Goal: Obtain resource: Obtain resource

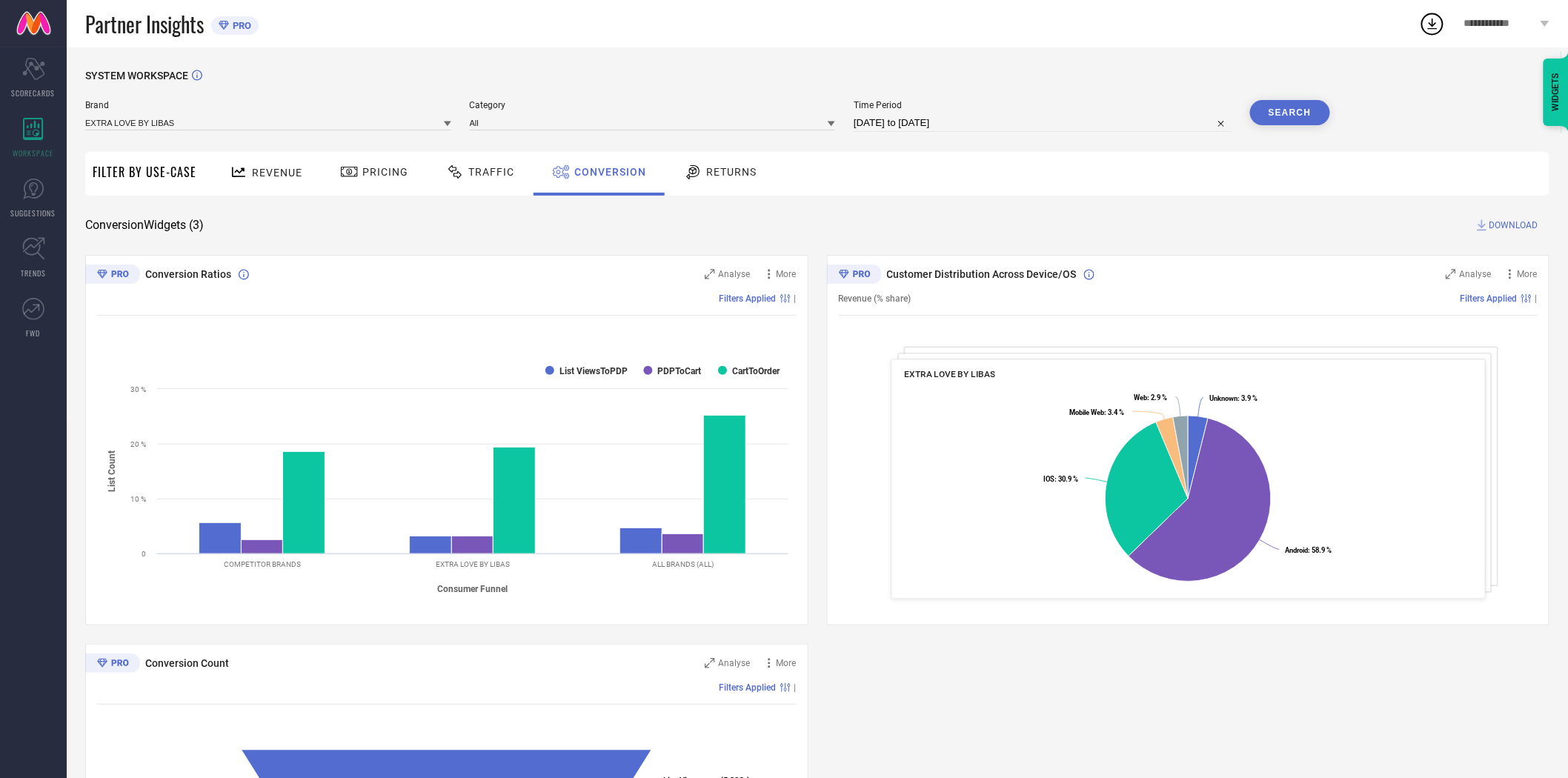
select select "6"
select select "2025"
select select "7"
select select "2025"
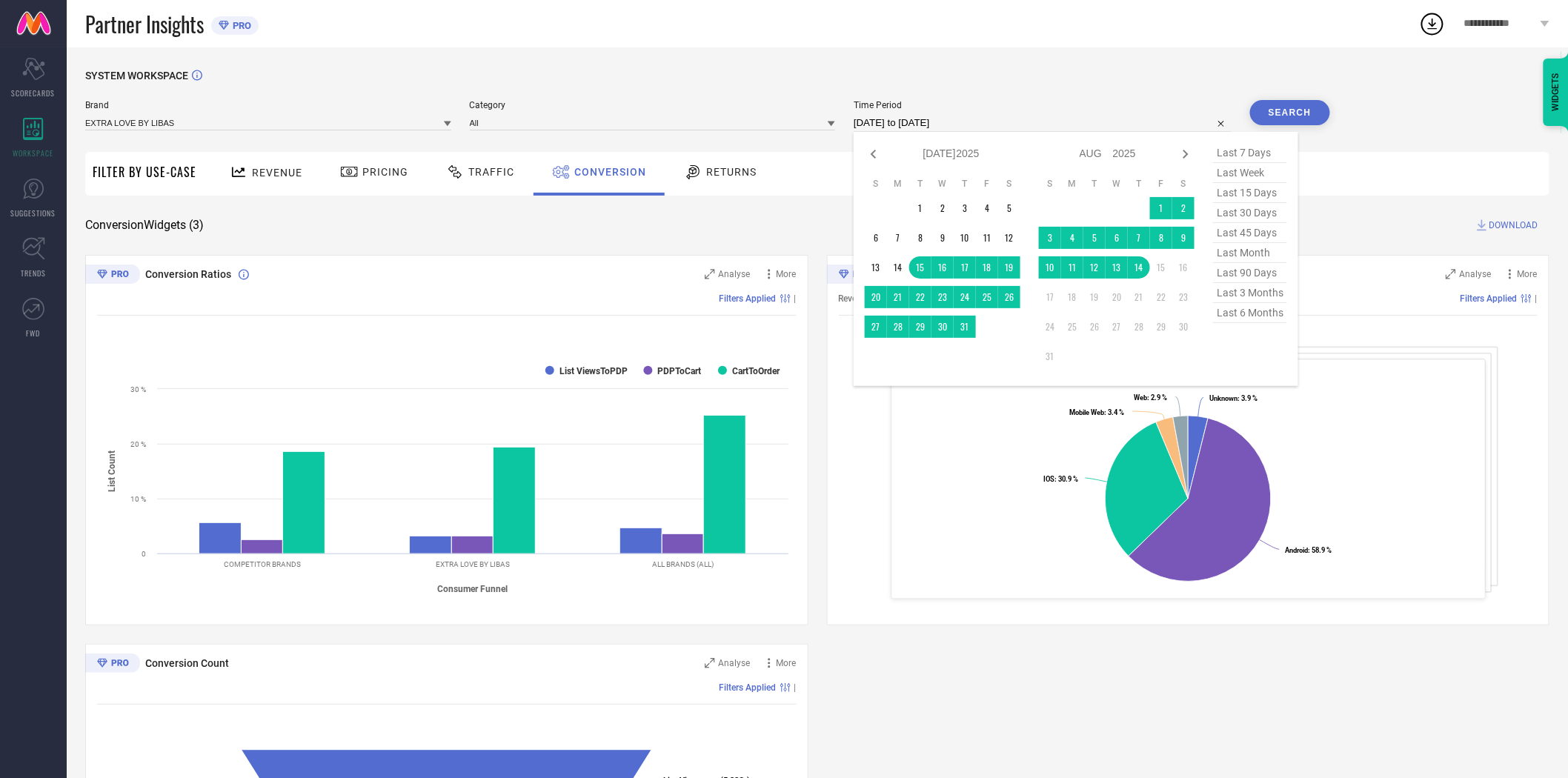
click at [959, 127] on input "[DATE] to [DATE]" at bounding box center [1043, 123] width 378 height 18
click at [1070, 264] on td "11" at bounding box center [1072, 267] width 22 height 22
type input "[DATE] to [DATE]"
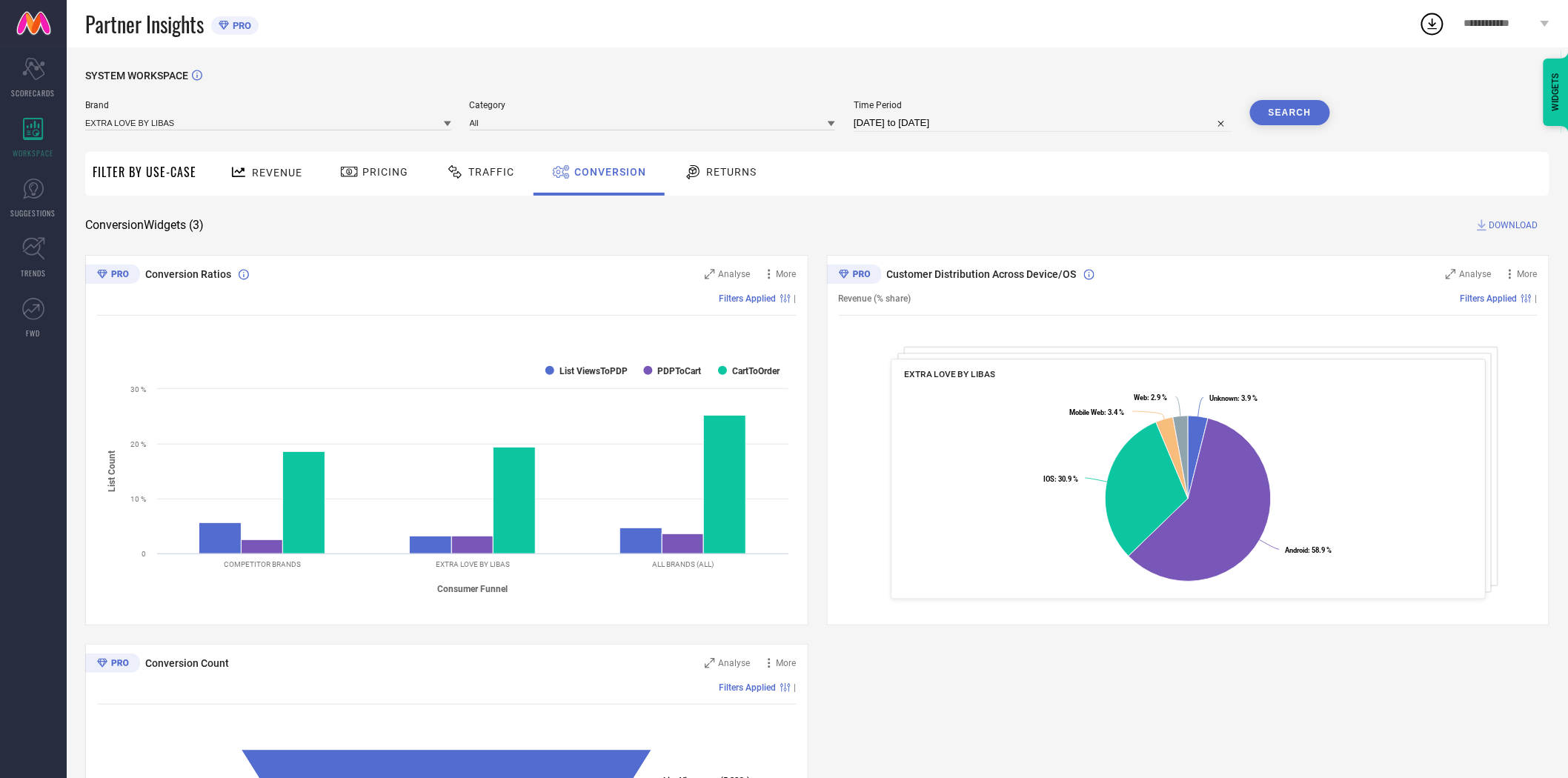
click at [1269, 113] on button "Search" at bounding box center [1290, 112] width 80 height 25
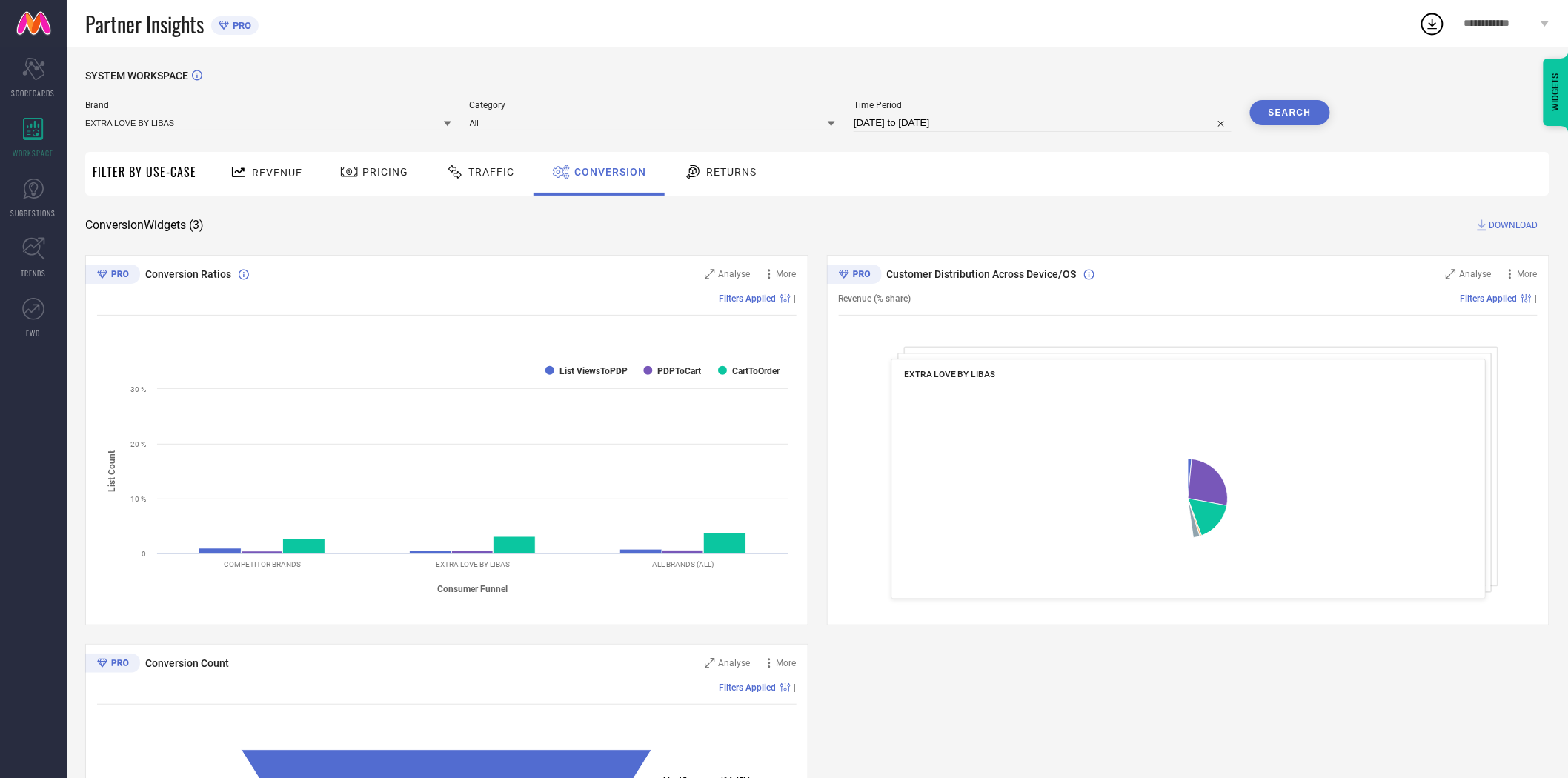
click at [1520, 223] on span "DOWNLOAD" at bounding box center [1514, 225] width 49 height 15
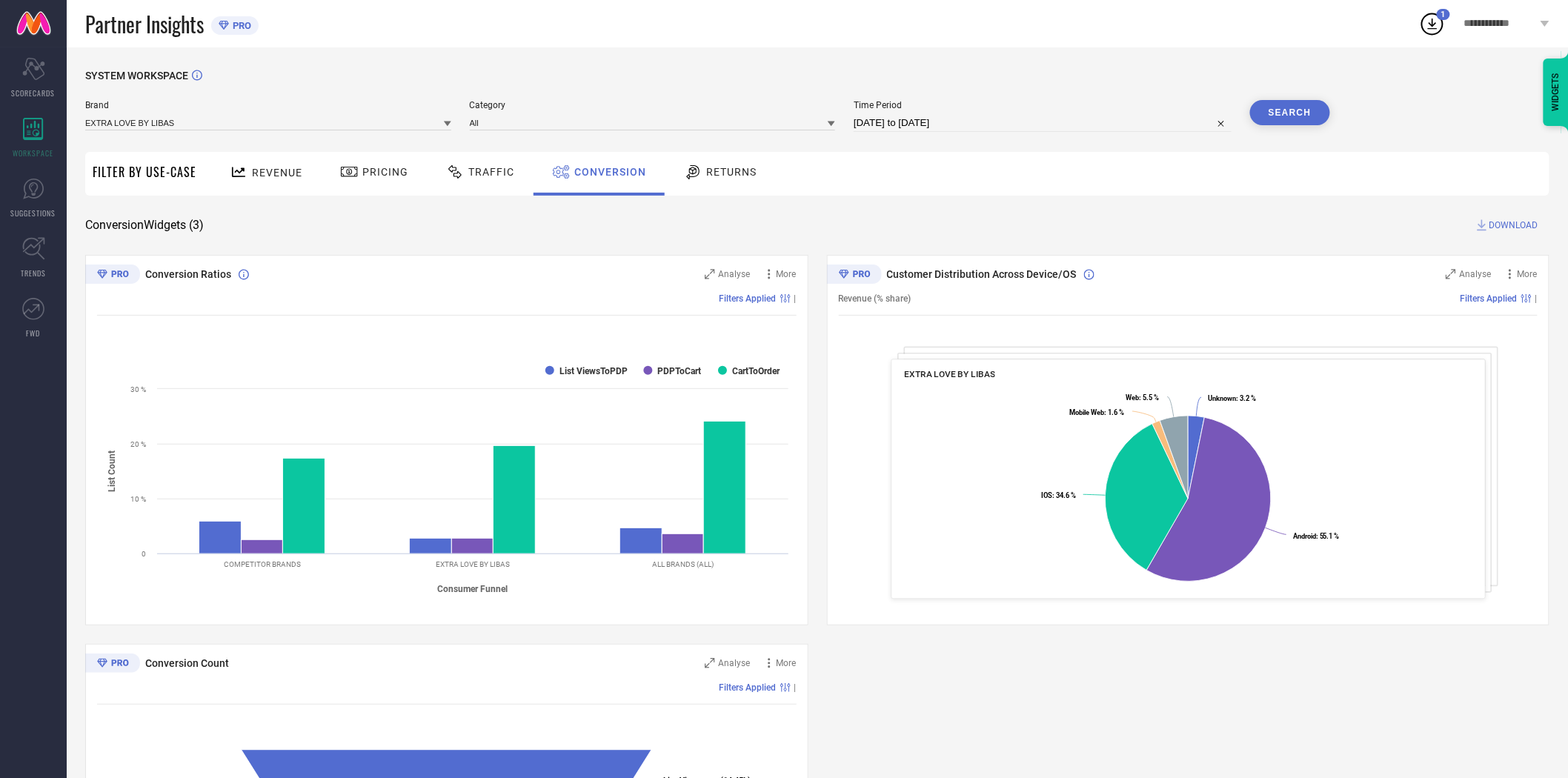
select select "7"
select select "2025"
select select "8"
select select "2025"
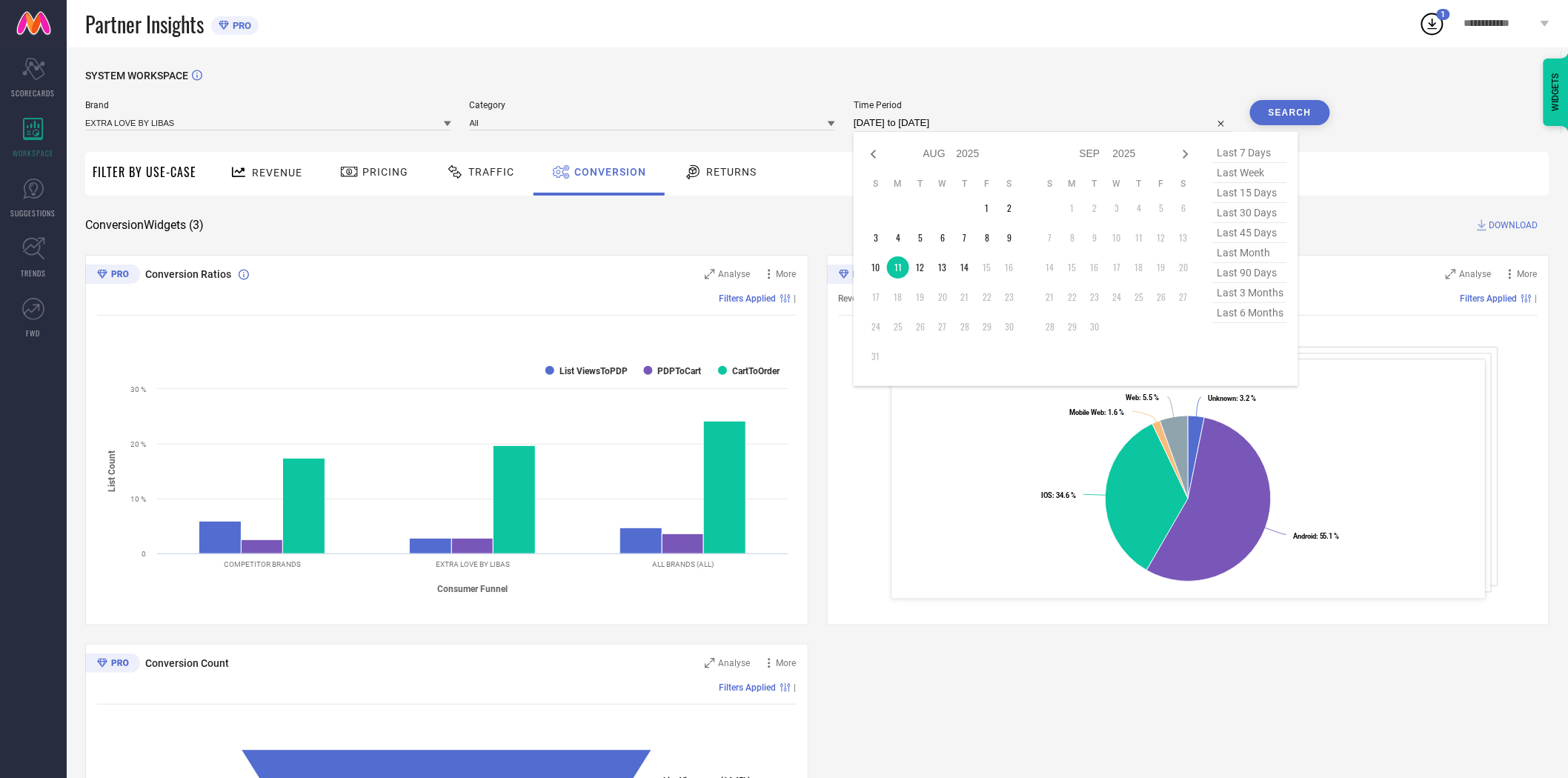
click at [1026, 127] on input "[DATE] to [DATE]" at bounding box center [1043, 123] width 378 height 18
click at [920, 273] on td "12" at bounding box center [920, 267] width 22 height 22
type input "[DATE] to [DATE]"
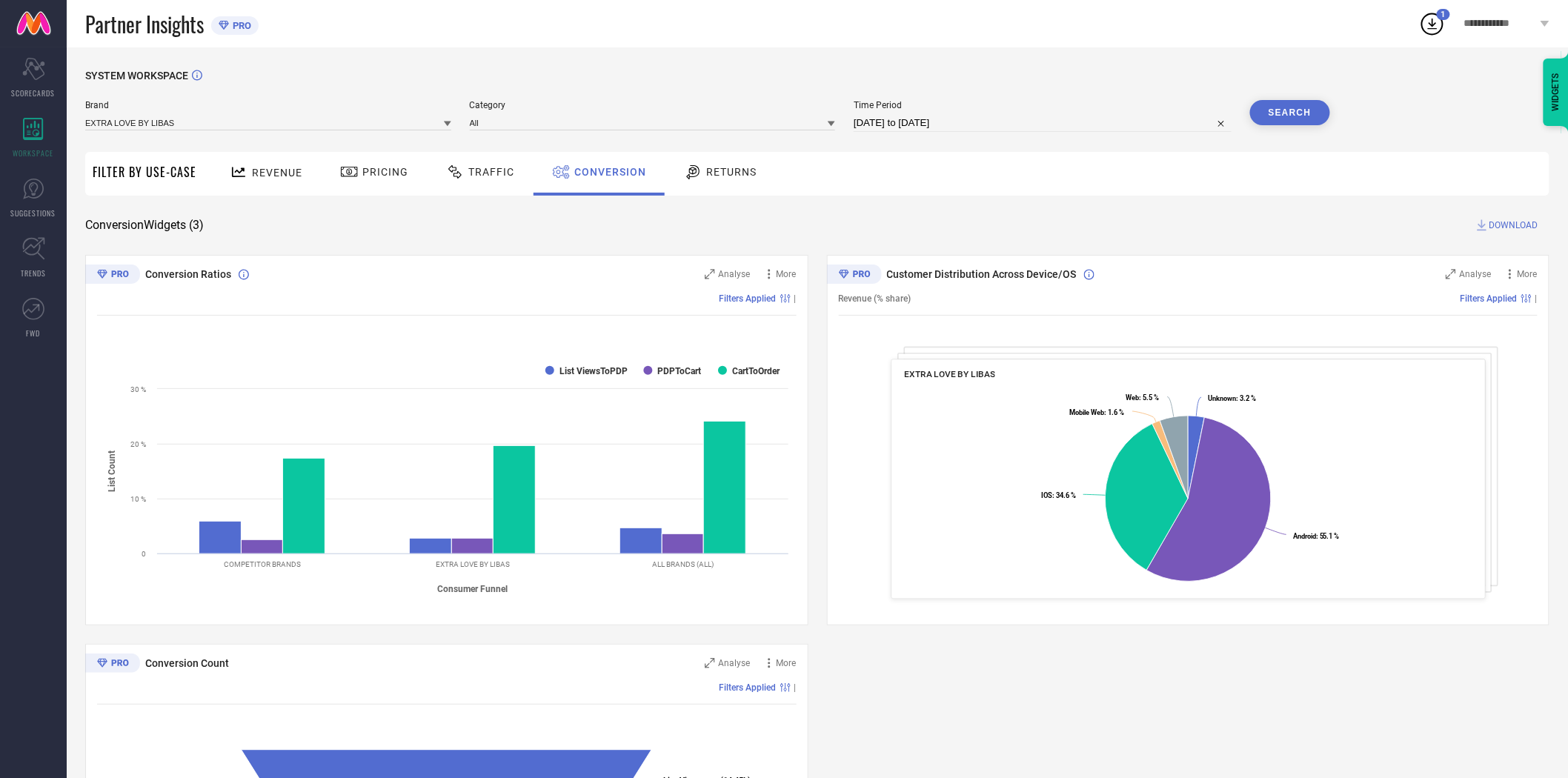
click at [1293, 114] on button "Search" at bounding box center [1290, 112] width 80 height 25
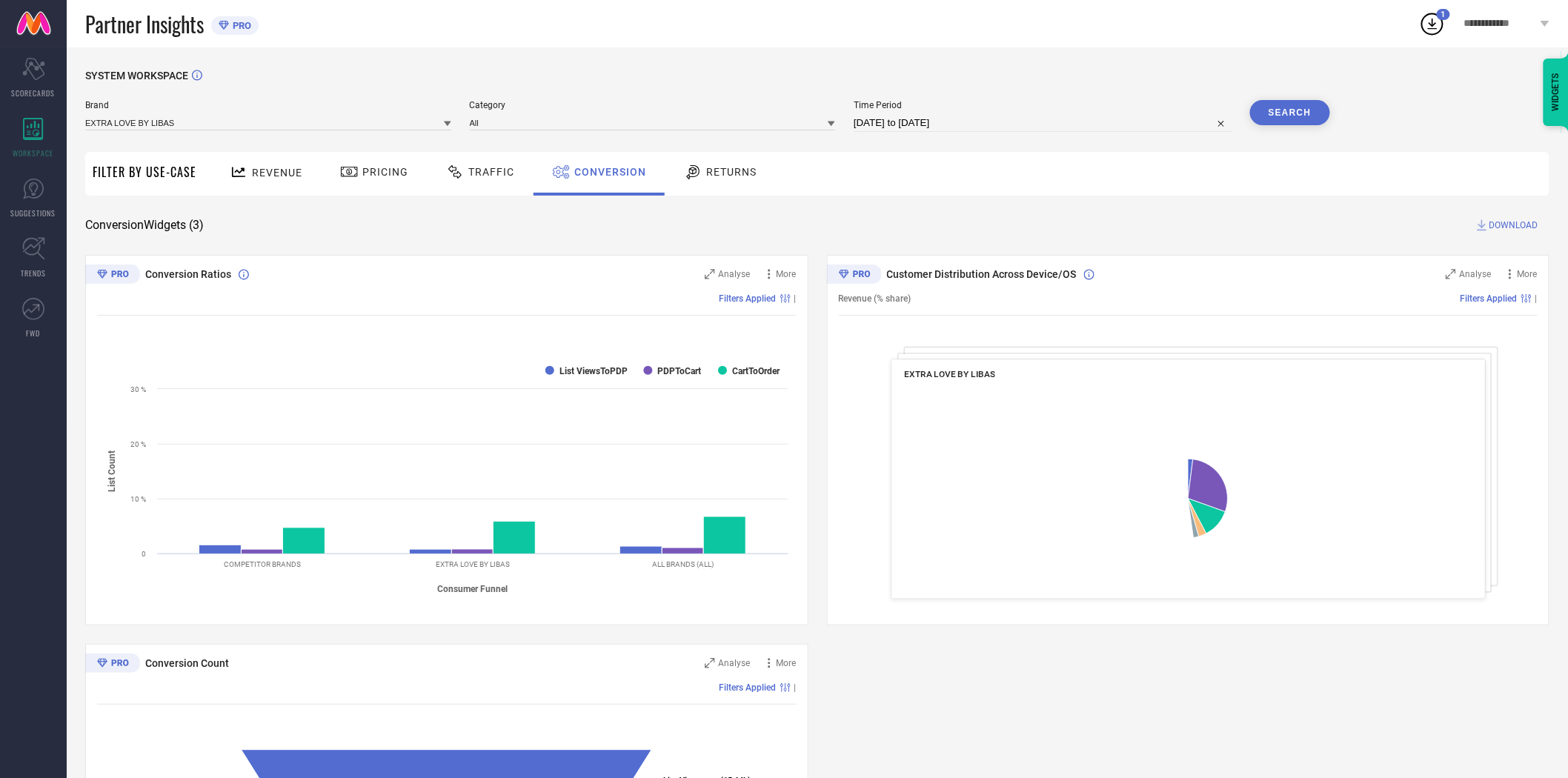
click at [1513, 226] on span "DOWNLOAD" at bounding box center [1514, 225] width 49 height 15
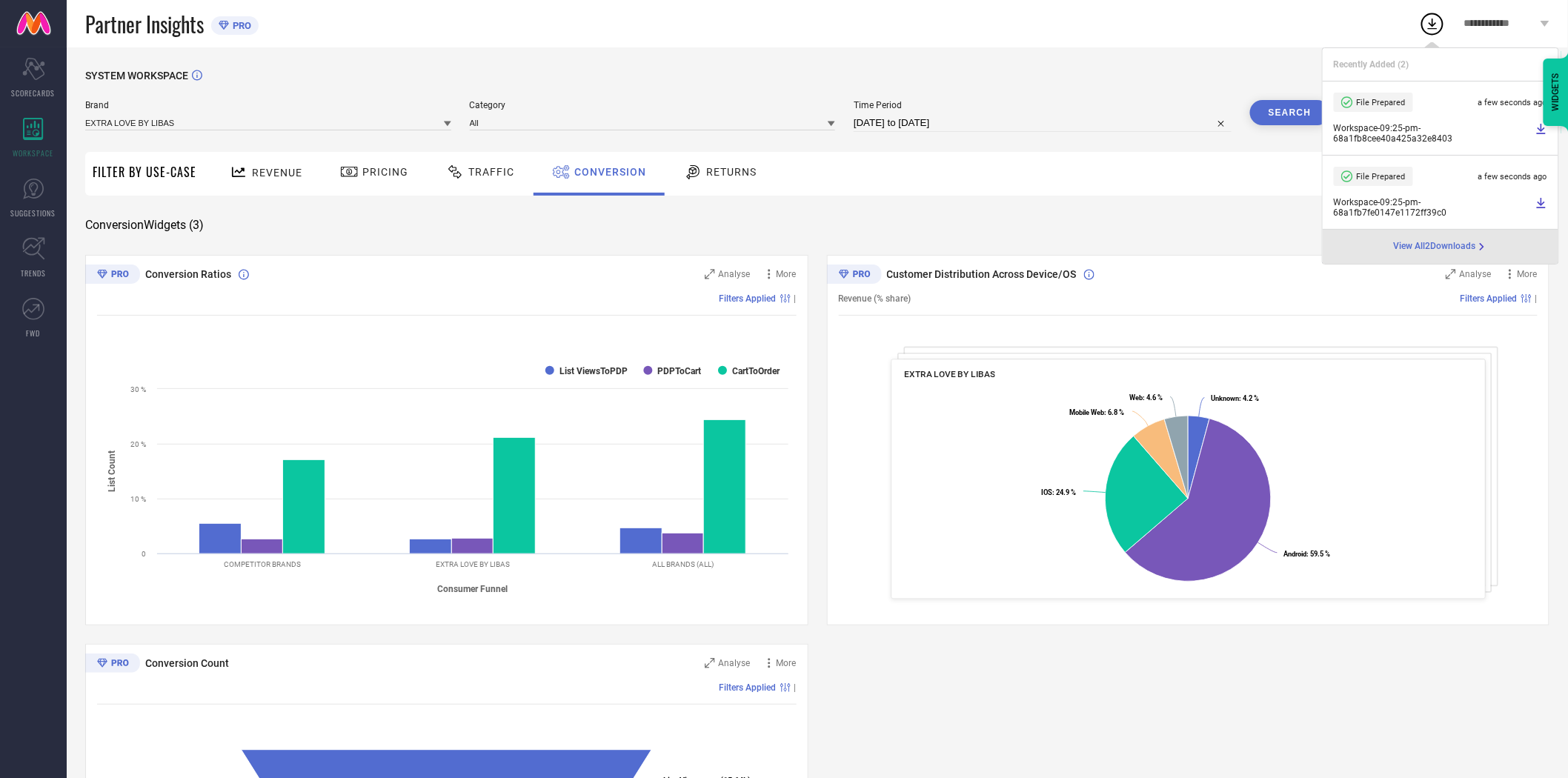
select select "7"
select select "2025"
select select "8"
select select "2025"
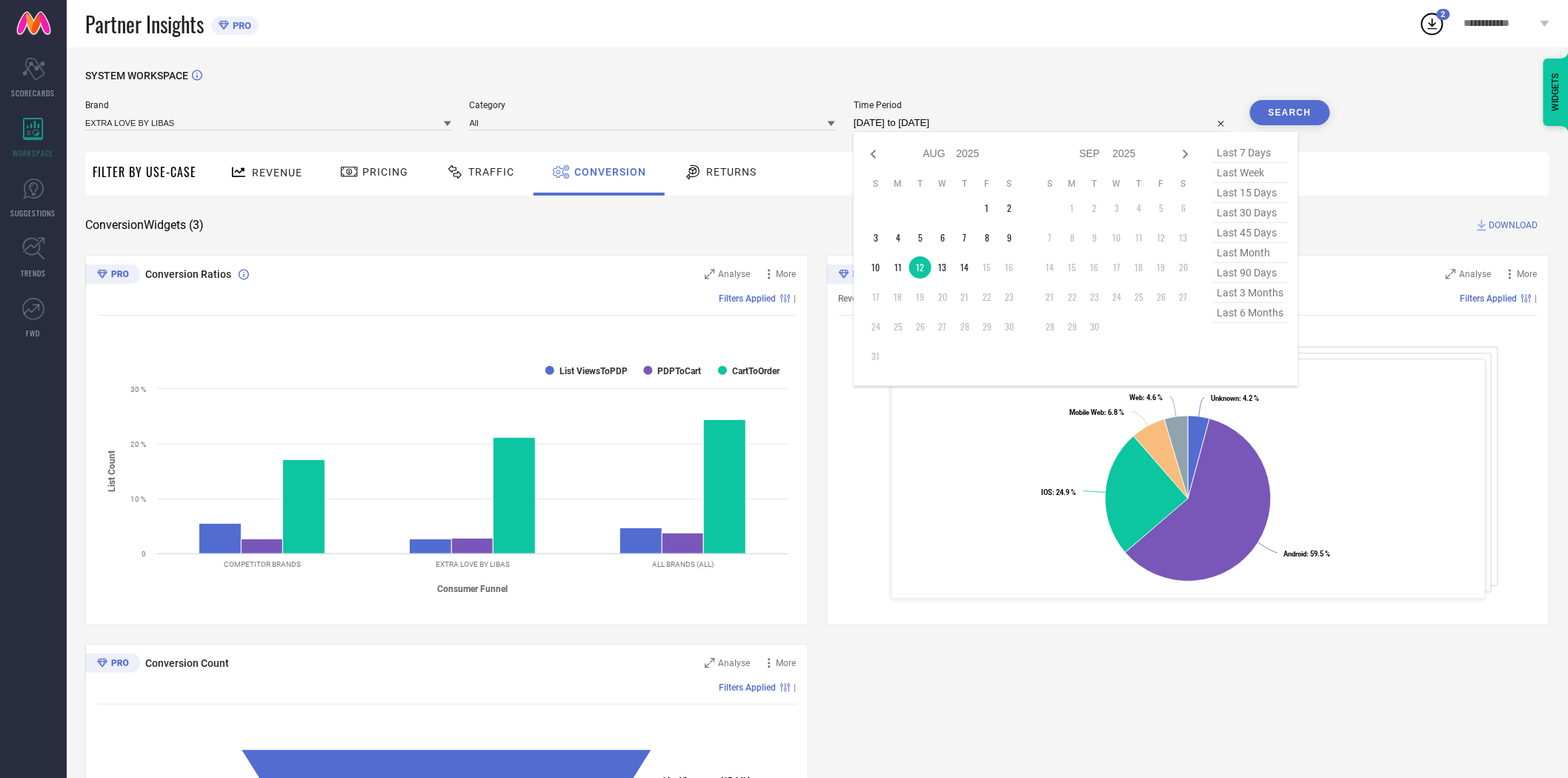
click at [994, 124] on input "[DATE] to [DATE]" at bounding box center [1043, 123] width 378 height 18
click at [949, 260] on td "13" at bounding box center [942, 267] width 22 height 22
type input "[DATE] to [DATE]"
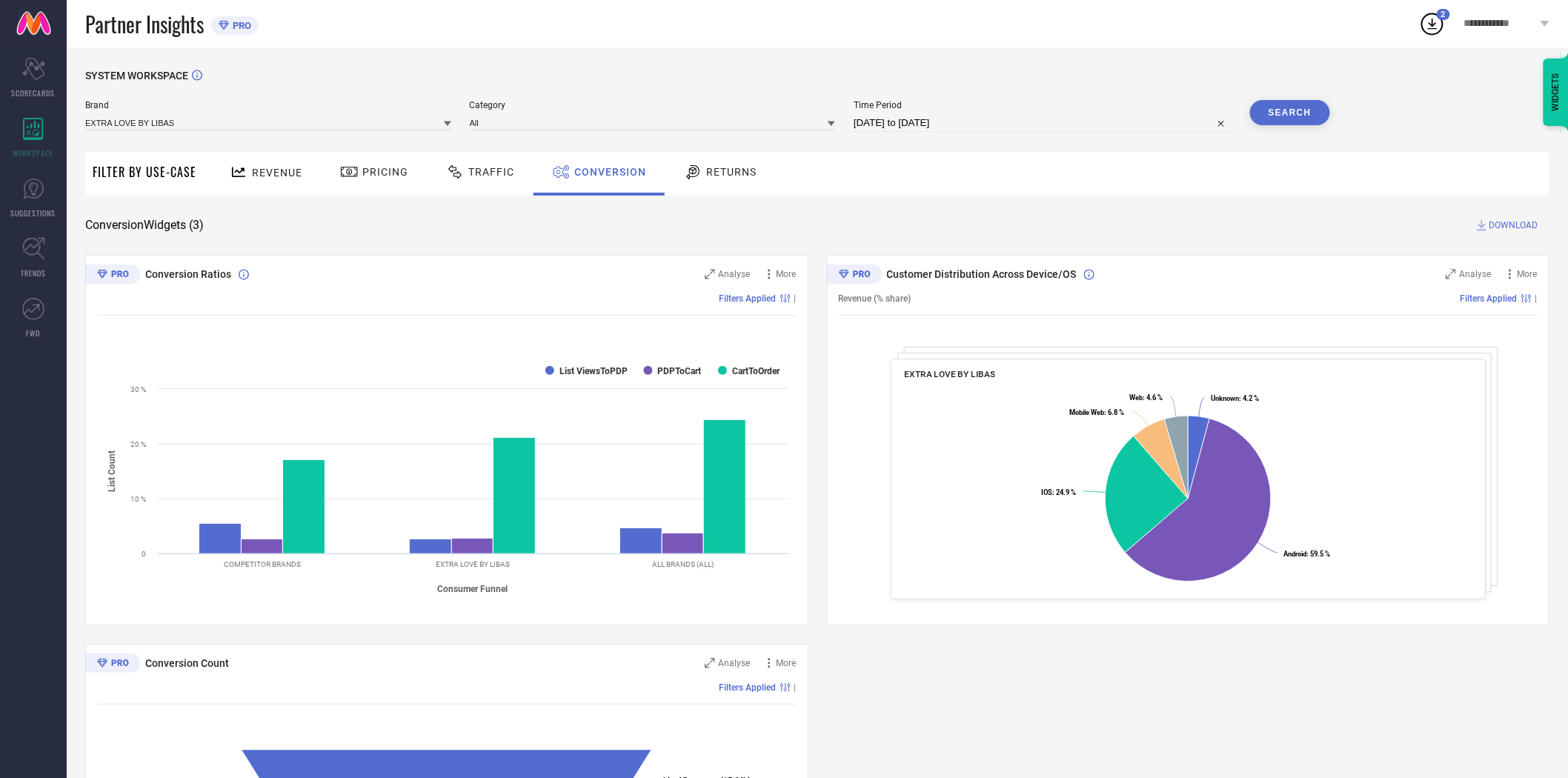
click at [1297, 111] on button "Search" at bounding box center [1290, 112] width 80 height 25
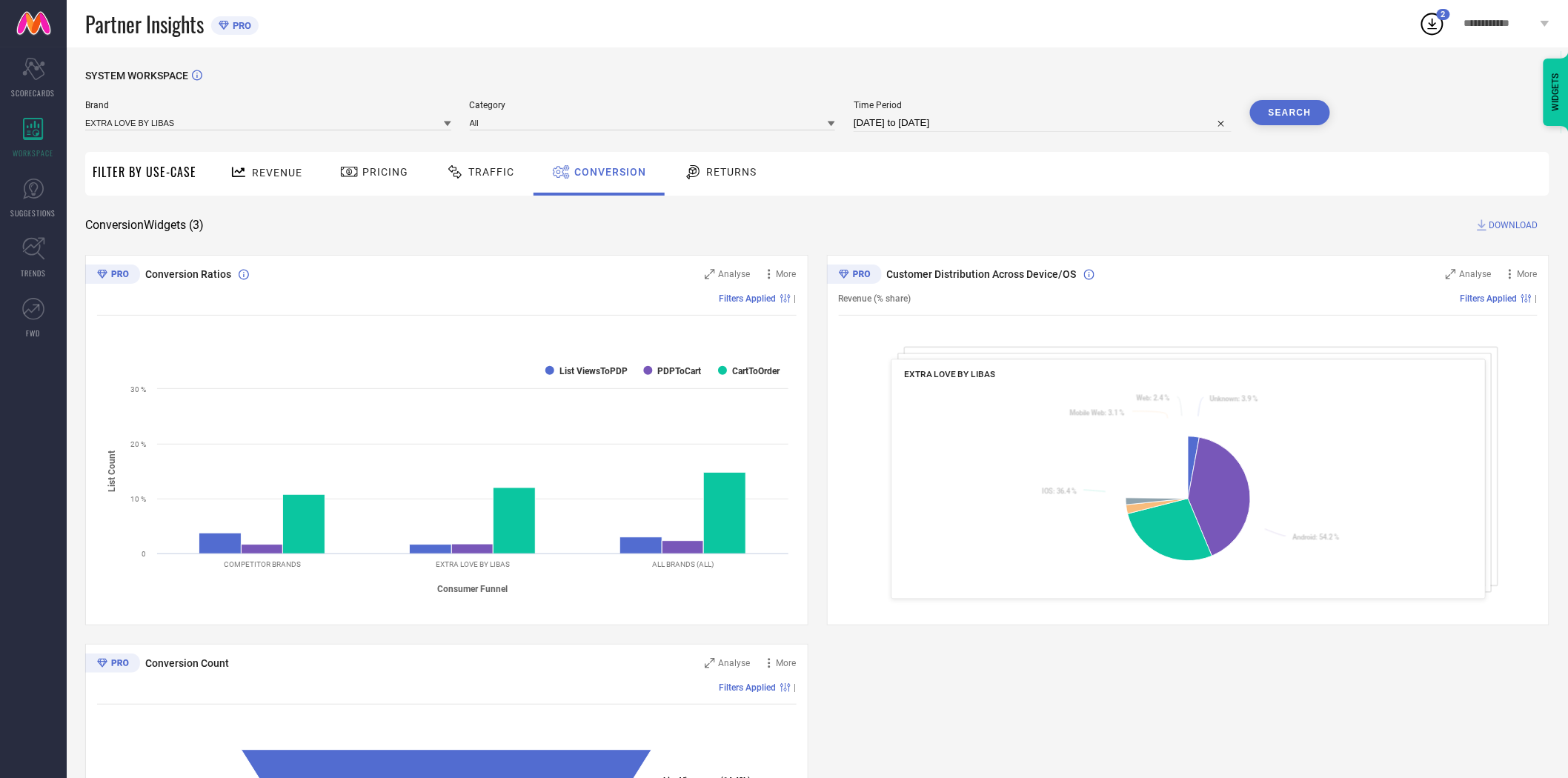
click at [1515, 226] on span "DOWNLOAD" at bounding box center [1514, 225] width 49 height 15
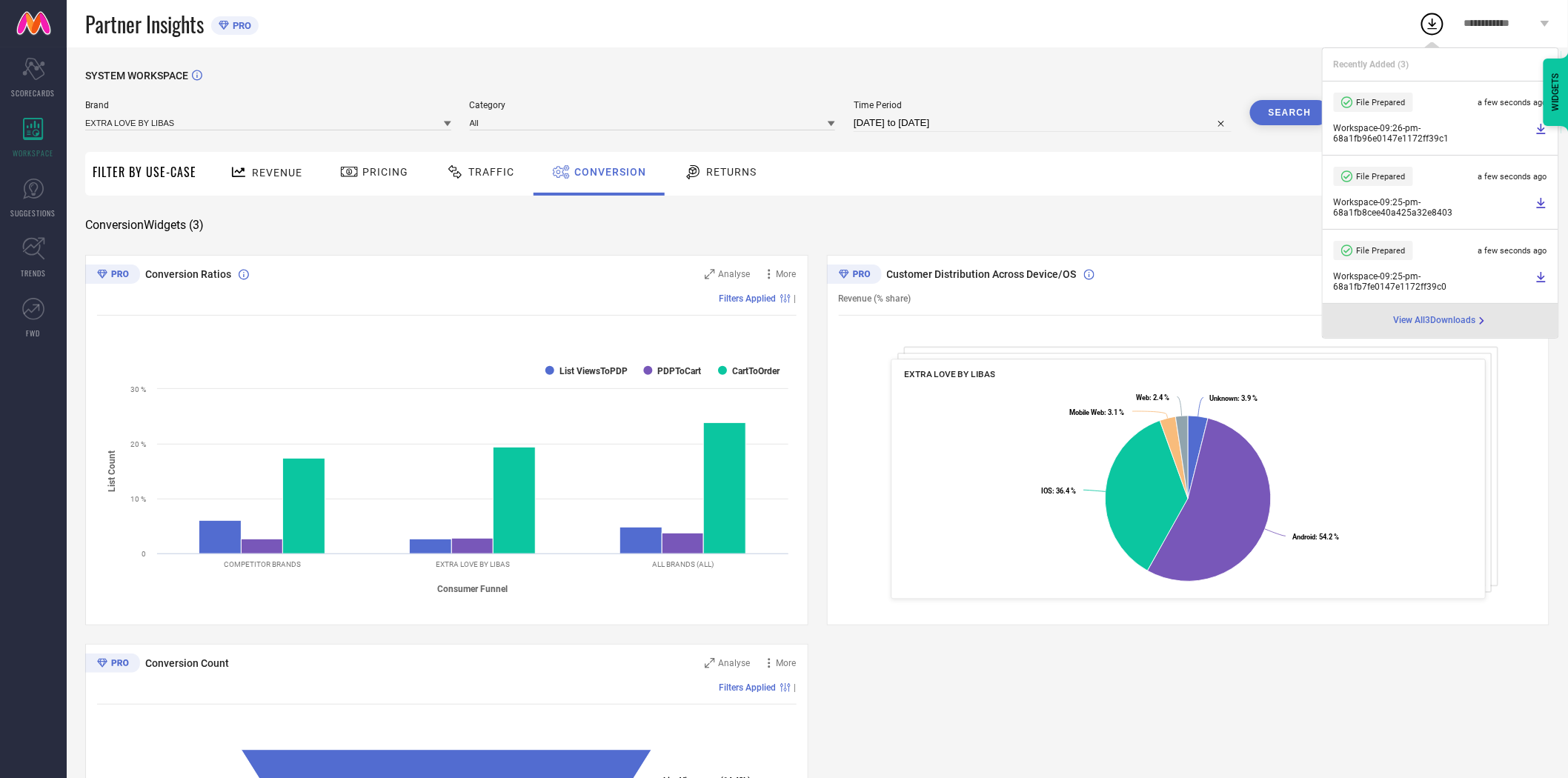
select select "7"
select select "2025"
select select "8"
select select "2025"
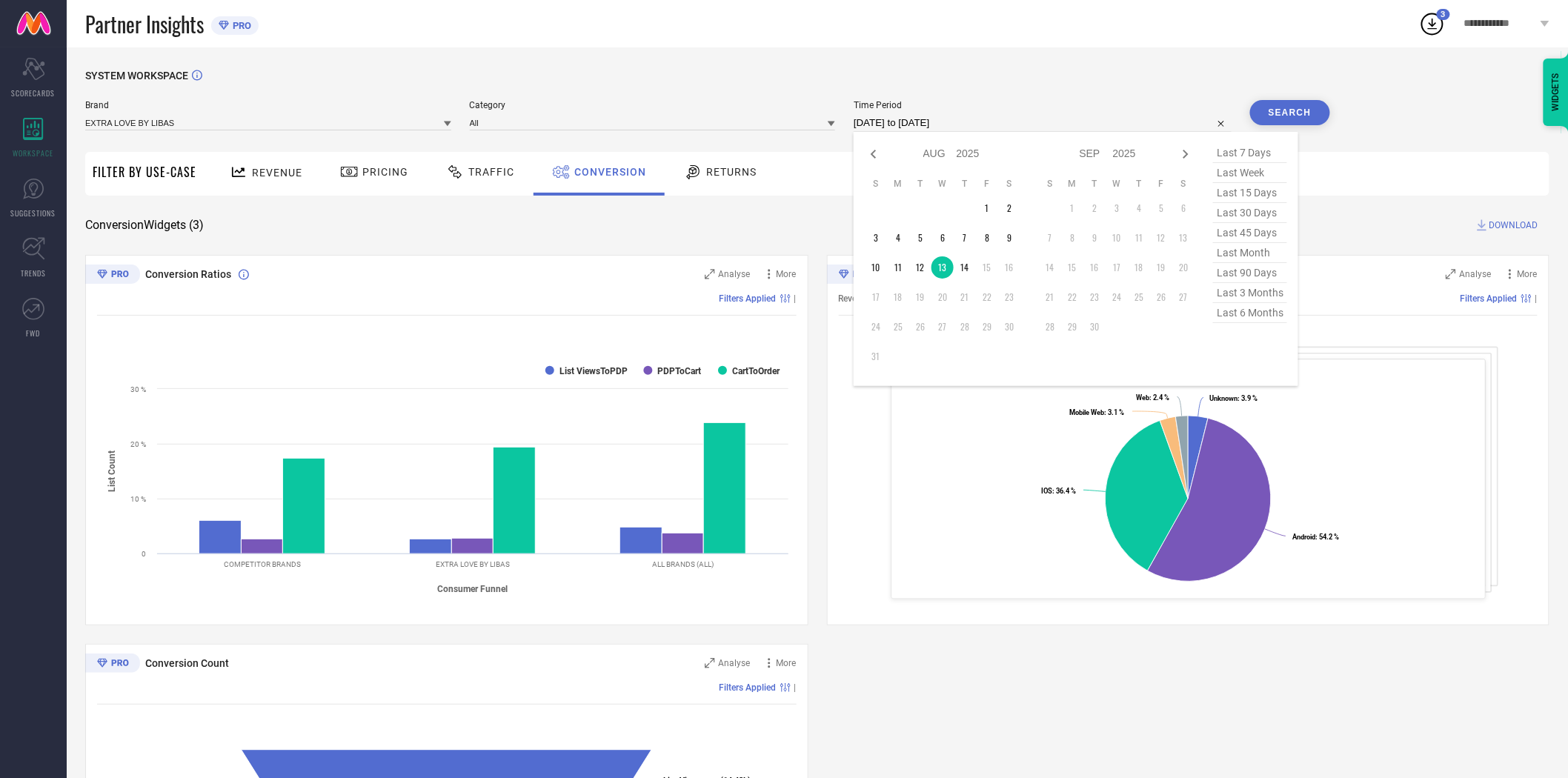
click at [998, 130] on input "[DATE] to [DATE]" at bounding box center [1043, 123] width 378 height 18
click at [966, 269] on td "14" at bounding box center [964, 267] width 22 height 22
type input "[DATE] to [DATE]"
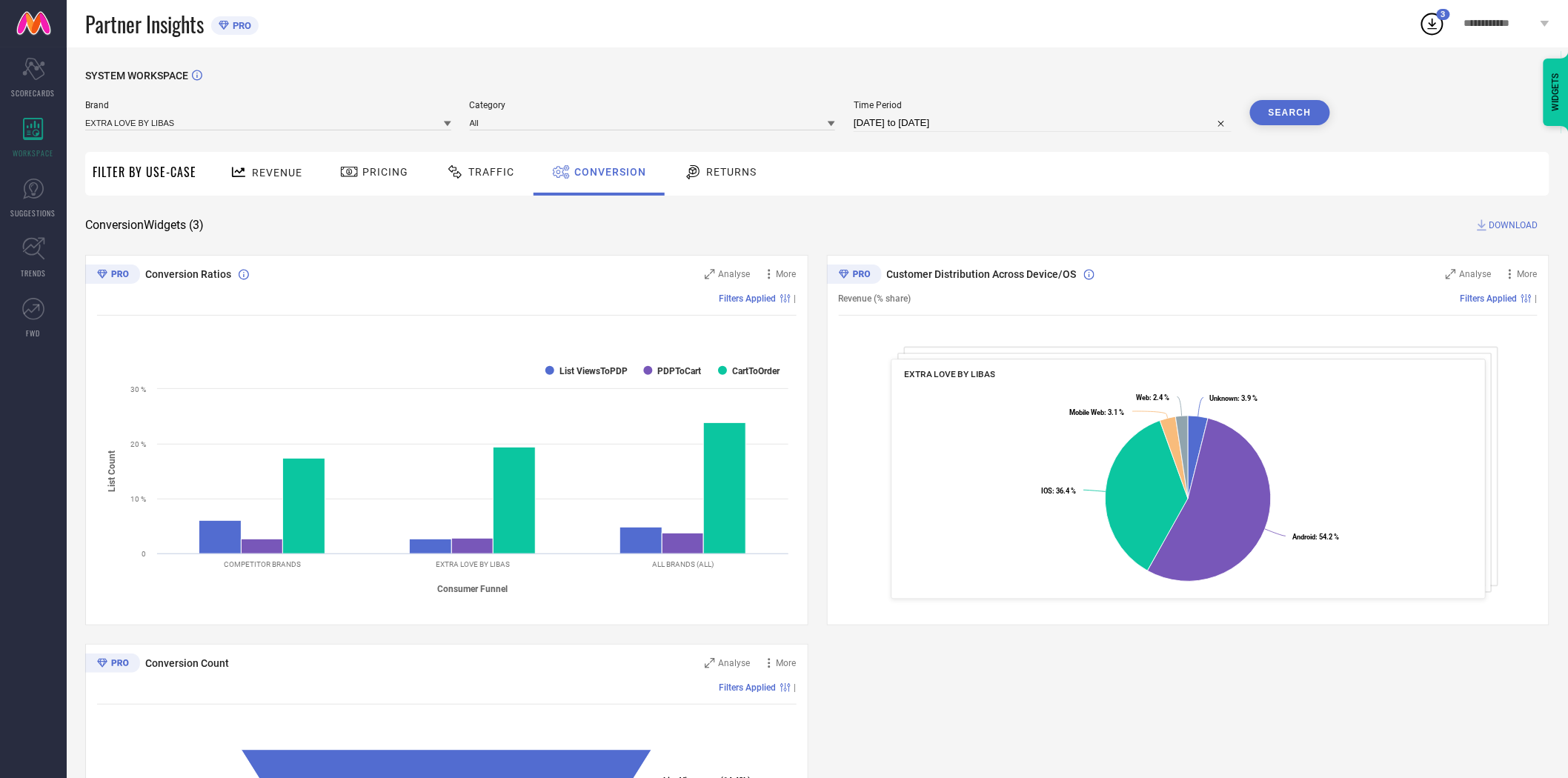
click at [1301, 112] on button "Search" at bounding box center [1290, 112] width 80 height 25
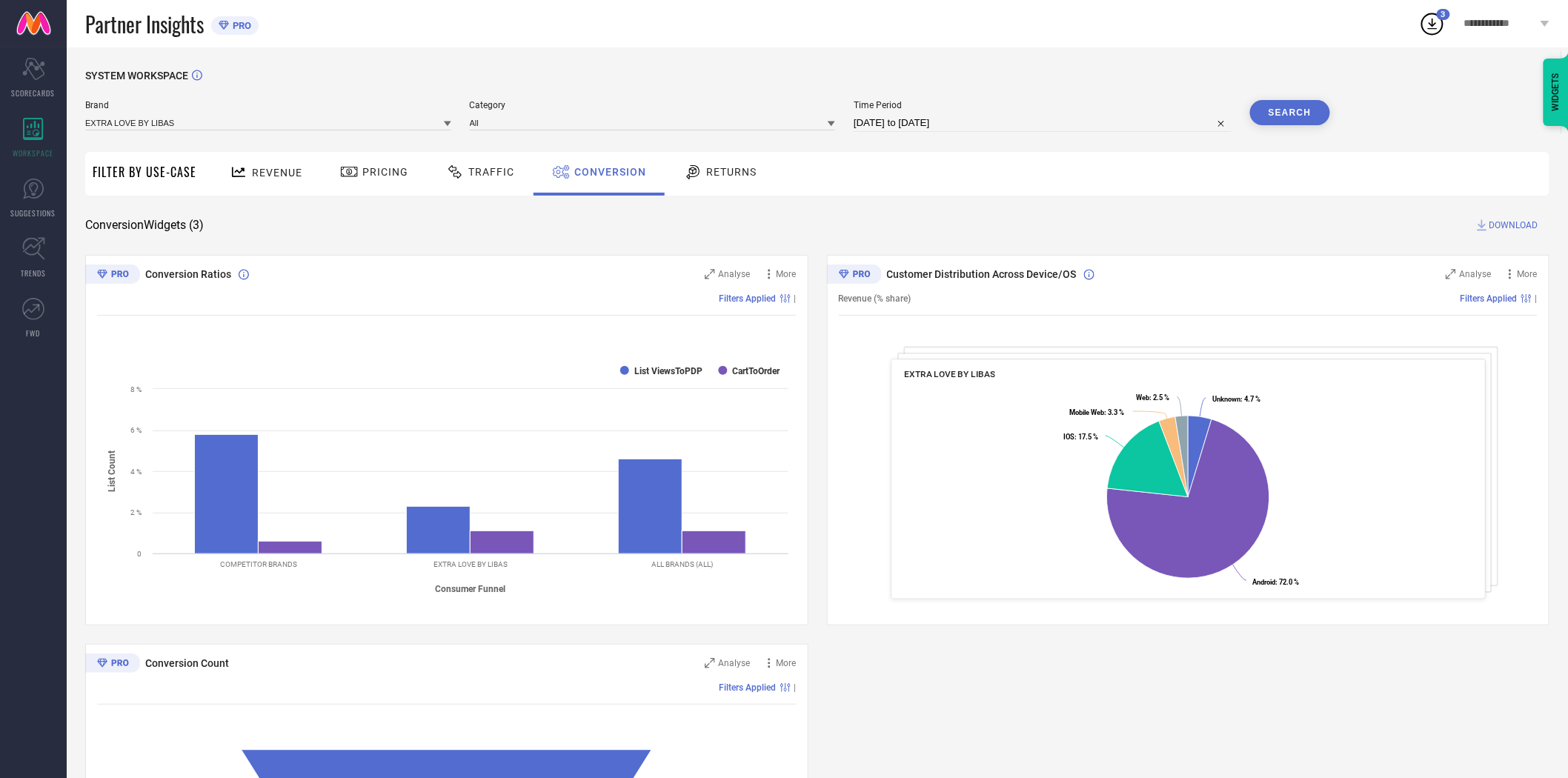
click at [1517, 225] on span "DOWNLOAD" at bounding box center [1514, 225] width 49 height 15
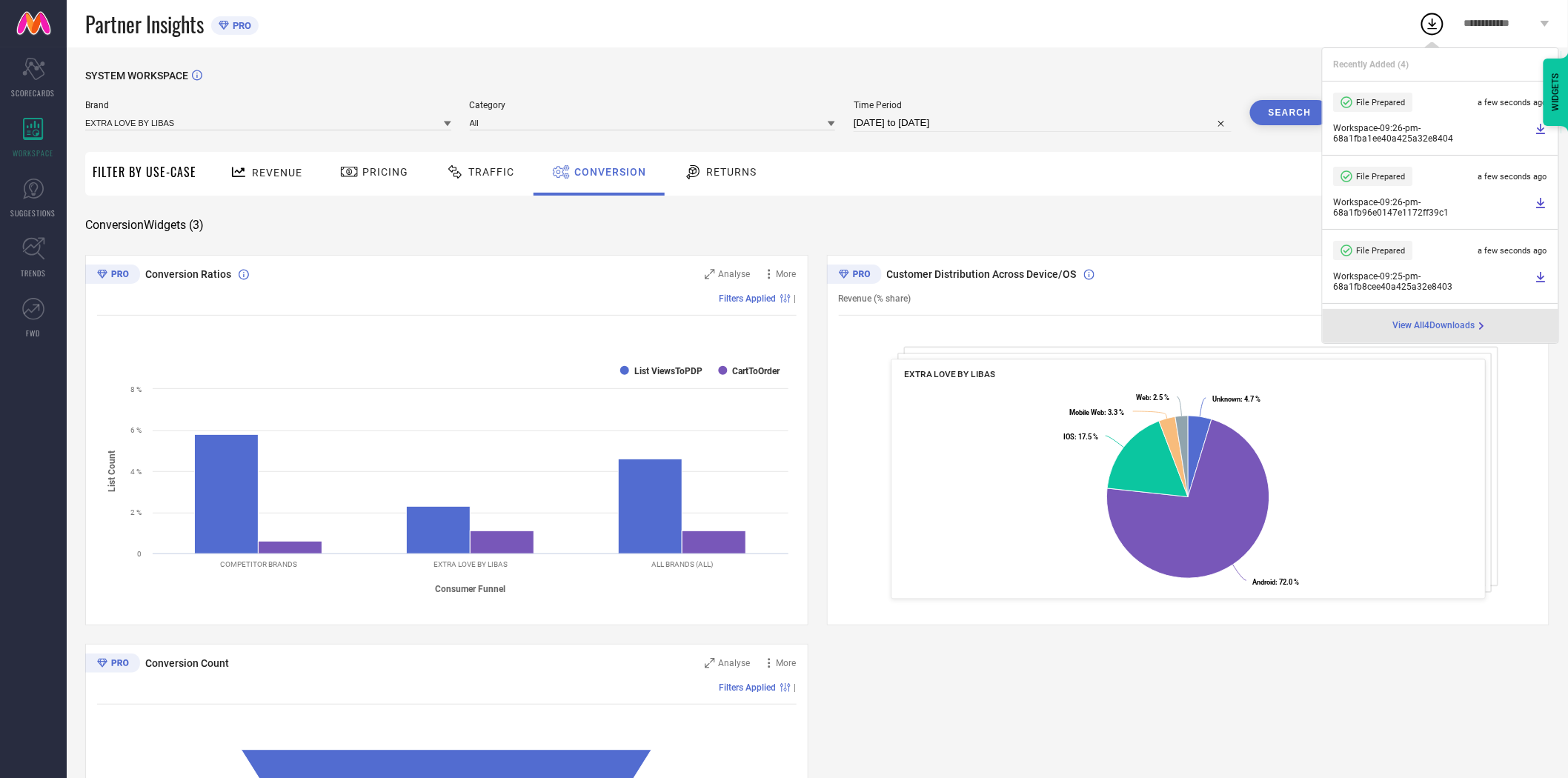
select select "7"
select select "2025"
select select "8"
select select "2025"
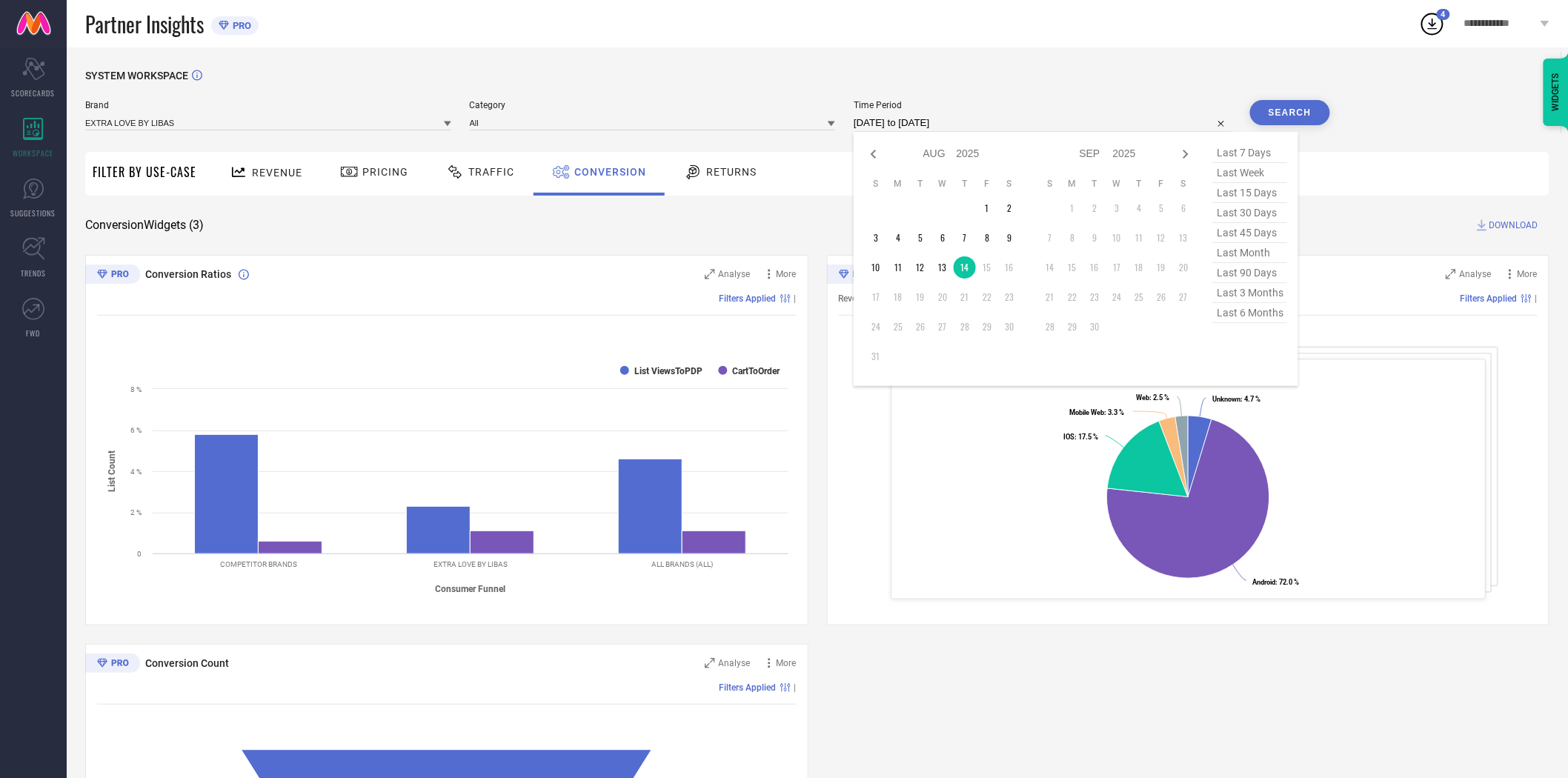
click at [966, 119] on input "[DATE] to [DATE]" at bounding box center [1043, 123] width 378 height 18
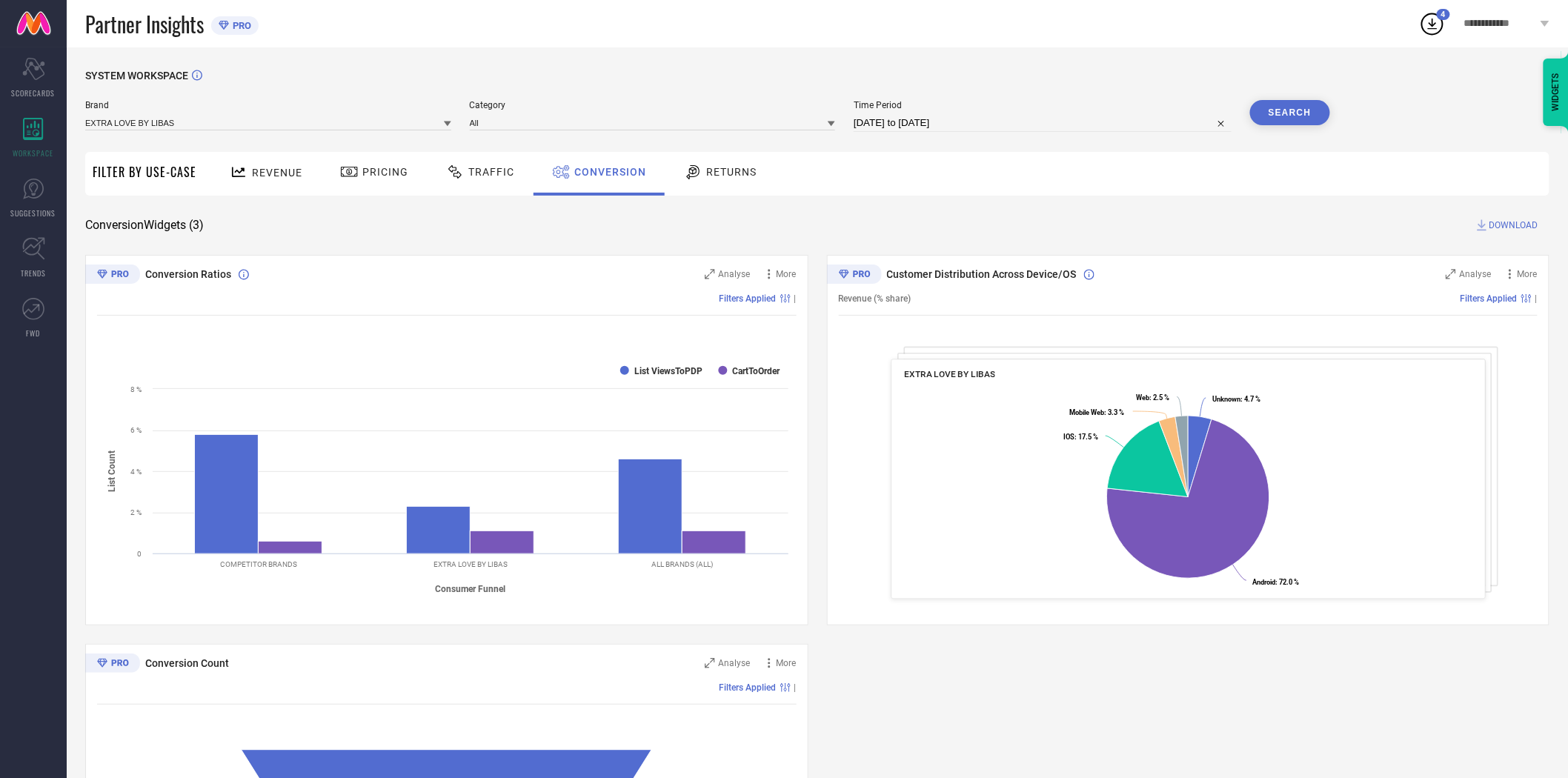
click at [1051, 94] on div "SYSTEM WORKSPACE" at bounding box center [817, 84] width 1465 height 30
click at [442, 124] on input at bounding box center [268, 123] width 366 height 15
click at [446, 124] on icon at bounding box center [447, 124] width 7 height 5
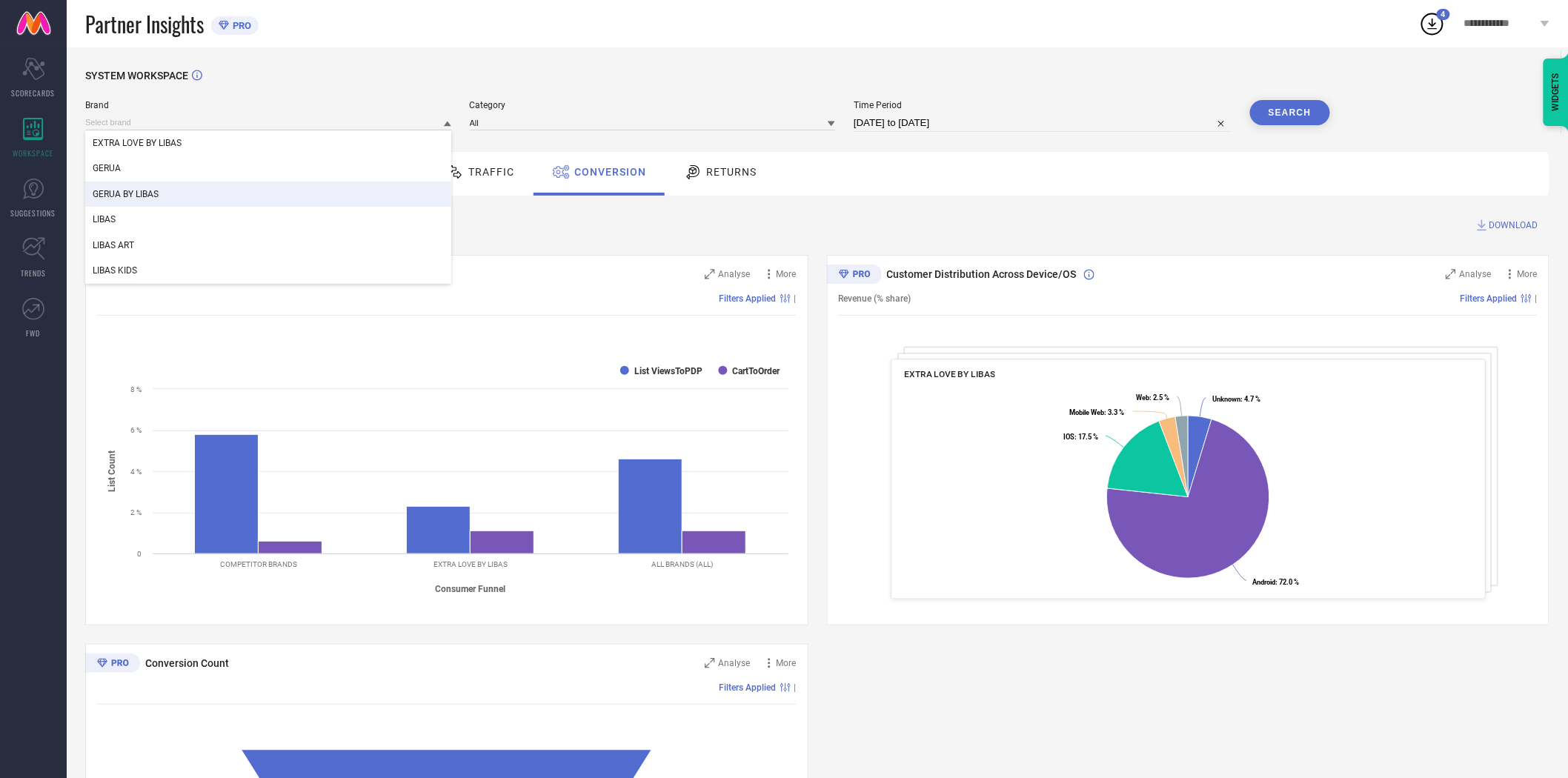
click at [331, 200] on div "GERUA BY LIBAS" at bounding box center [268, 194] width 366 height 25
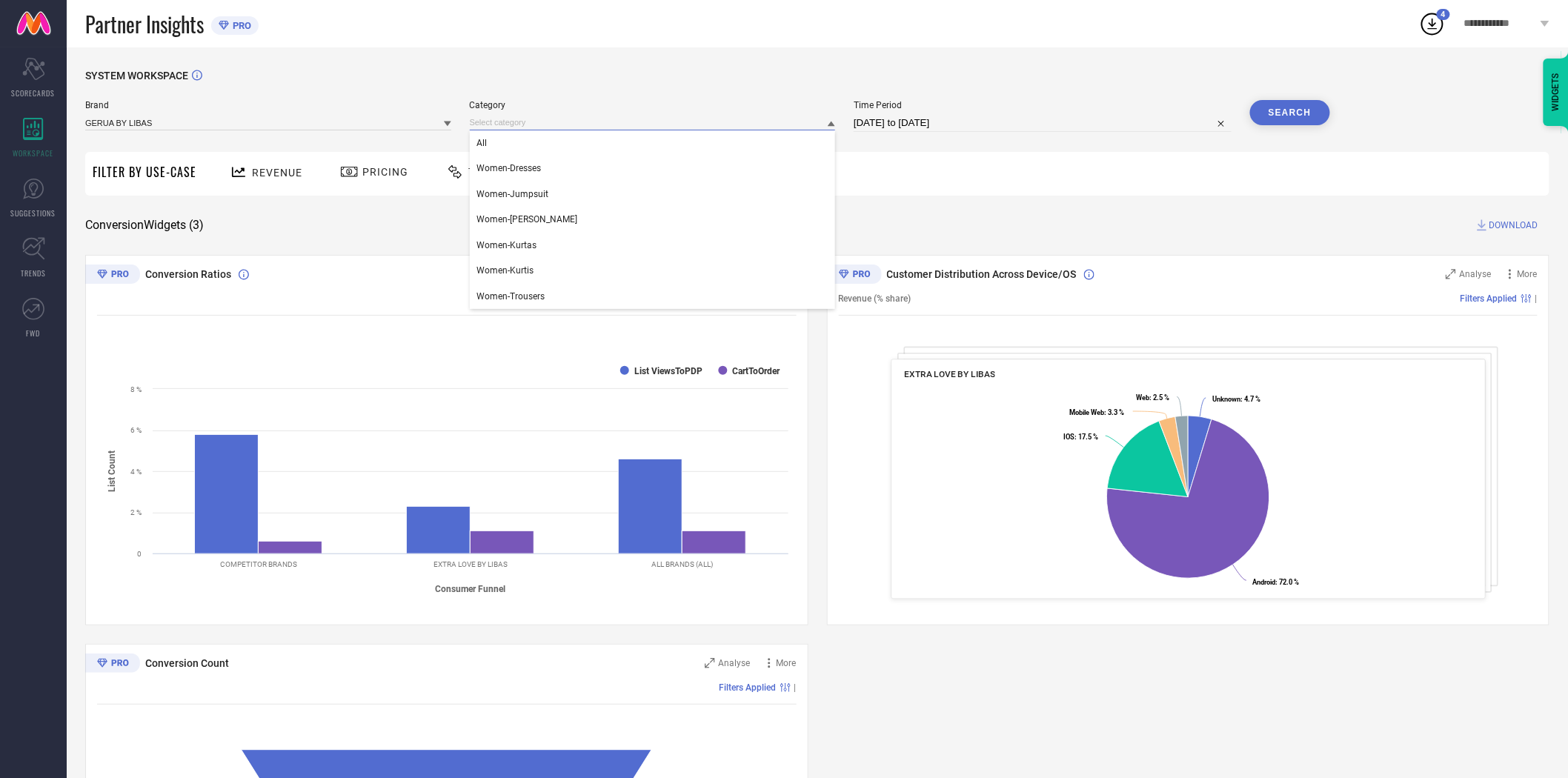
click at [574, 120] on input at bounding box center [653, 123] width 366 height 15
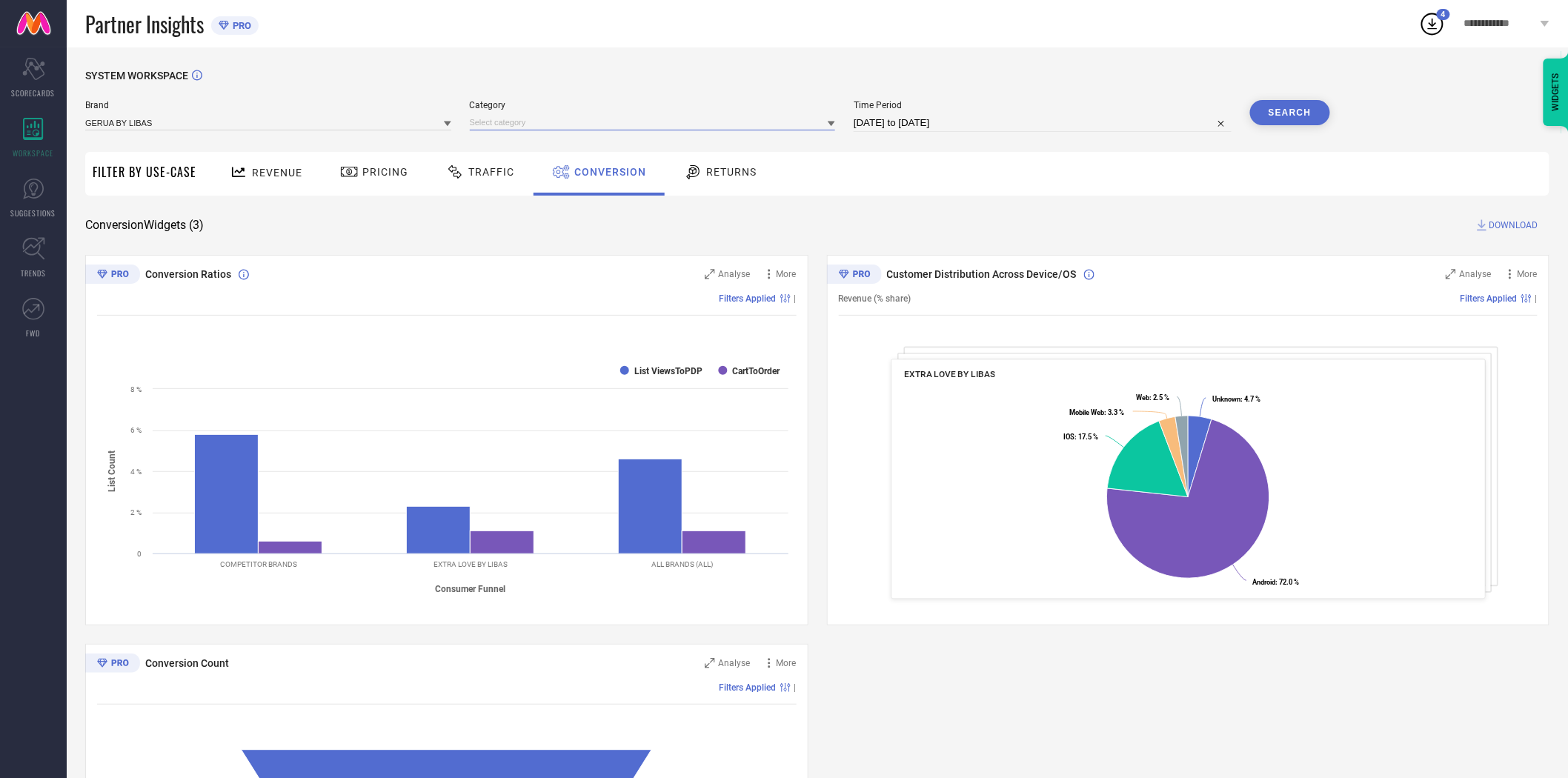
click at [568, 131] on input at bounding box center [653, 123] width 366 height 15
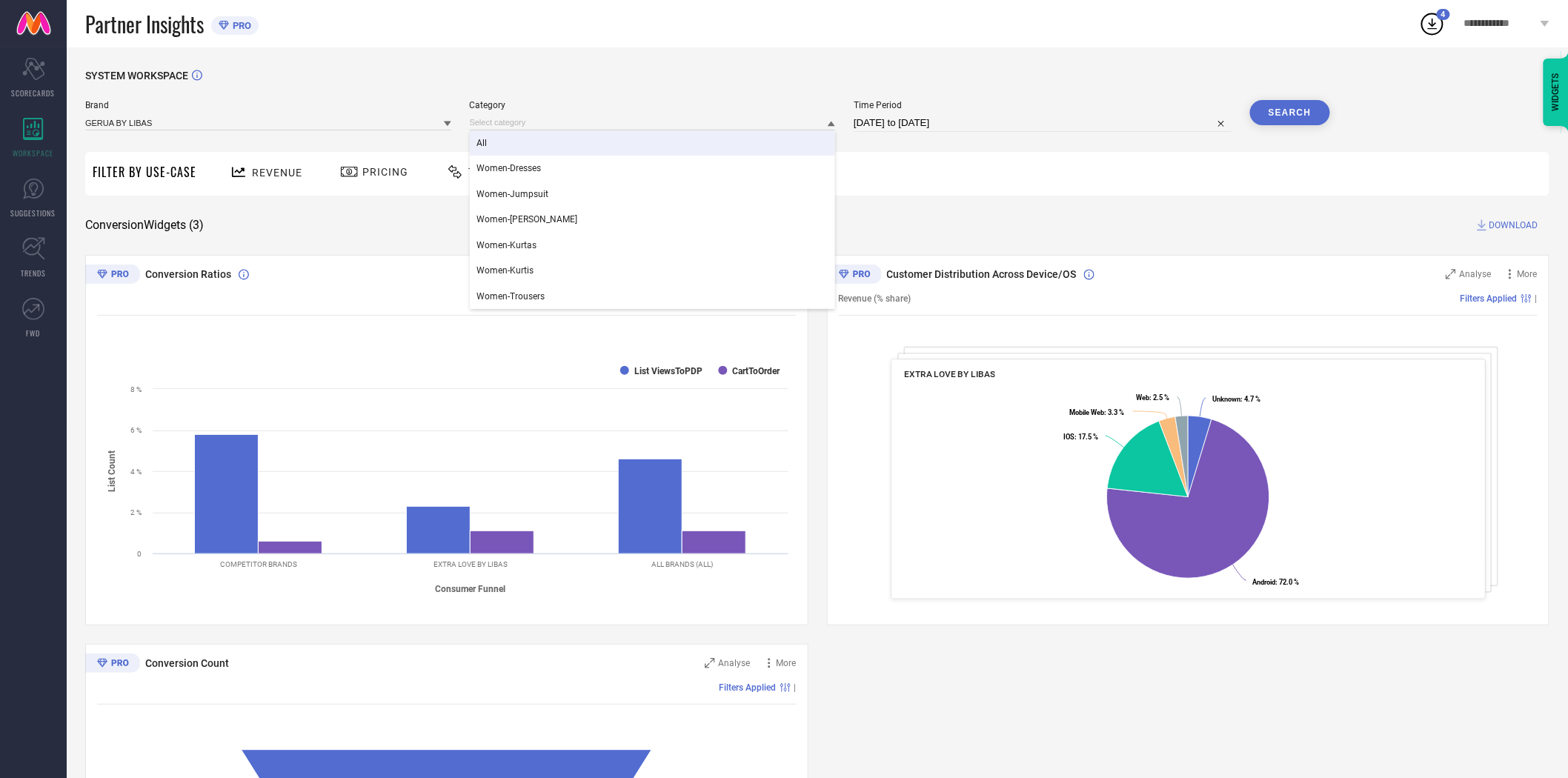
click at [532, 147] on div "All" at bounding box center [653, 143] width 366 height 25
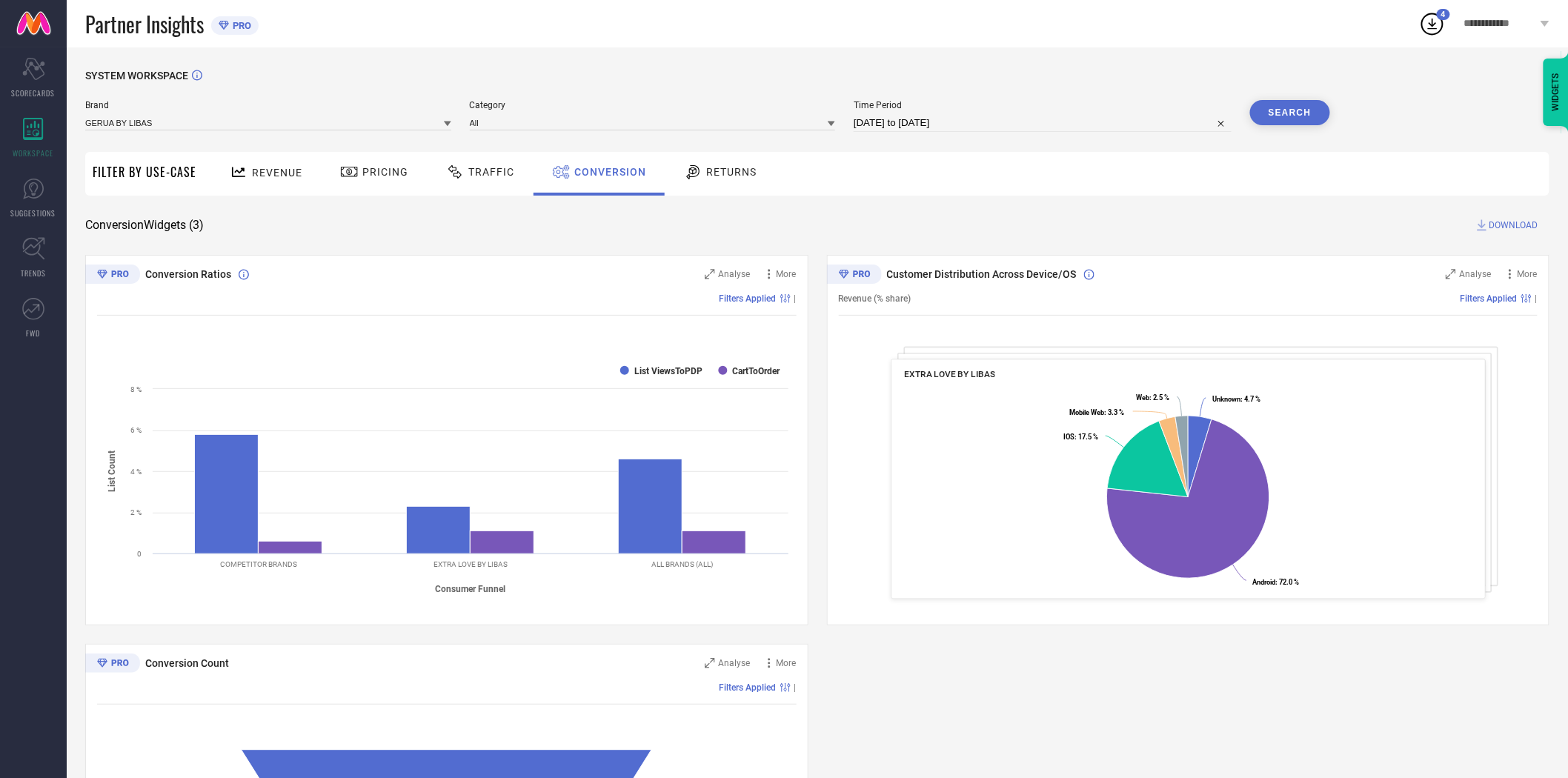
select select "7"
select select "2025"
select select "8"
select select "2025"
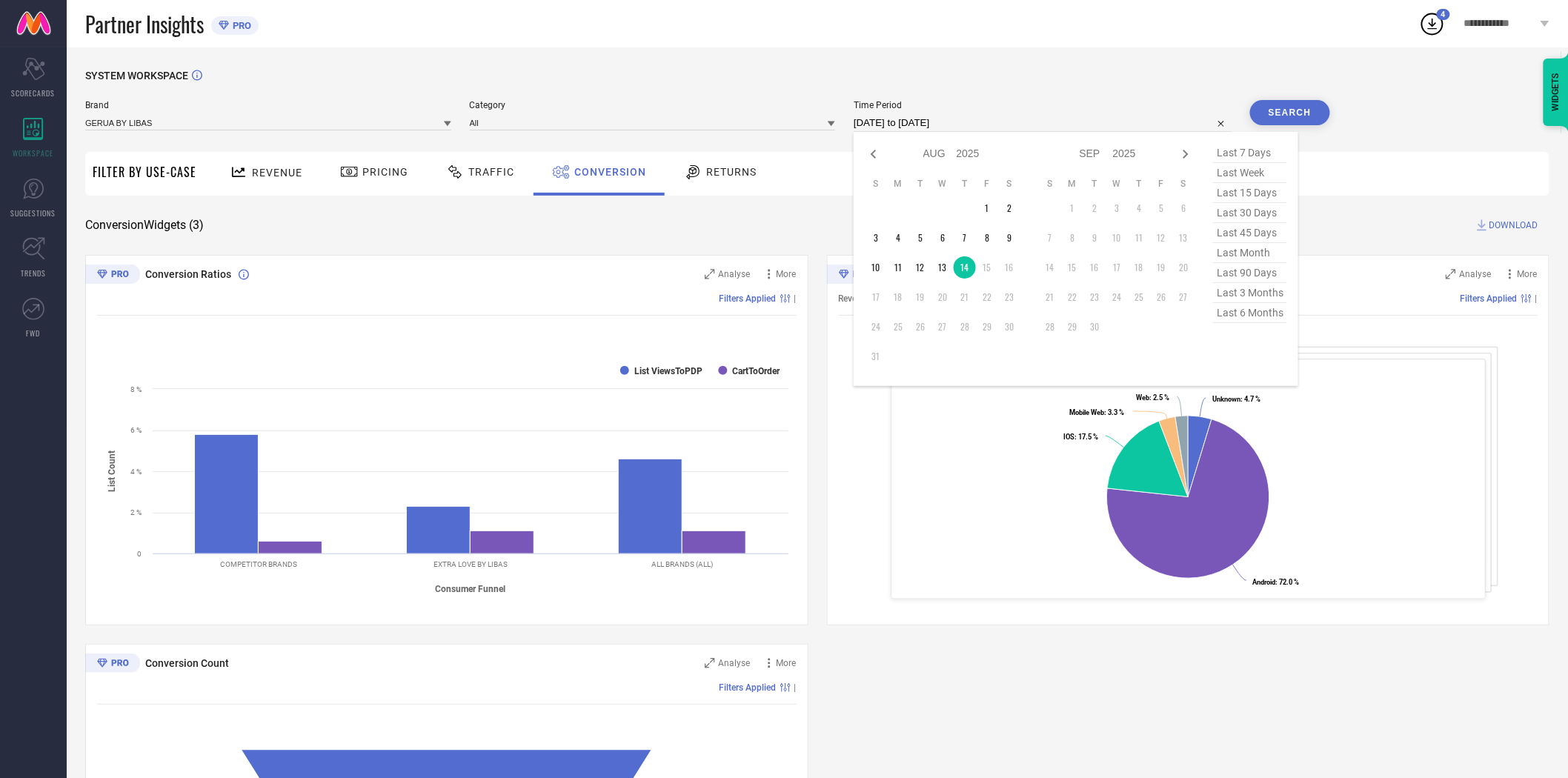
click at [927, 123] on input "[DATE] to [DATE]" at bounding box center [1043, 123] width 378 height 18
click at [963, 268] on td "14" at bounding box center [964, 267] width 22 height 22
type input "[DATE] to [DATE]"
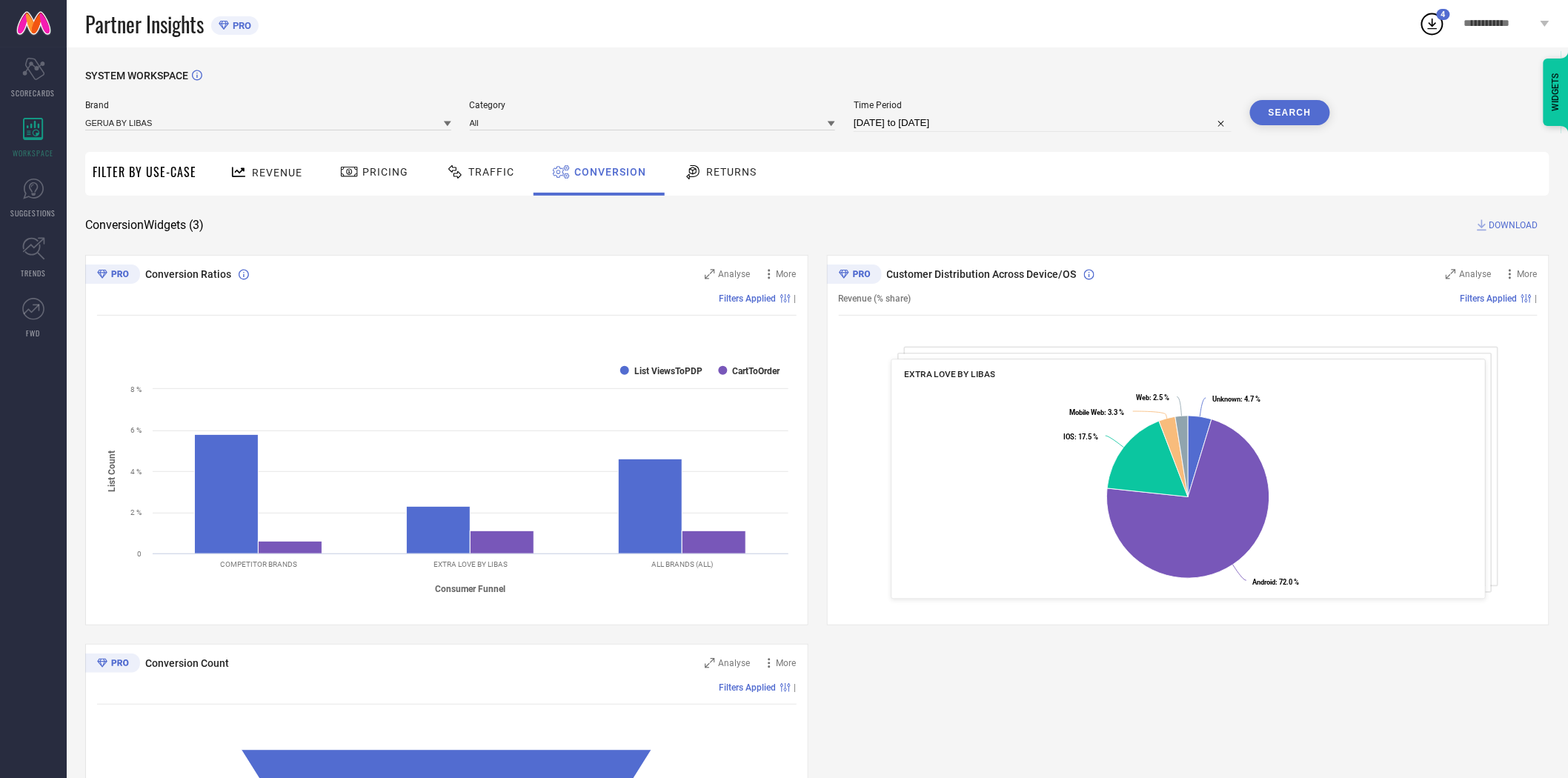
click at [1294, 111] on button "Search" at bounding box center [1290, 112] width 80 height 25
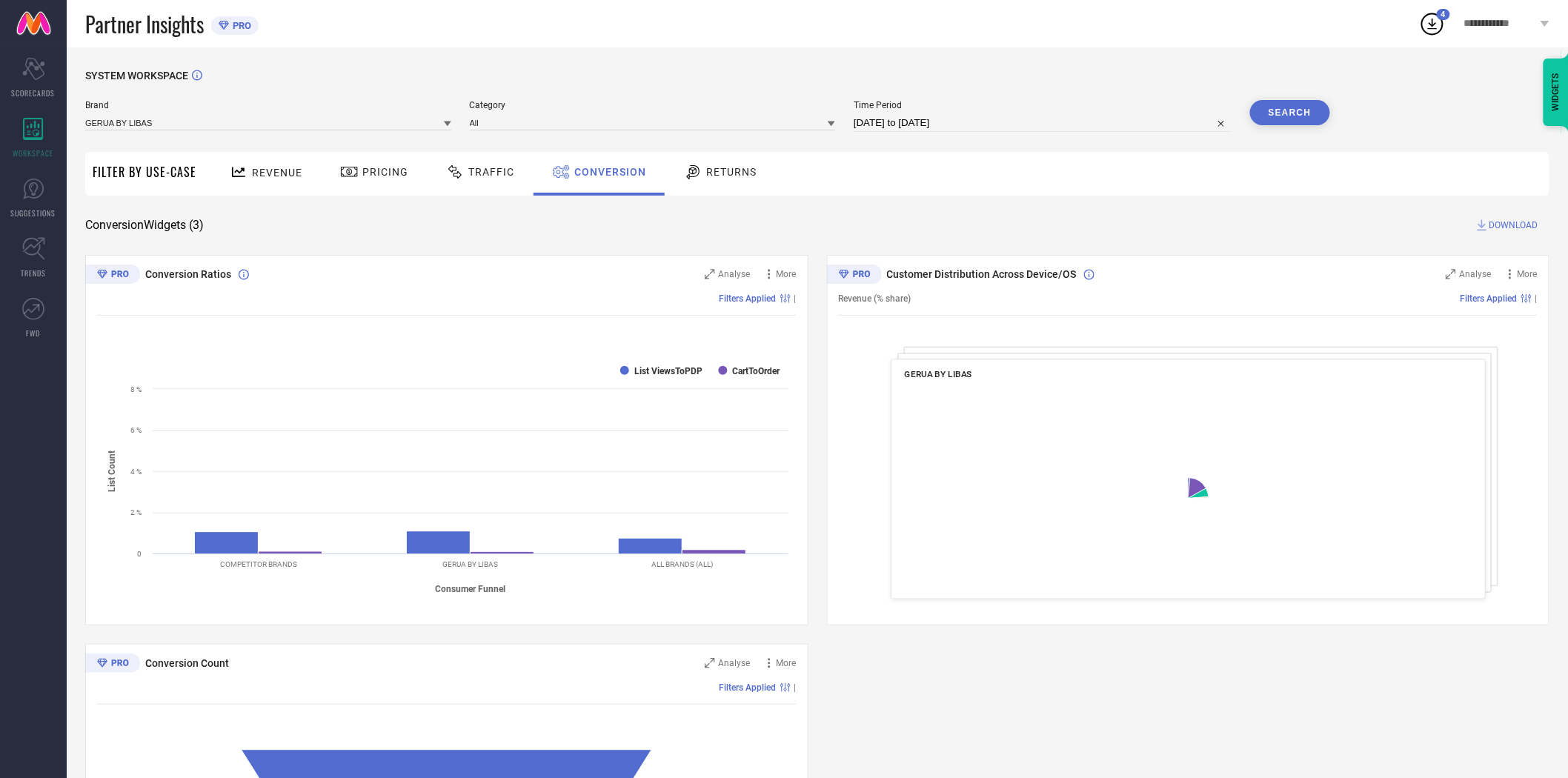
click at [1510, 226] on span "DOWNLOAD" at bounding box center [1514, 225] width 49 height 15
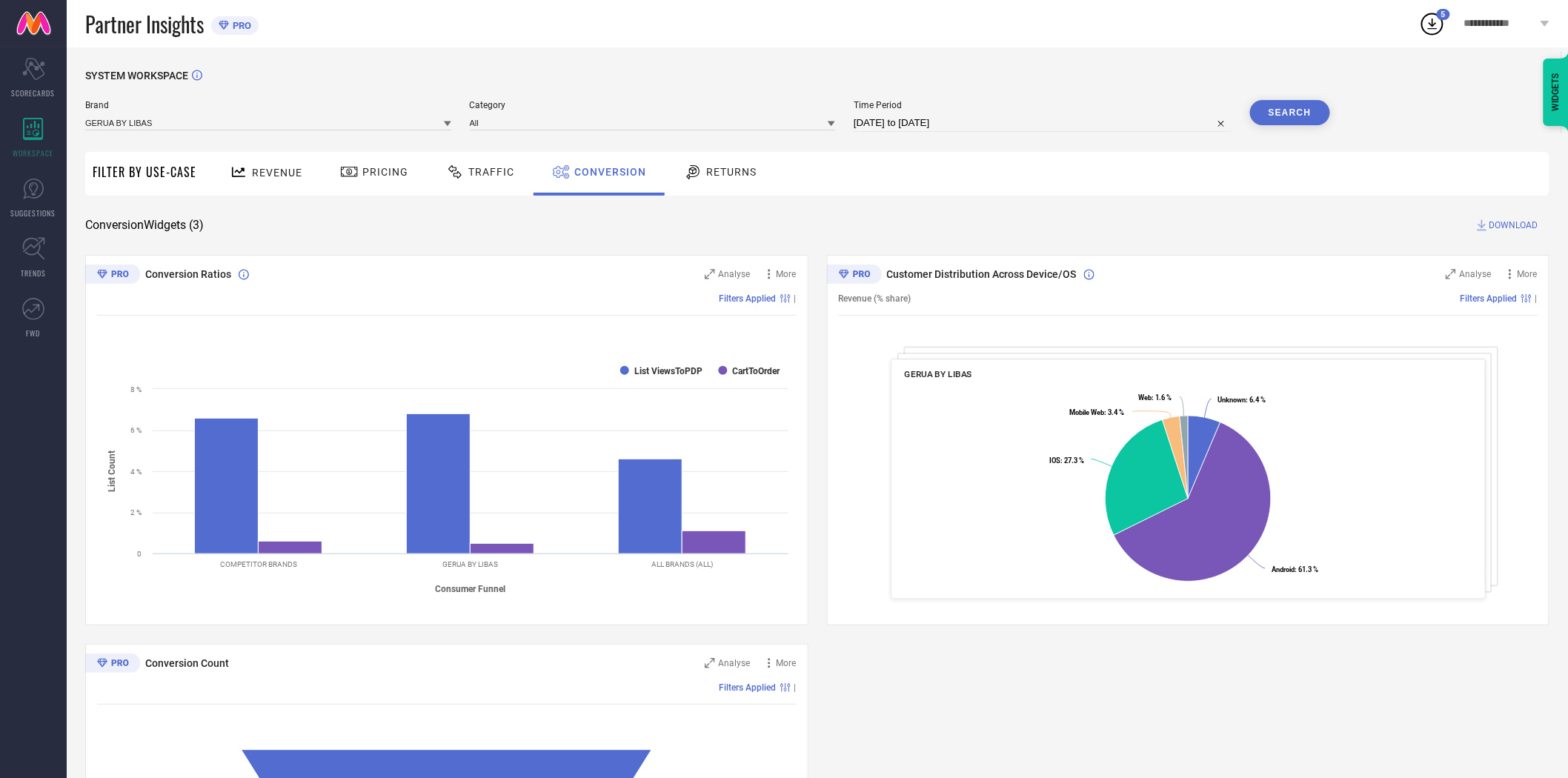
select select "7"
select select "2025"
select select "8"
select select "2025"
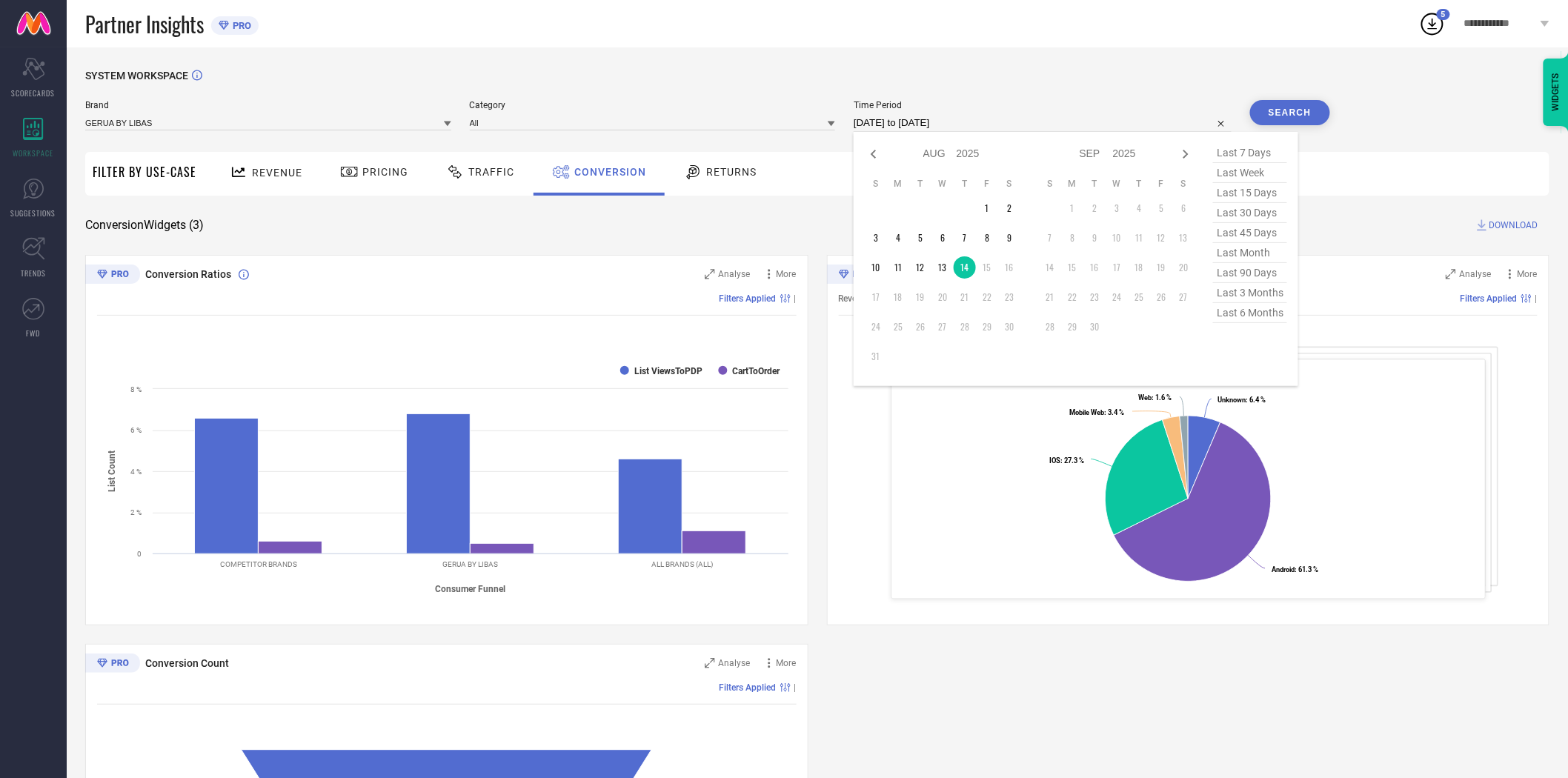
click at [1055, 124] on input "[DATE] to [DATE]" at bounding box center [1043, 123] width 378 height 18
click at [947, 263] on td "13" at bounding box center [942, 267] width 22 height 22
type input "[DATE] to [DATE]"
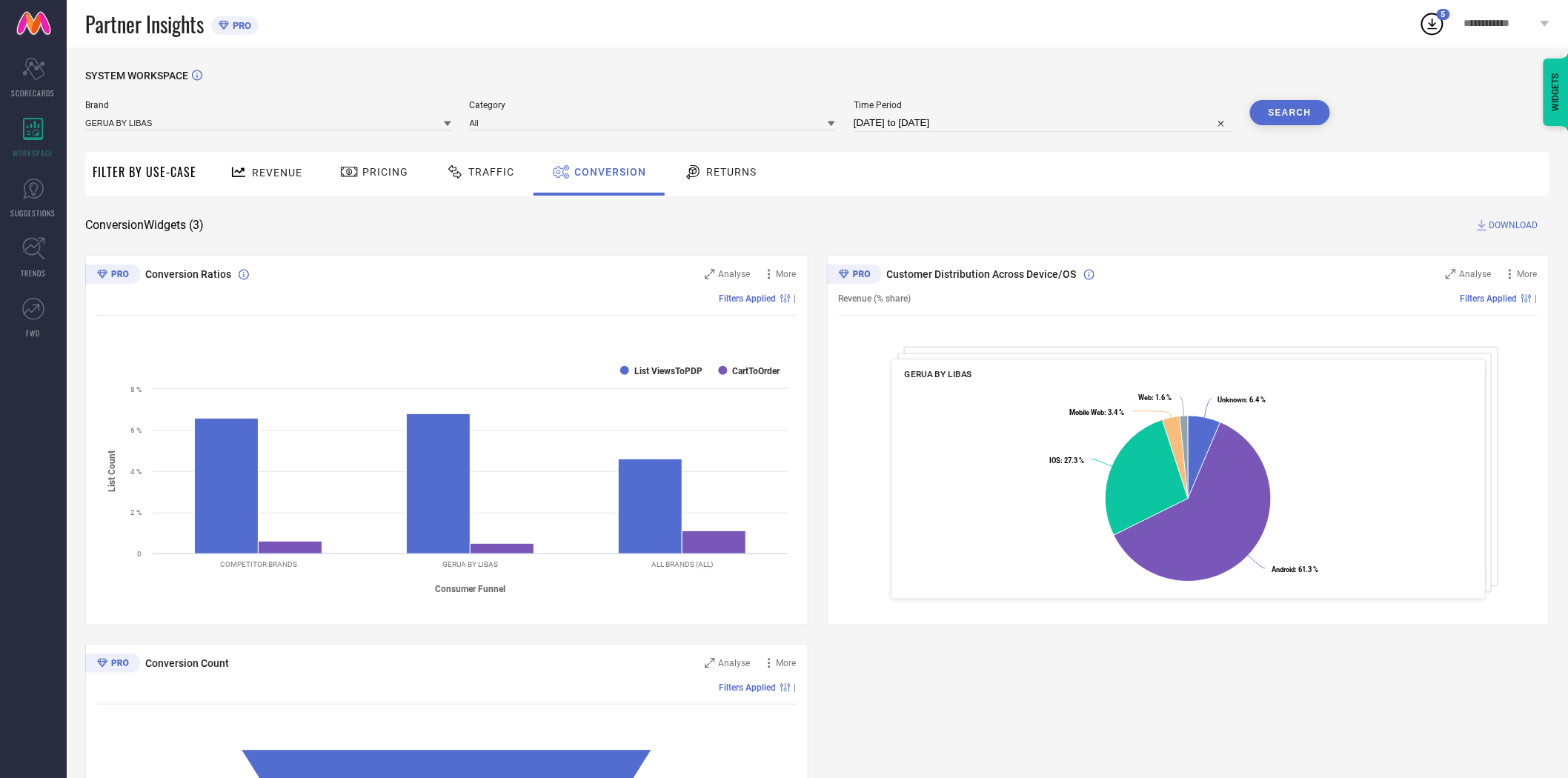
click at [1098, 209] on div "SYSTEM WORKSPACE Brand GERUA BY LIBAS Category All Time Period [DATE] to [DATE]…" at bounding box center [817, 542] width 1465 height 944
click at [1294, 102] on button "Search" at bounding box center [1290, 112] width 80 height 25
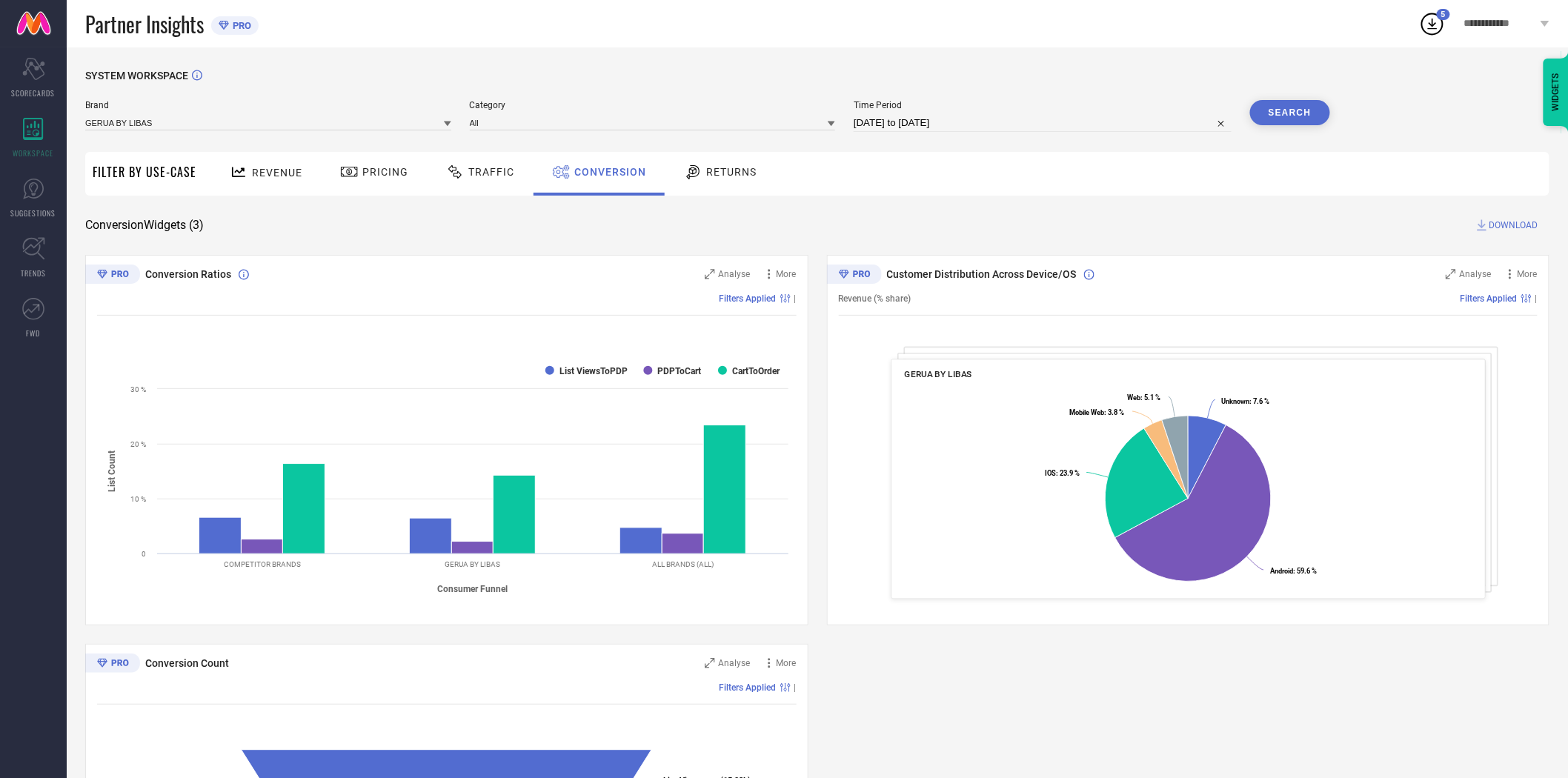
click at [1518, 228] on span "DOWNLOAD" at bounding box center [1514, 225] width 49 height 15
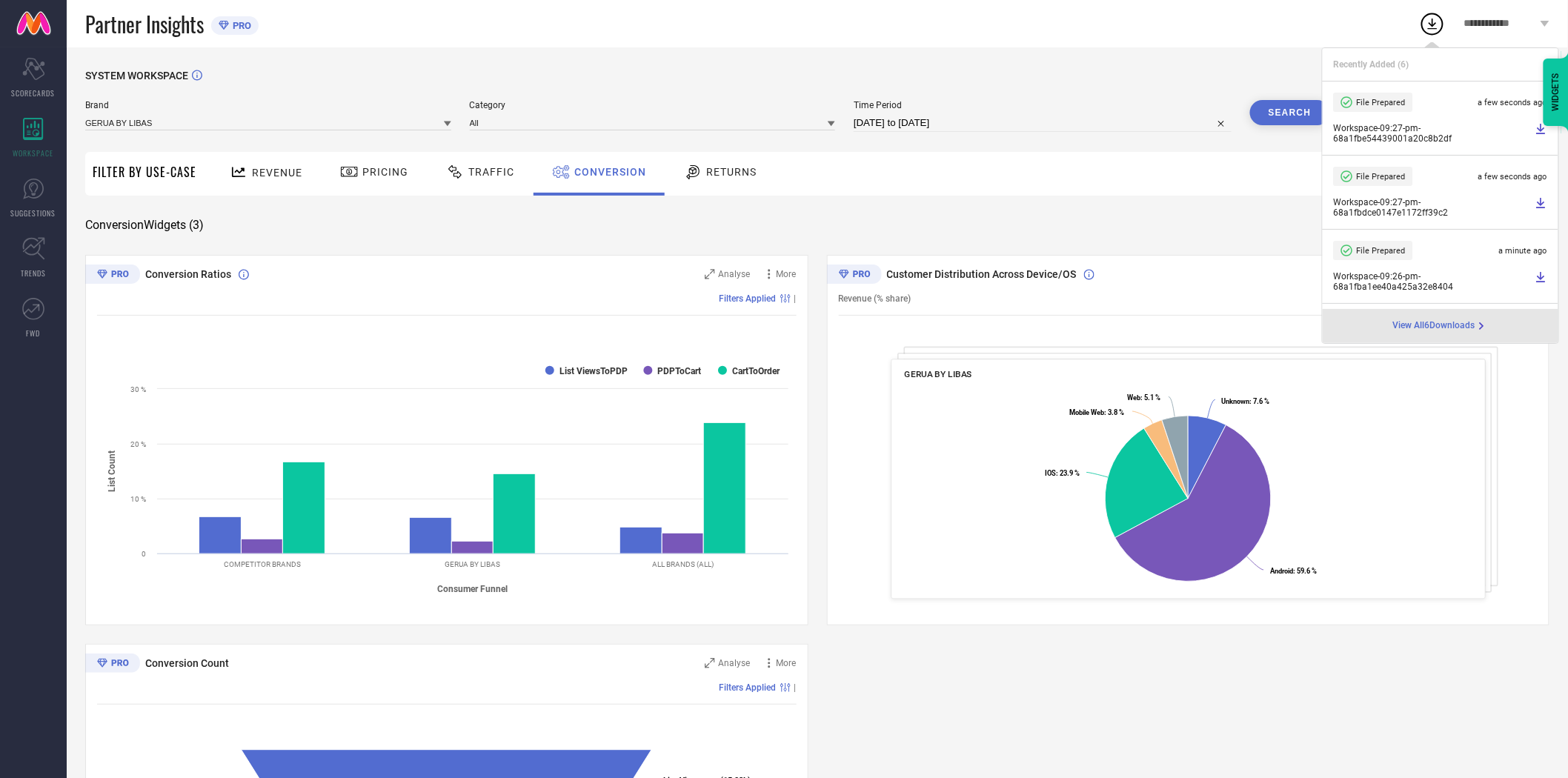
select select "7"
select select "2025"
select select "8"
select select "2025"
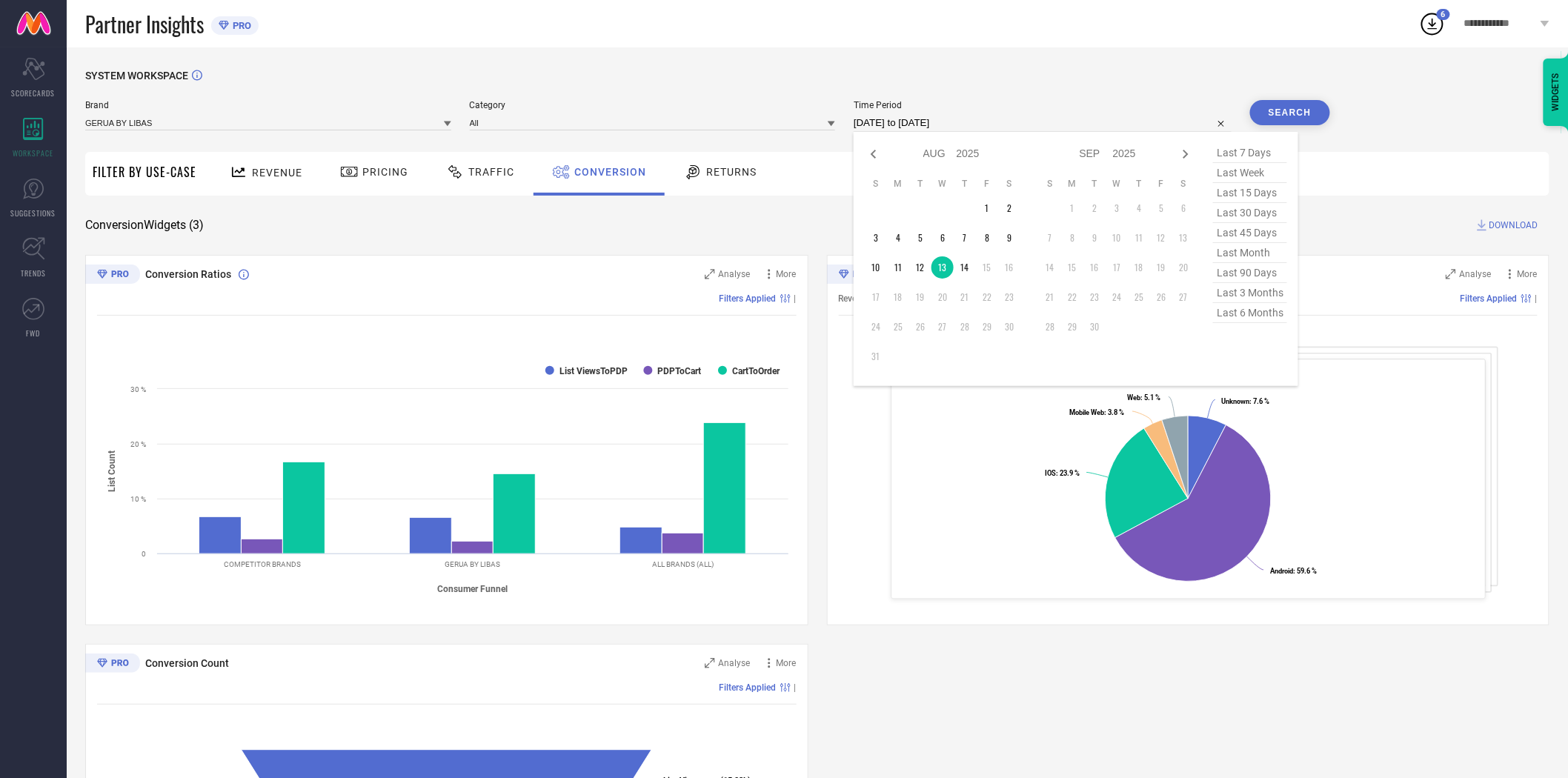
click at [997, 126] on input "[DATE] to [DATE]" at bounding box center [1043, 123] width 378 height 18
click at [922, 274] on td "12" at bounding box center [920, 267] width 22 height 22
type input "[DATE] to [DATE]"
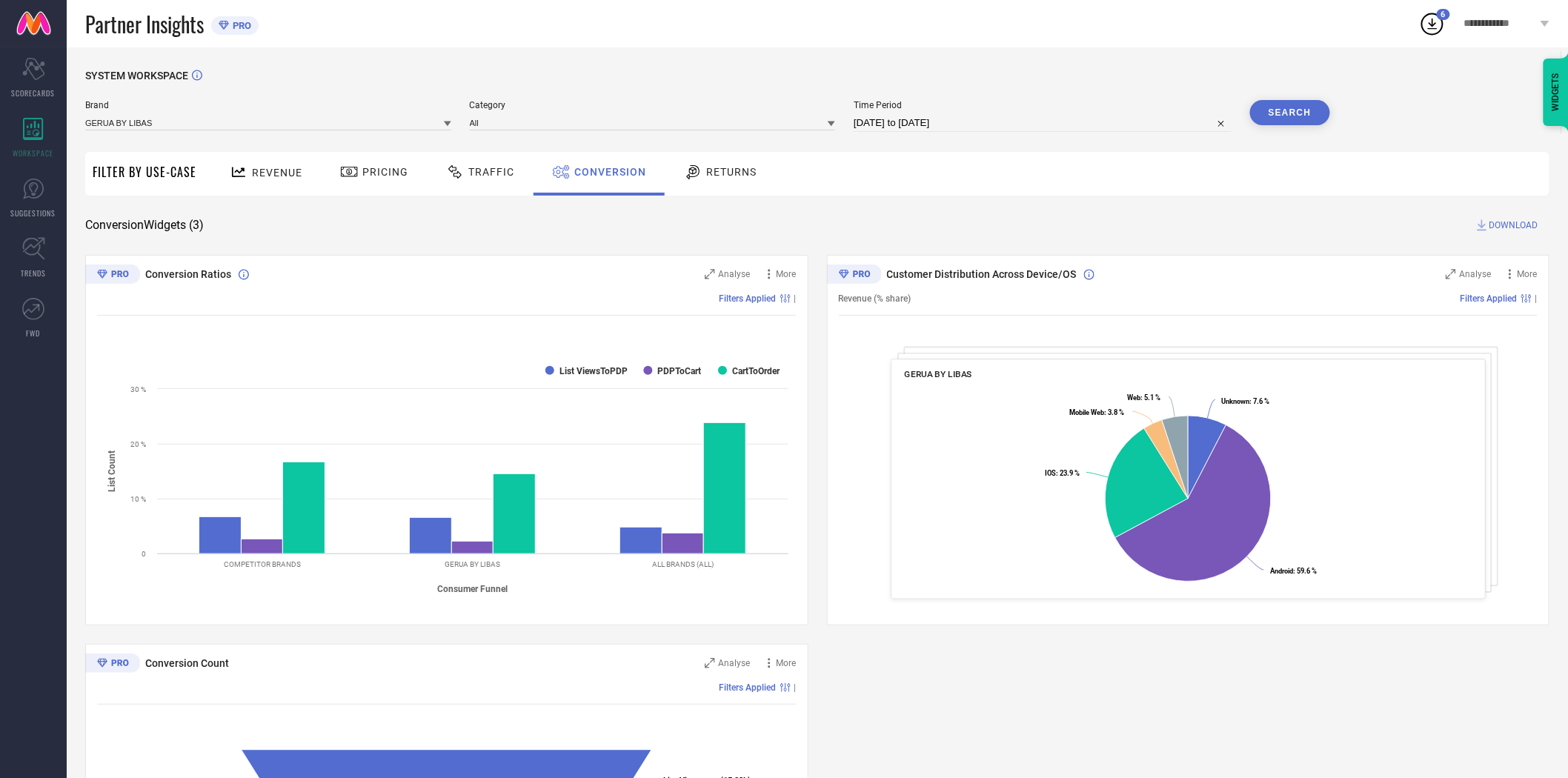
click at [1273, 115] on button "Search" at bounding box center [1290, 112] width 80 height 25
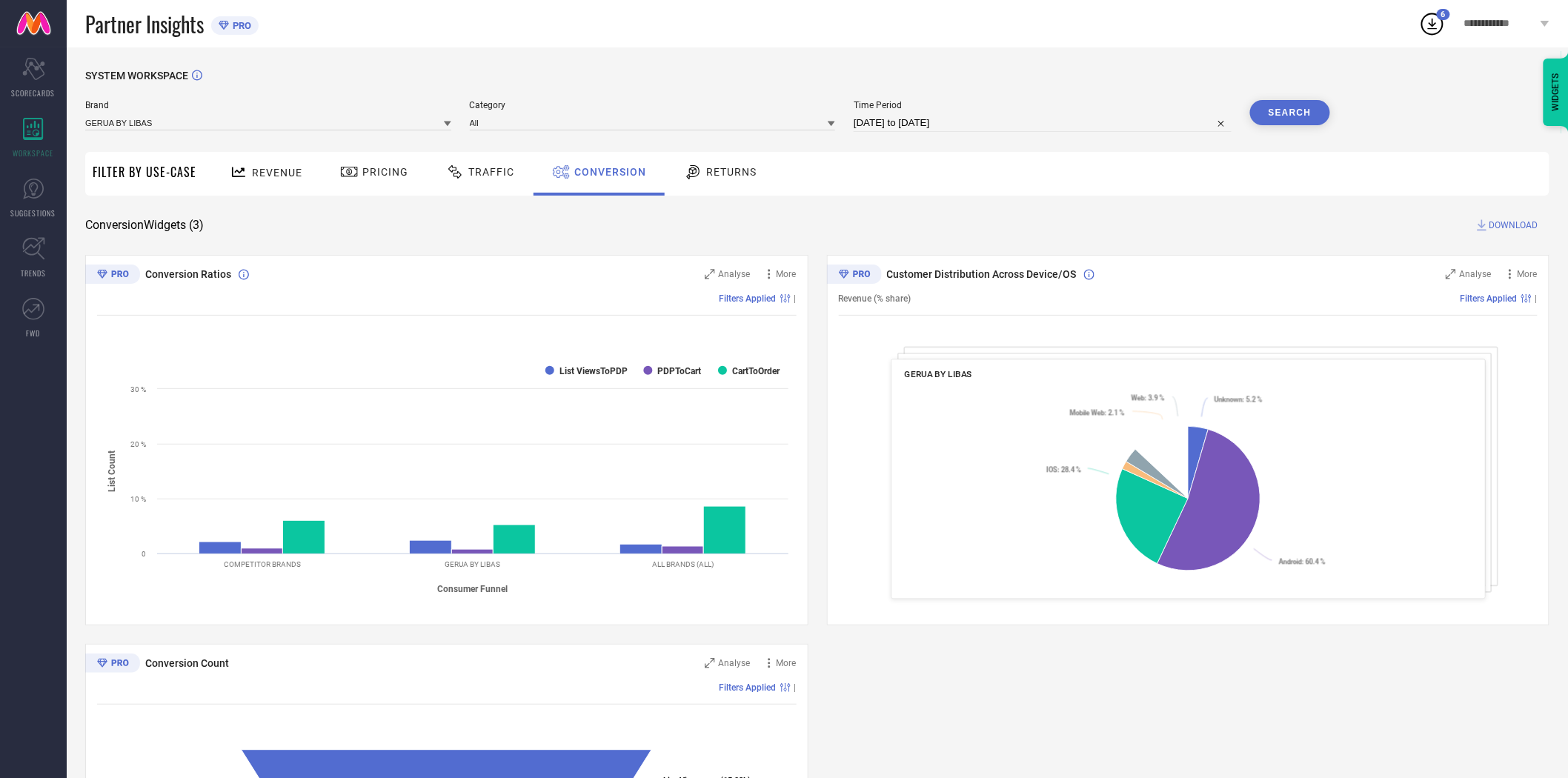
click at [1523, 218] on span "DOWNLOAD" at bounding box center [1514, 225] width 49 height 15
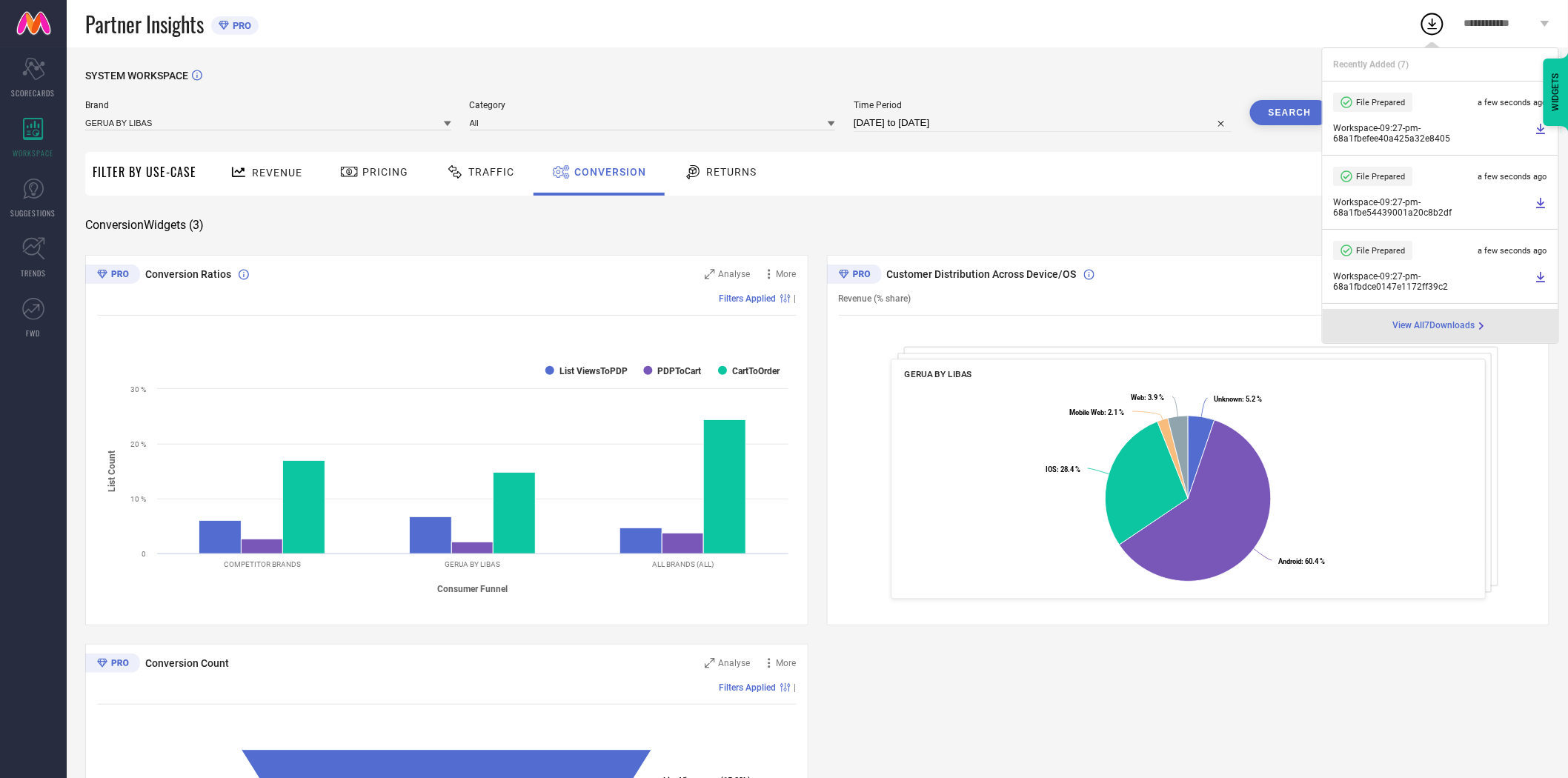
select select "7"
select select "2025"
select select "8"
select select "2025"
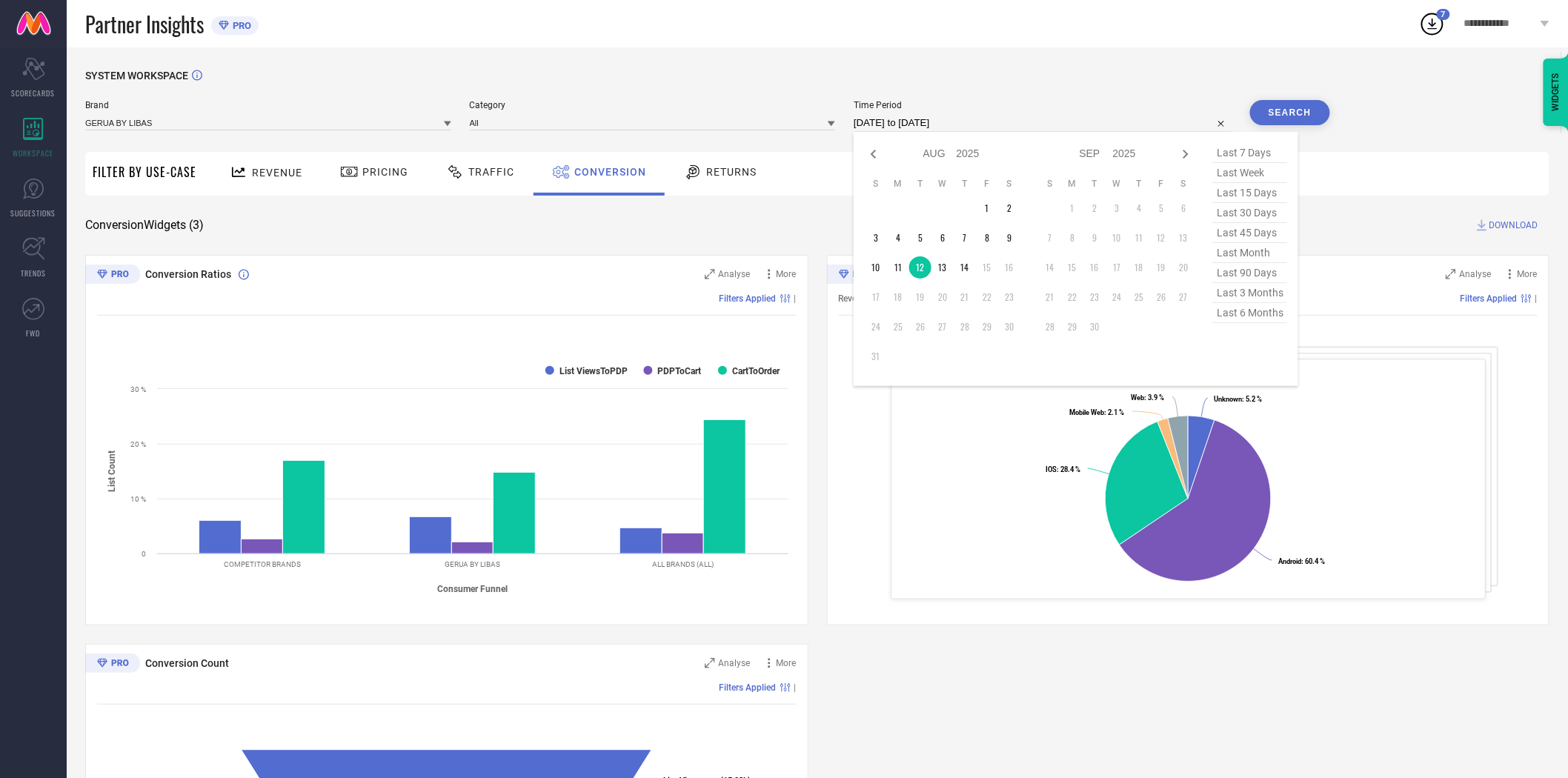
click at [1010, 124] on input "[DATE] to [DATE]" at bounding box center [1043, 123] width 378 height 18
click at [893, 262] on td "11" at bounding box center [898, 267] width 22 height 22
type input "[DATE] to [DATE]"
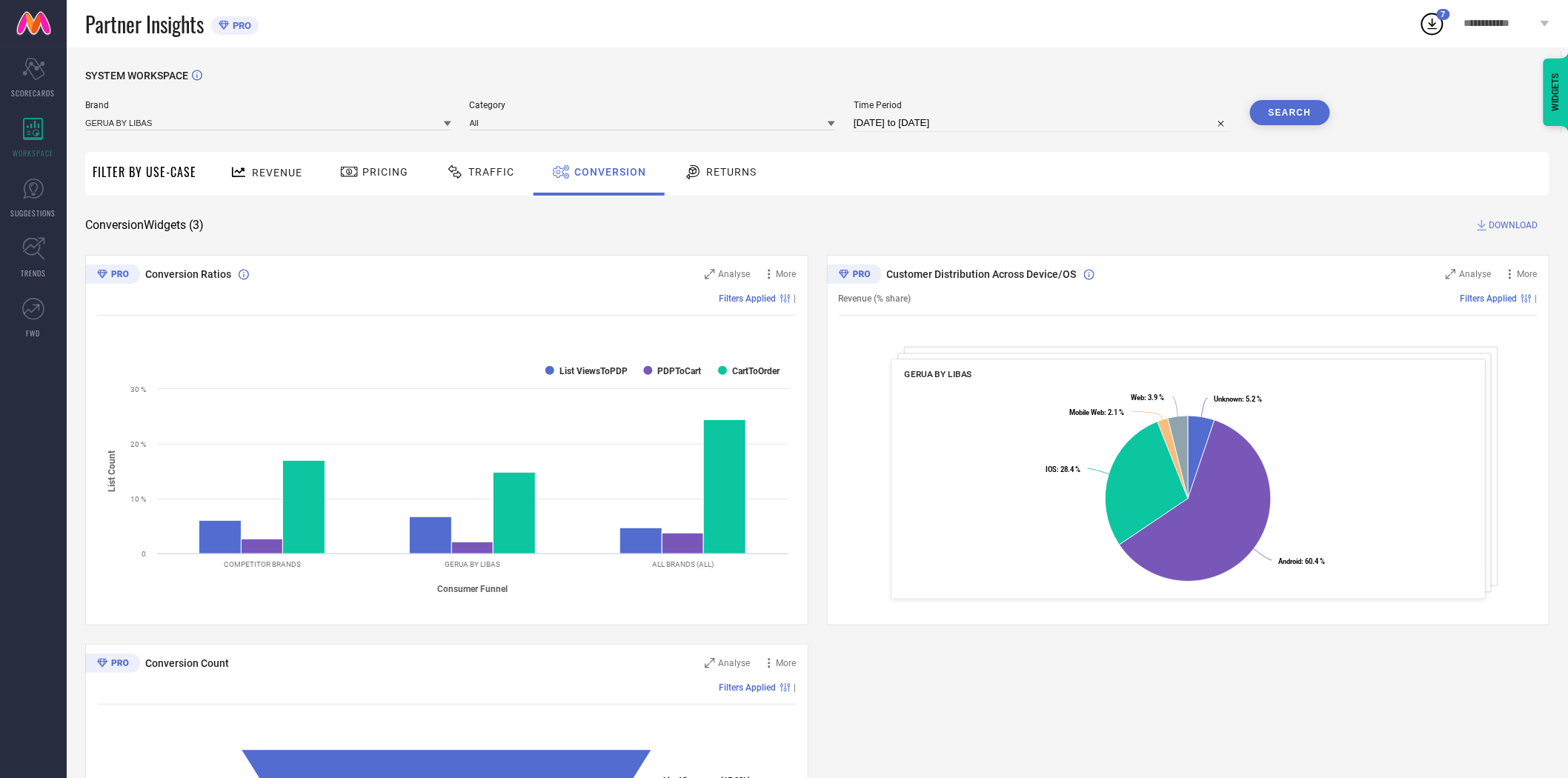
click at [1278, 109] on button "Search" at bounding box center [1290, 112] width 80 height 25
click at [1506, 222] on span "DOWNLOAD" at bounding box center [1514, 225] width 49 height 15
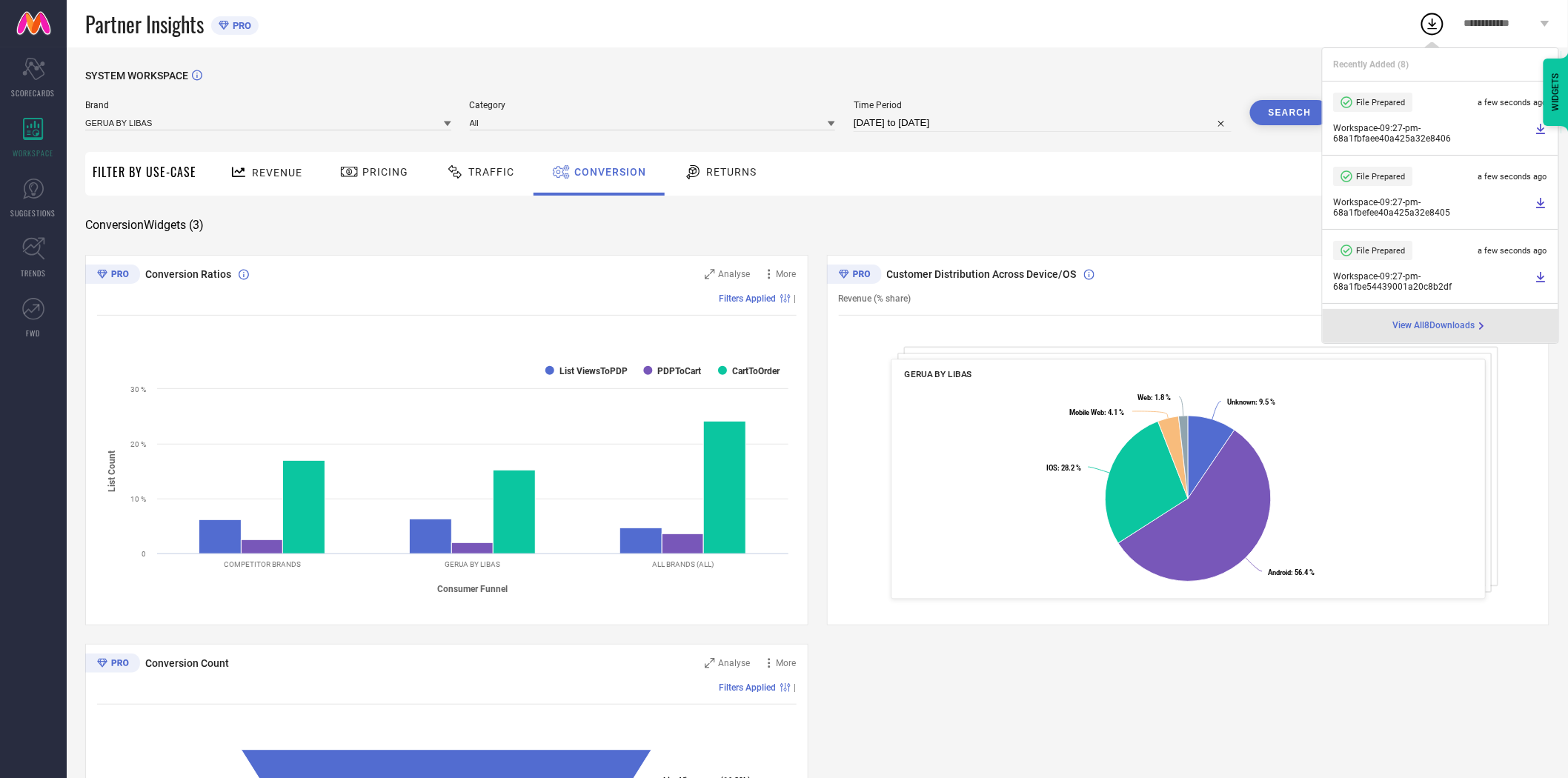
select select "7"
select select "2025"
select select "8"
select select "2025"
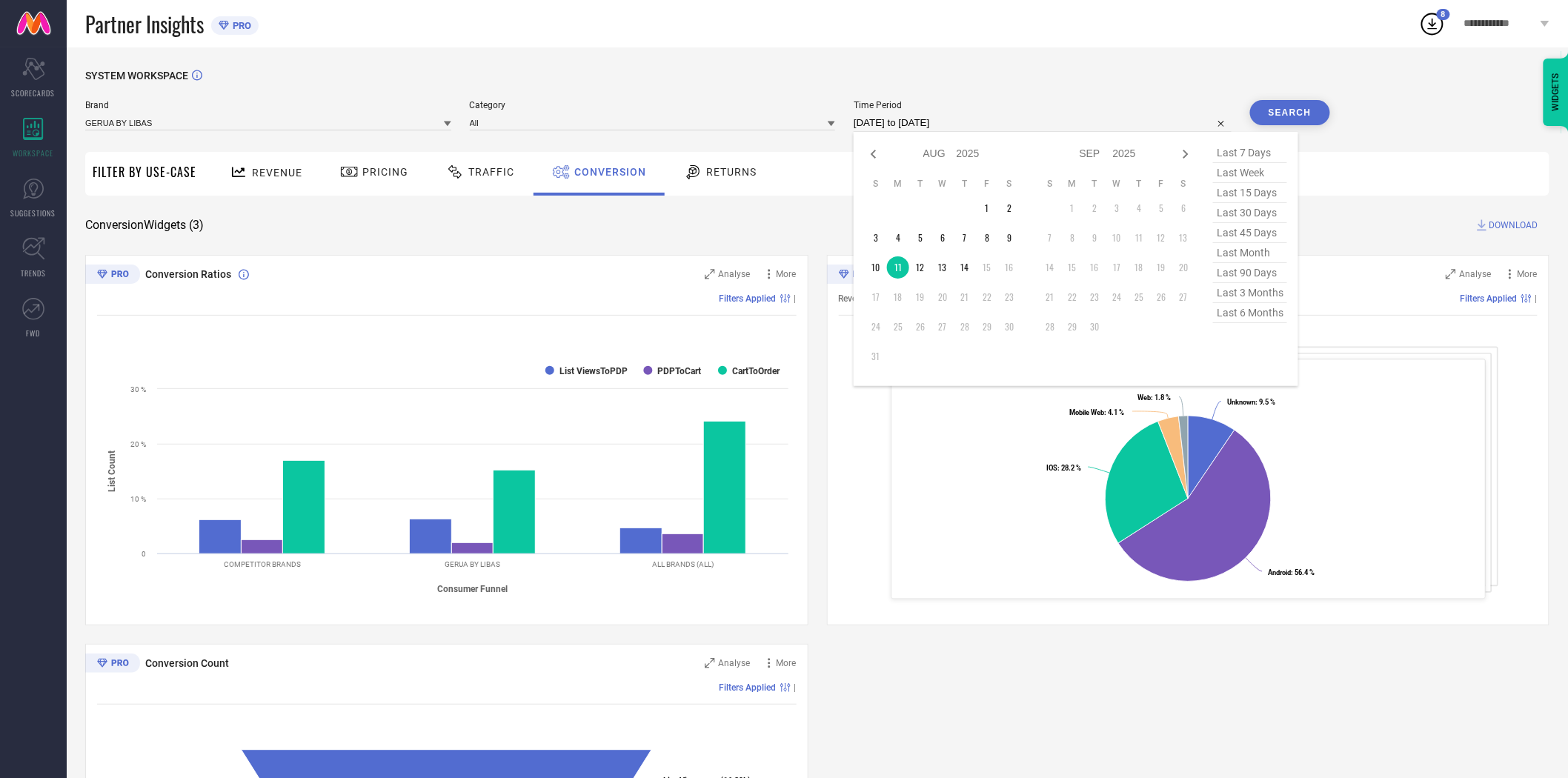
click at [1027, 124] on input "[DATE] to [DATE]" at bounding box center [1043, 123] width 378 height 18
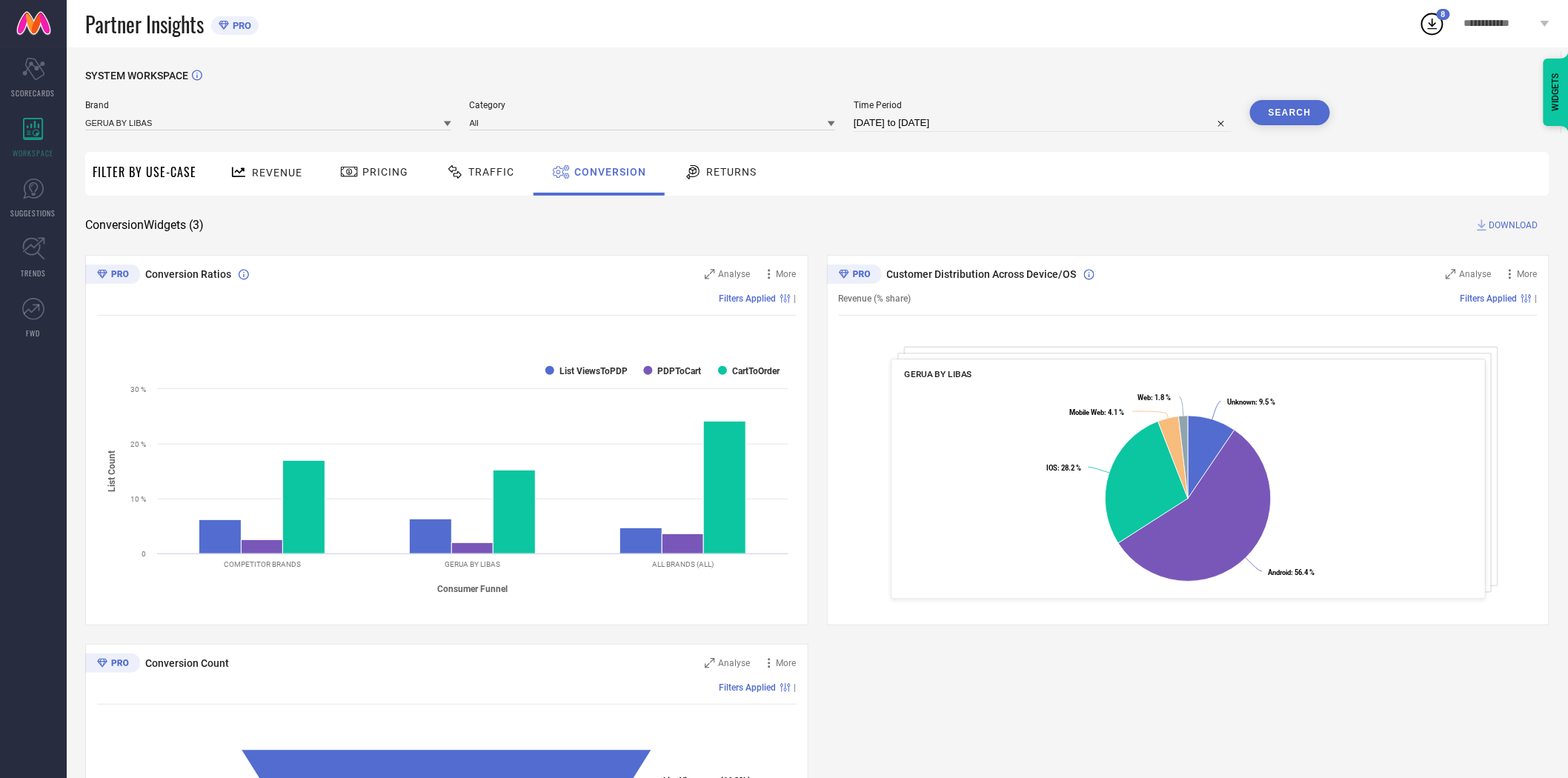
click at [1013, 63] on div "SYSTEM WORKSPACE Brand GERUA BY LIBAS Category All Time Period [DATE] to [DATE]…" at bounding box center [817, 541] width 1501 height 989
click at [446, 126] on icon at bounding box center [447, 123] width 7 height 7
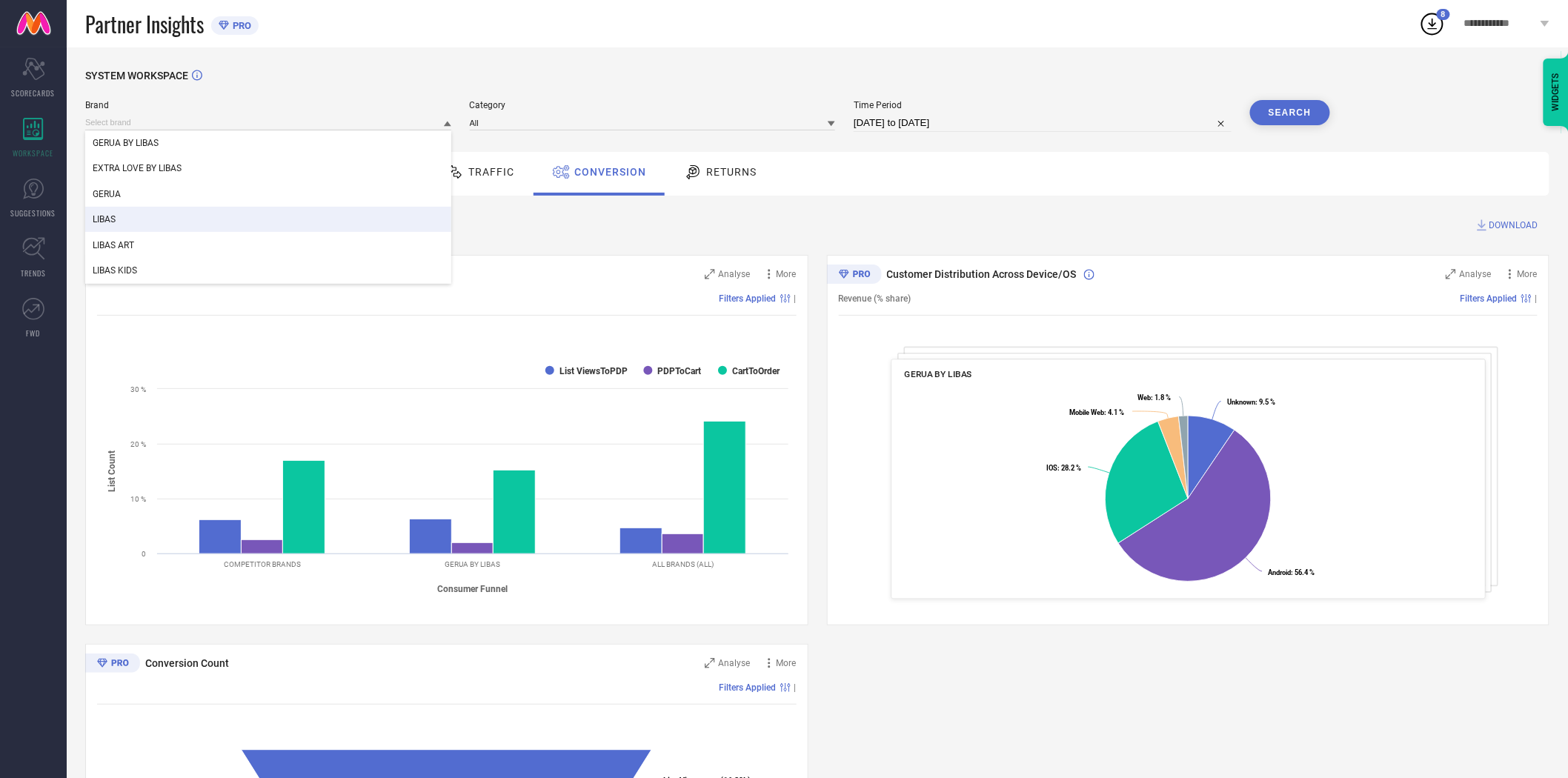
click at [257, 212] on div "LIBAS" at bounding box center [268, 219] width 366 height 25
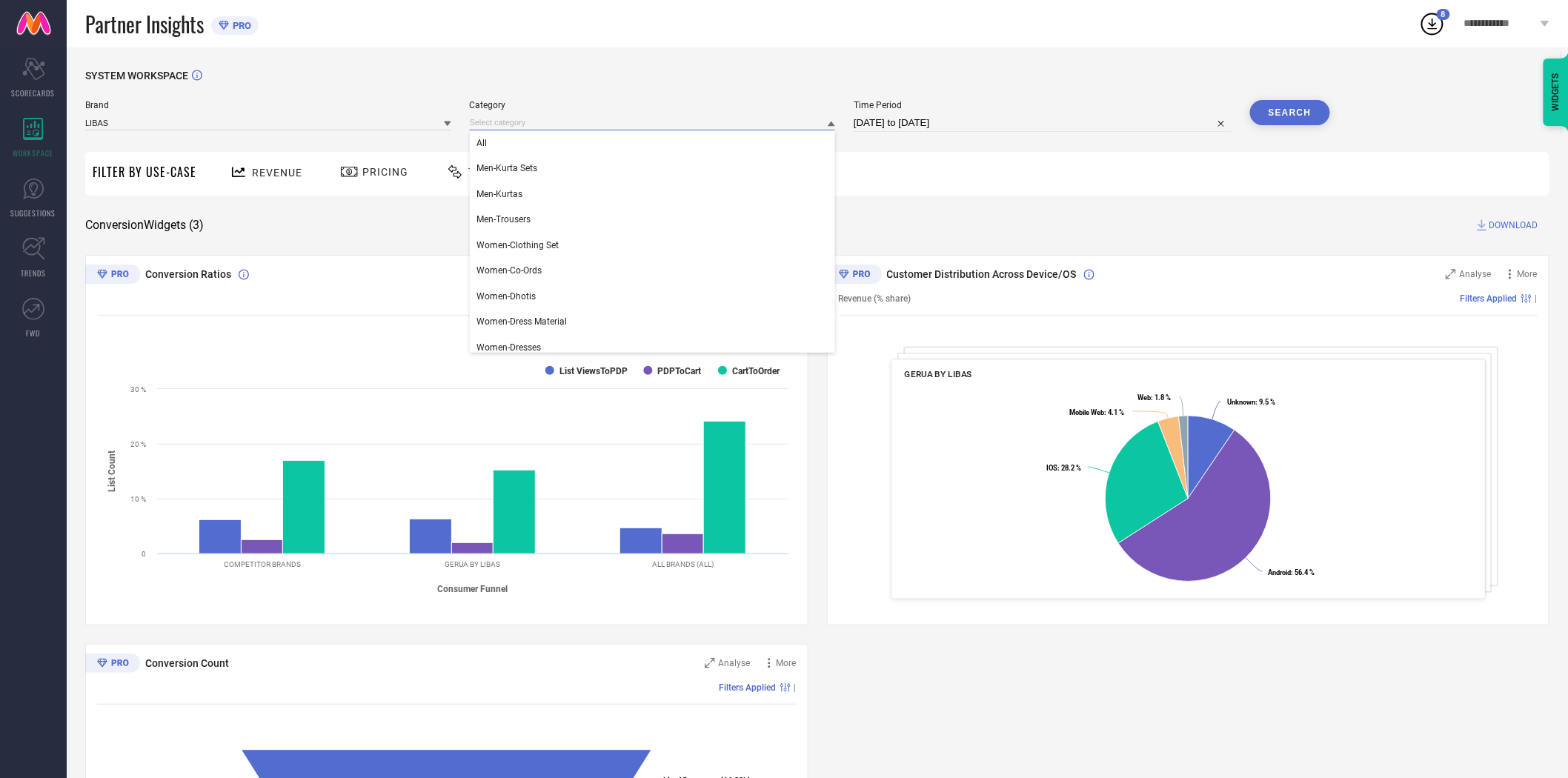
click at [549, 131] on div "All Men-Kurta Sets Men-Kurtas Men-Trousers Women-Clothing Set Women-Co-Ords Wom…" at bounding box center [653, 123] width 366 height 15
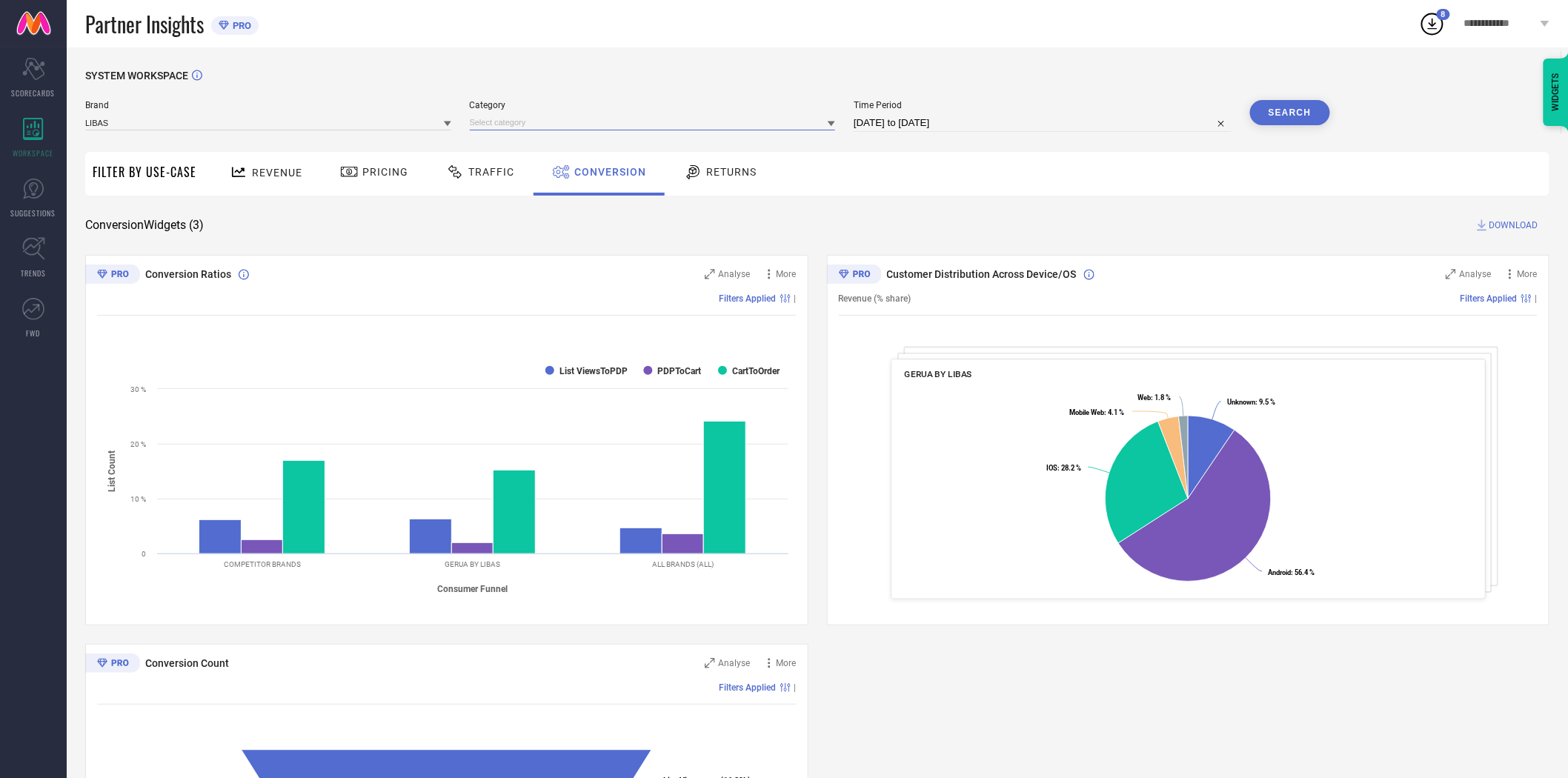
click at [557, 127] on input at bounding box center [653, 123] width 366 height 15
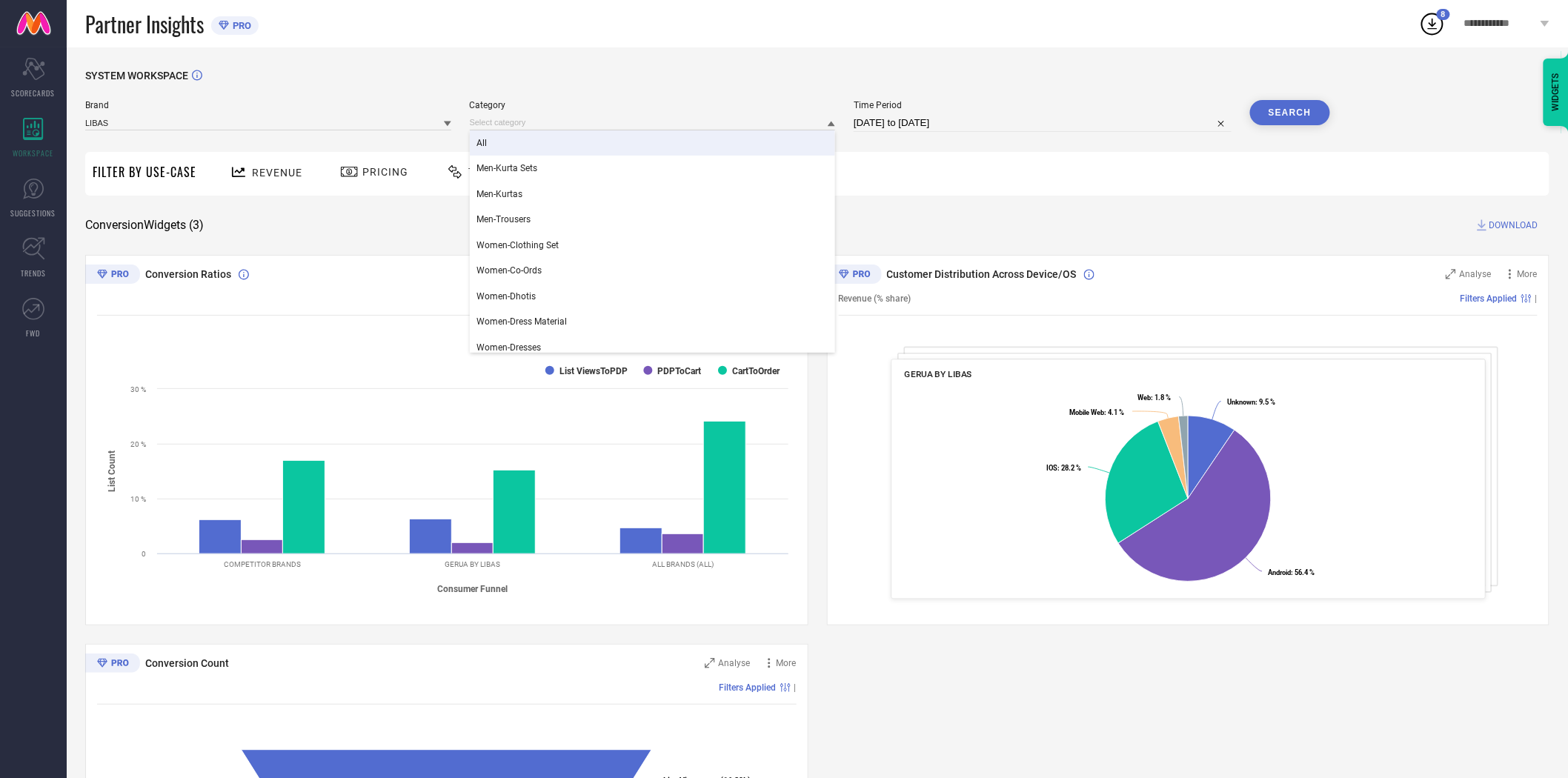
click at [525, 139] on div "All" at bounding box center [653, 143] width 366 height 25
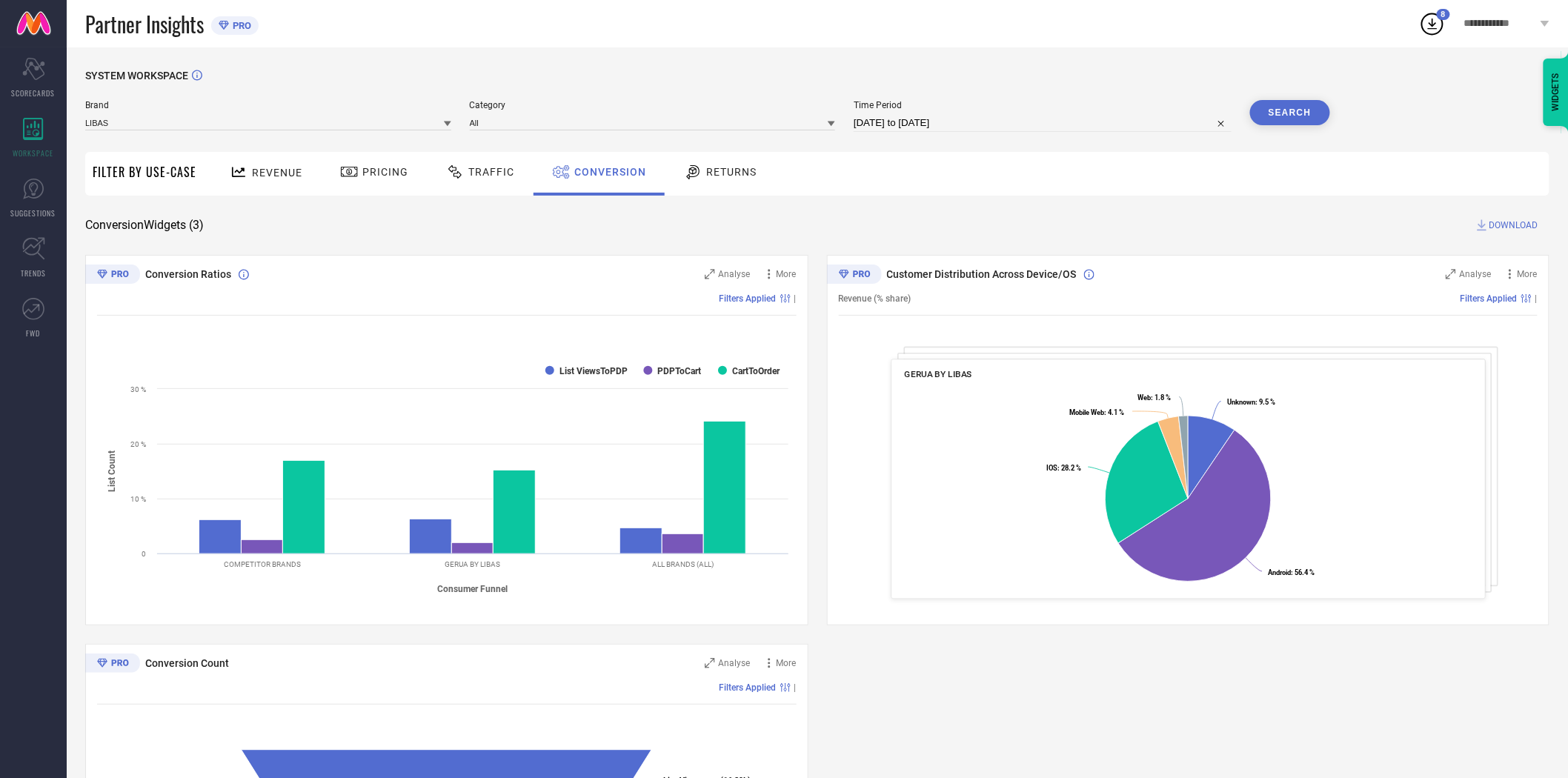
click at [1287, 111] on button "Search" at bounding box center [1290, 112] width 80 height 25
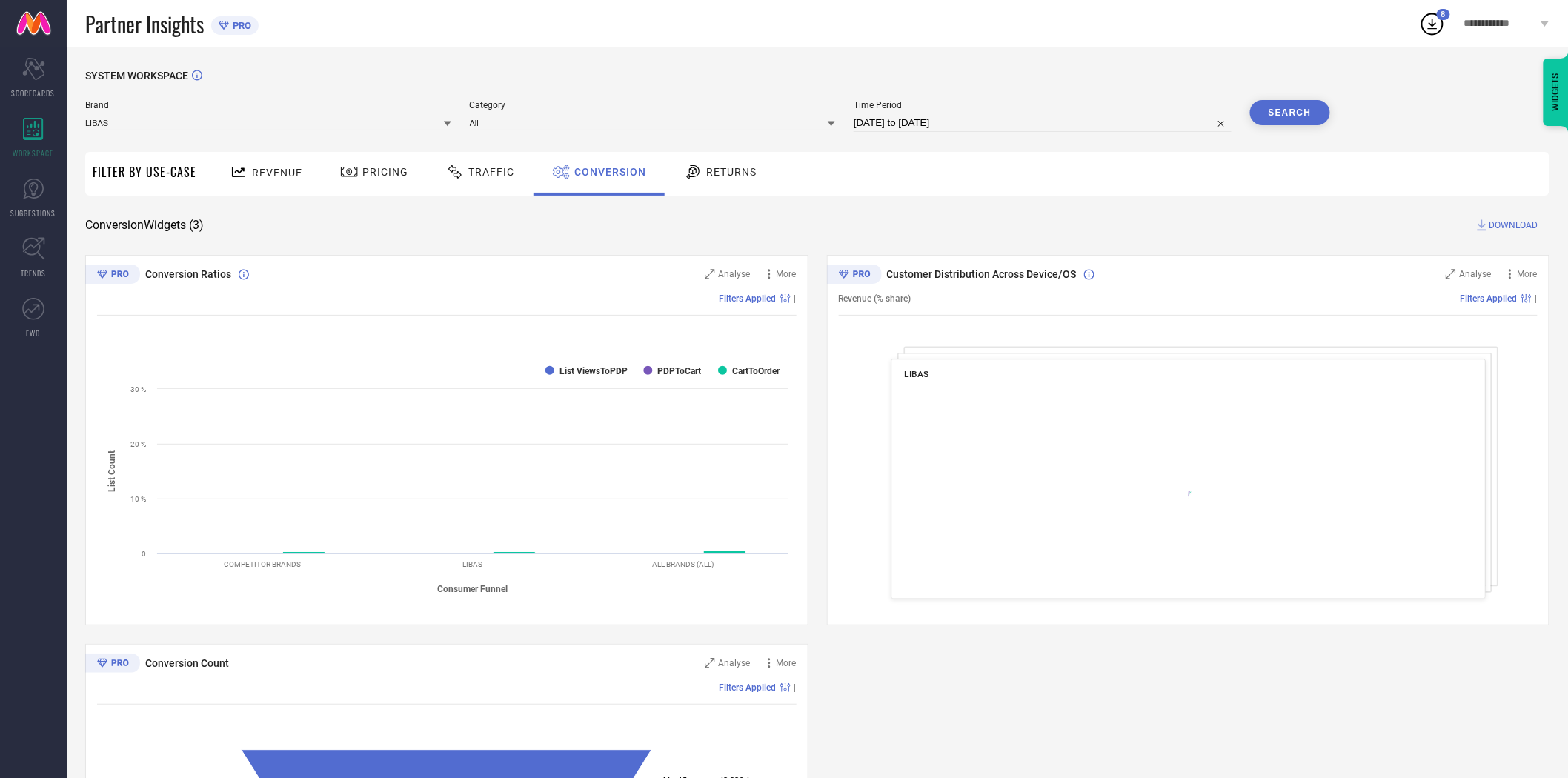
click at [1506, 224] on span "DOWNLOAD" at bounding box center [1514, 225] width 49 height 15
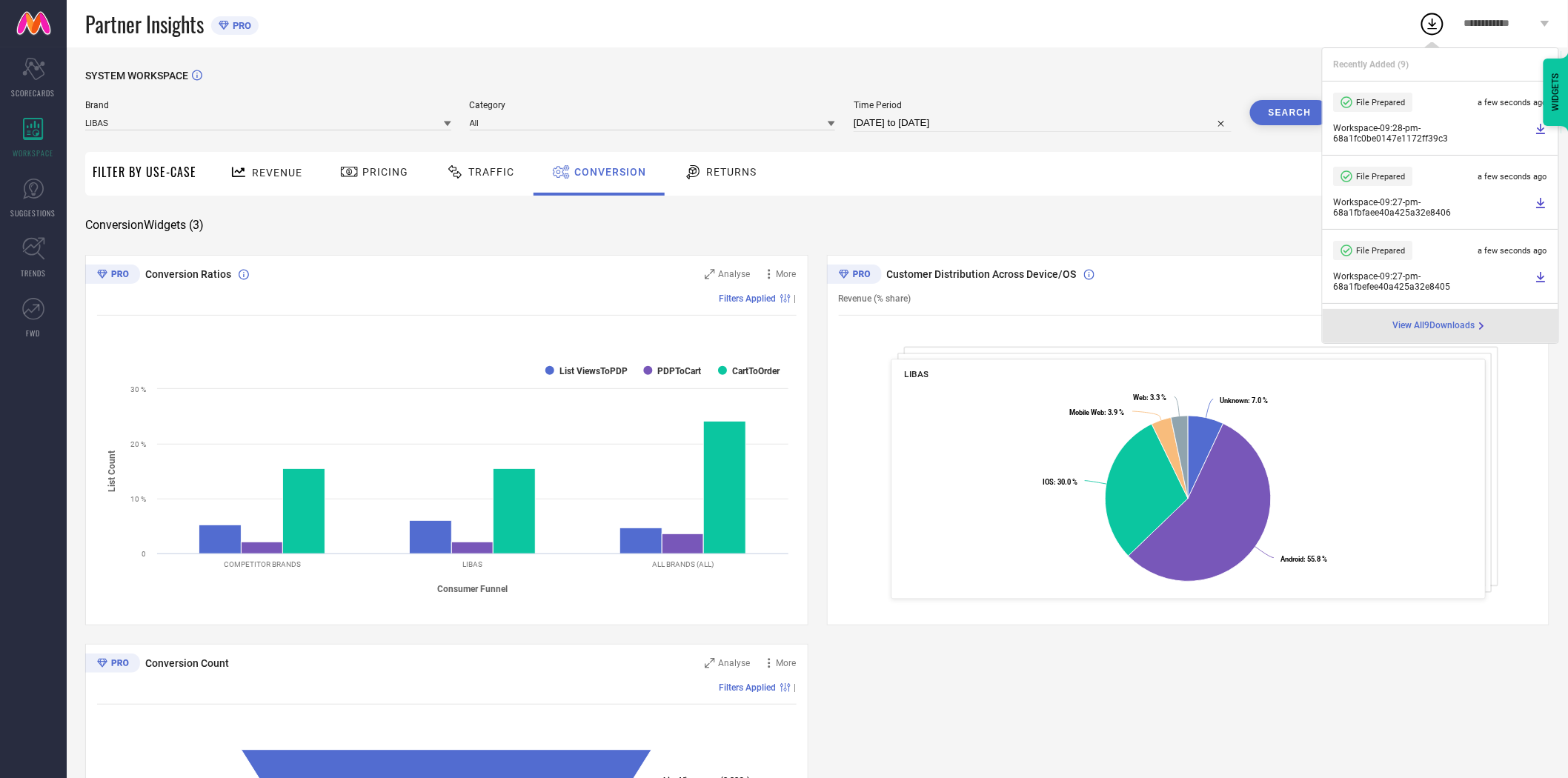
click at [1076, 123] on input "[DATE] to [DATE]" at bounding box center [1043, 123] width 378 height 18
select select "7"
select select "2025"
select select "8"
select select "2025"
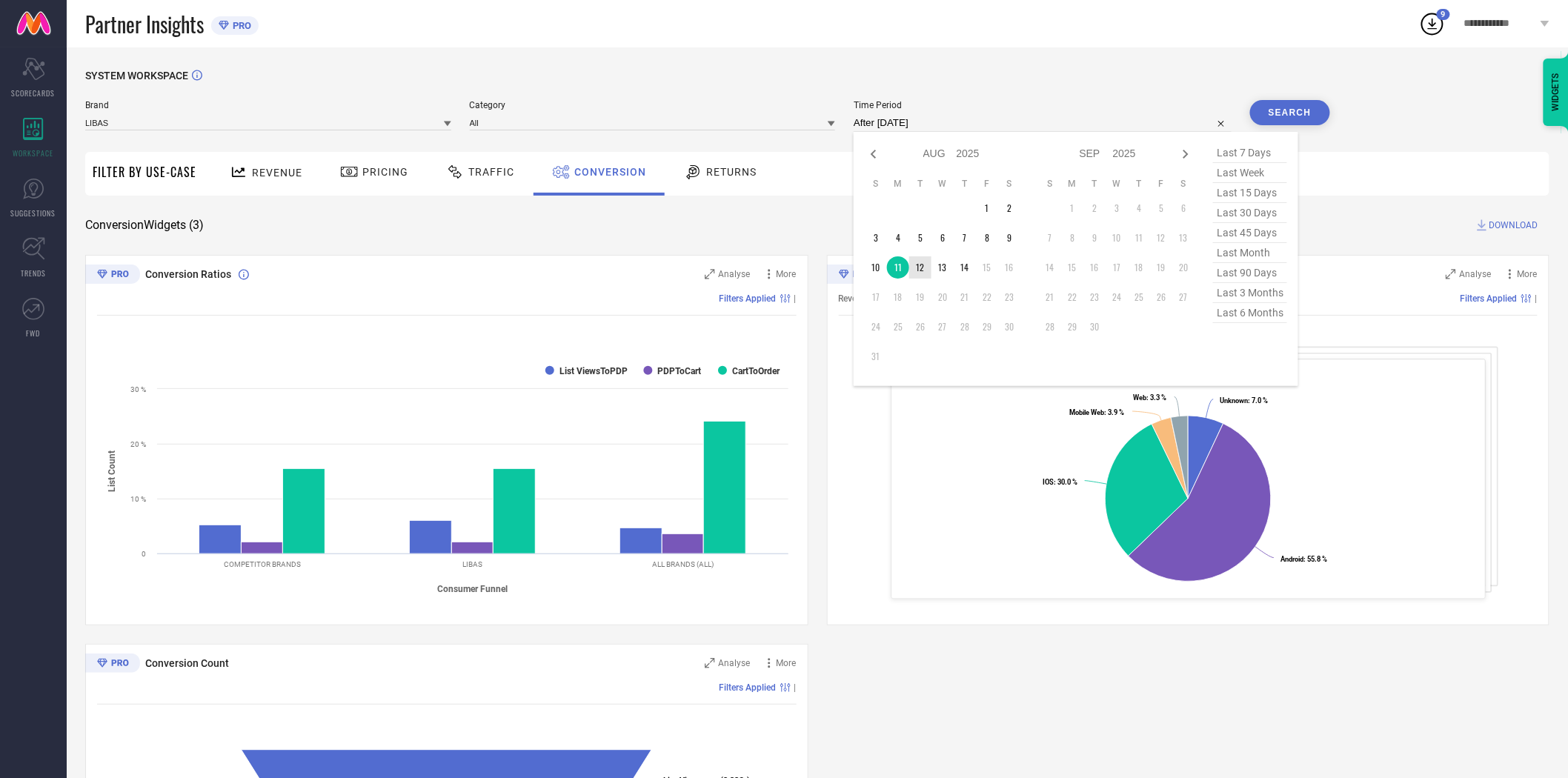
click at [921, 269] on td "12" at bounding box center [920, 267] width 22 height 22
type input "[DATE] to [DATE]"
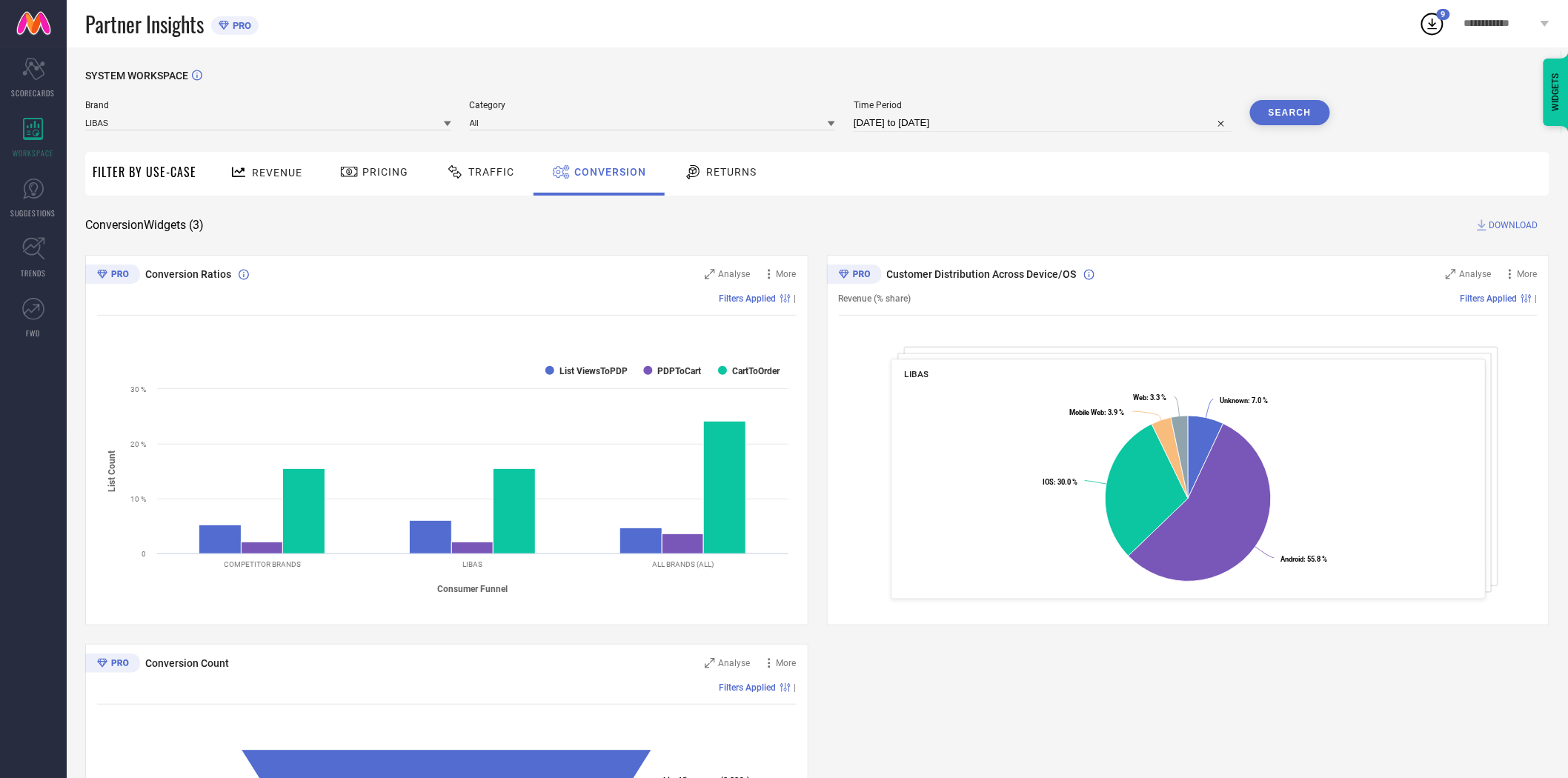
click at [1294, 114] on button "Search" at bounding box center [1290, 112] width 80 height 25
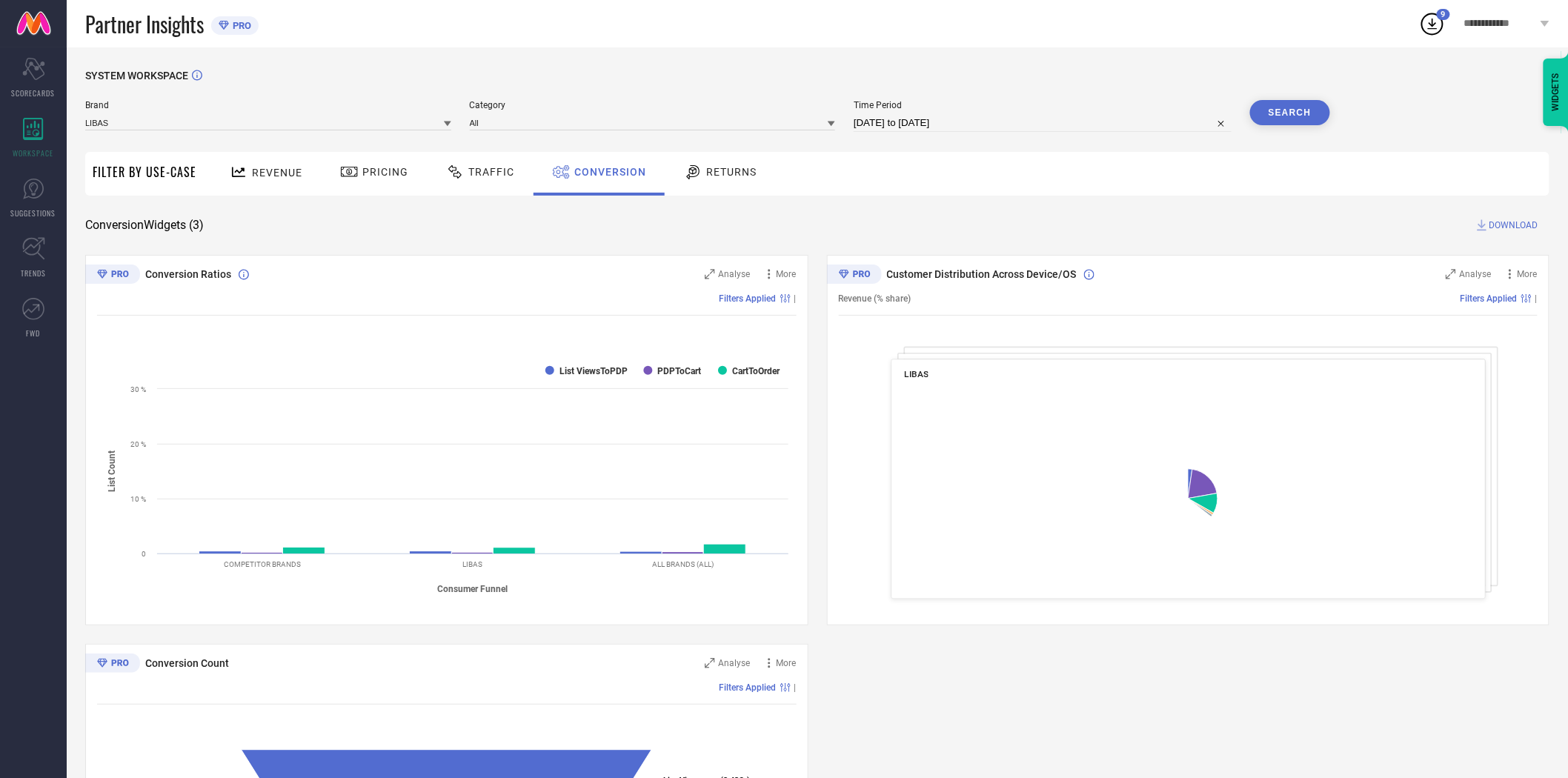
click at [1521, 218] on span "DOWNLOAD" at bounding box center [1514, 225] width 49 height 15
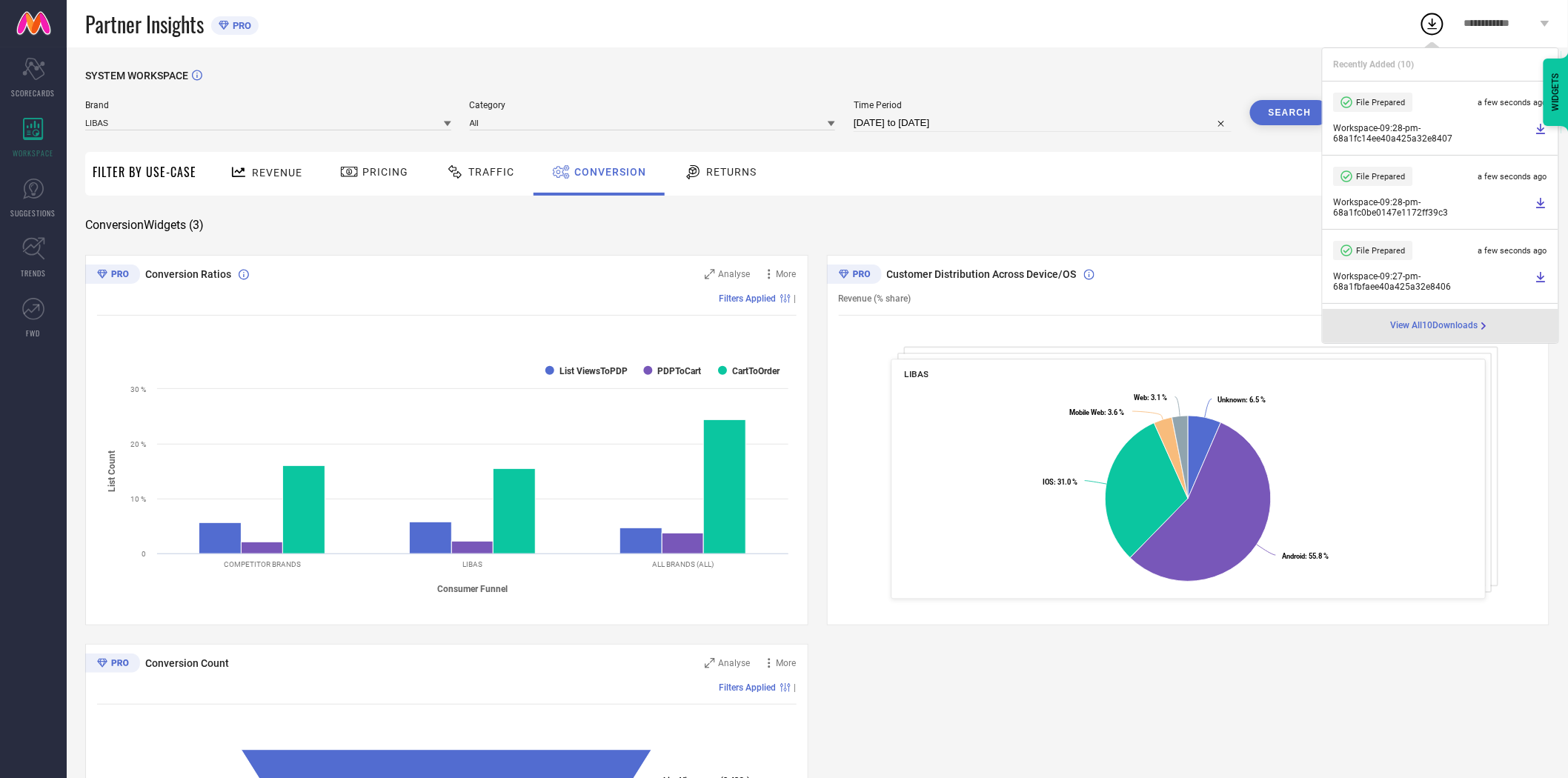
select select "7"
select select "2025"
select select "8"
select select "2025"
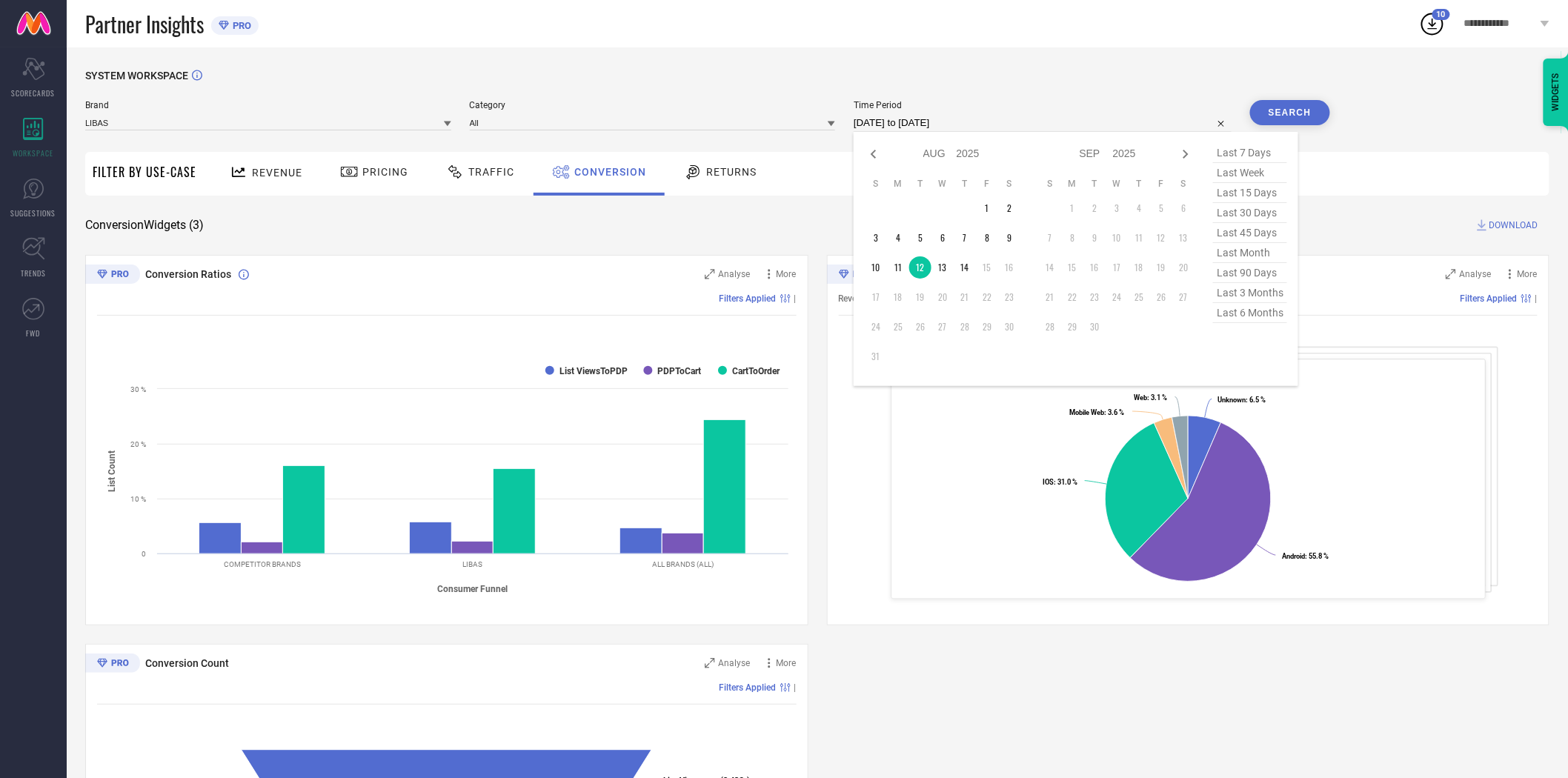
click at [1021, 122] on input "[DATE] to [DATE]" at bounding box center [1043, 123] width 378 height 18
click at [944, 258] on td "13" at bounding box center [942, 267] width 22 height 22
type input "[DATE] to [DATE]"
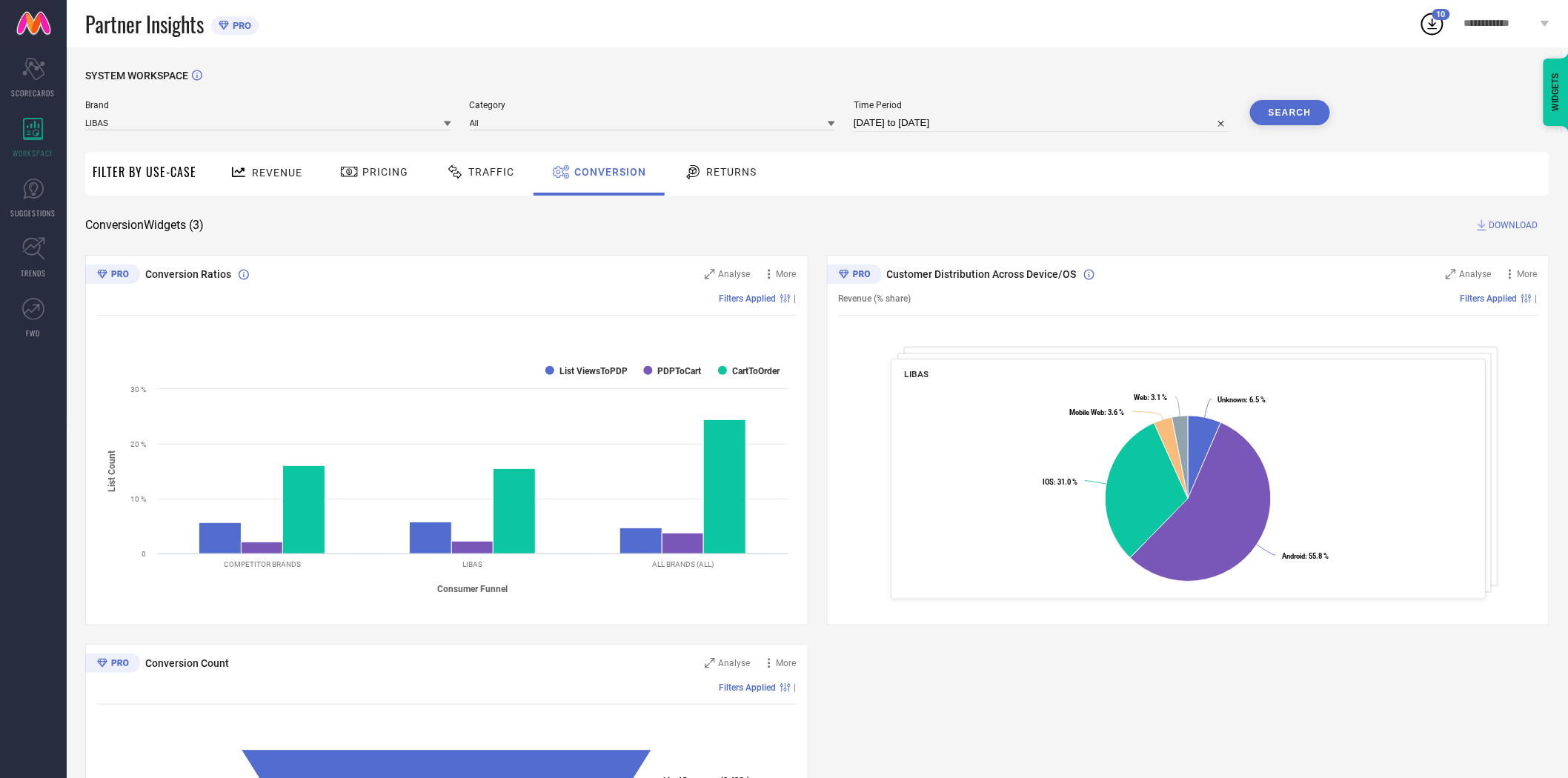
click at [1303, 114] on button "Search" at bounding box center [1290, 112] width 80 height 25
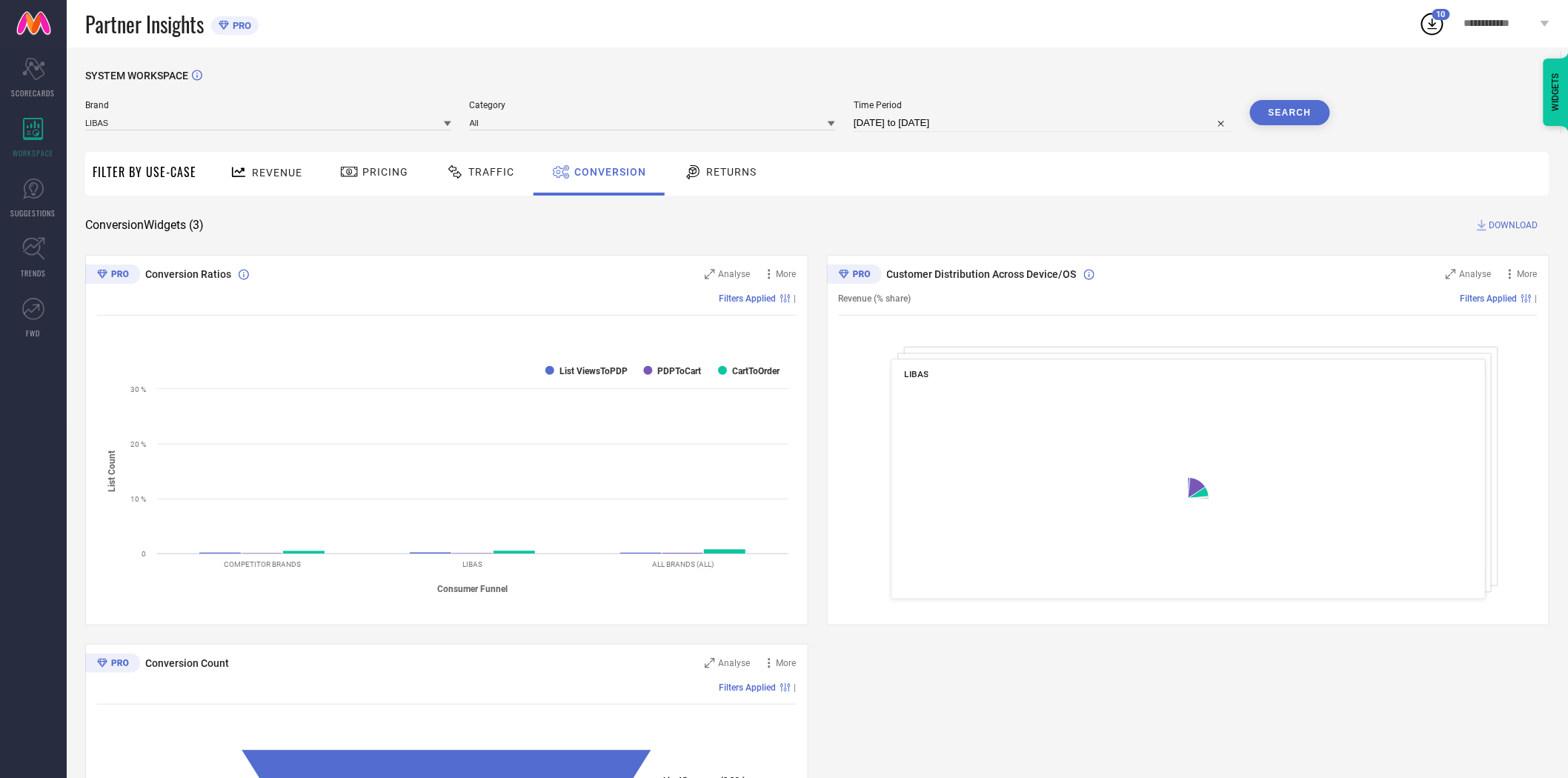
click at [1520, 223] on span "DOWNLOAD" at bounding box center [1514, 225] width 49 height 15
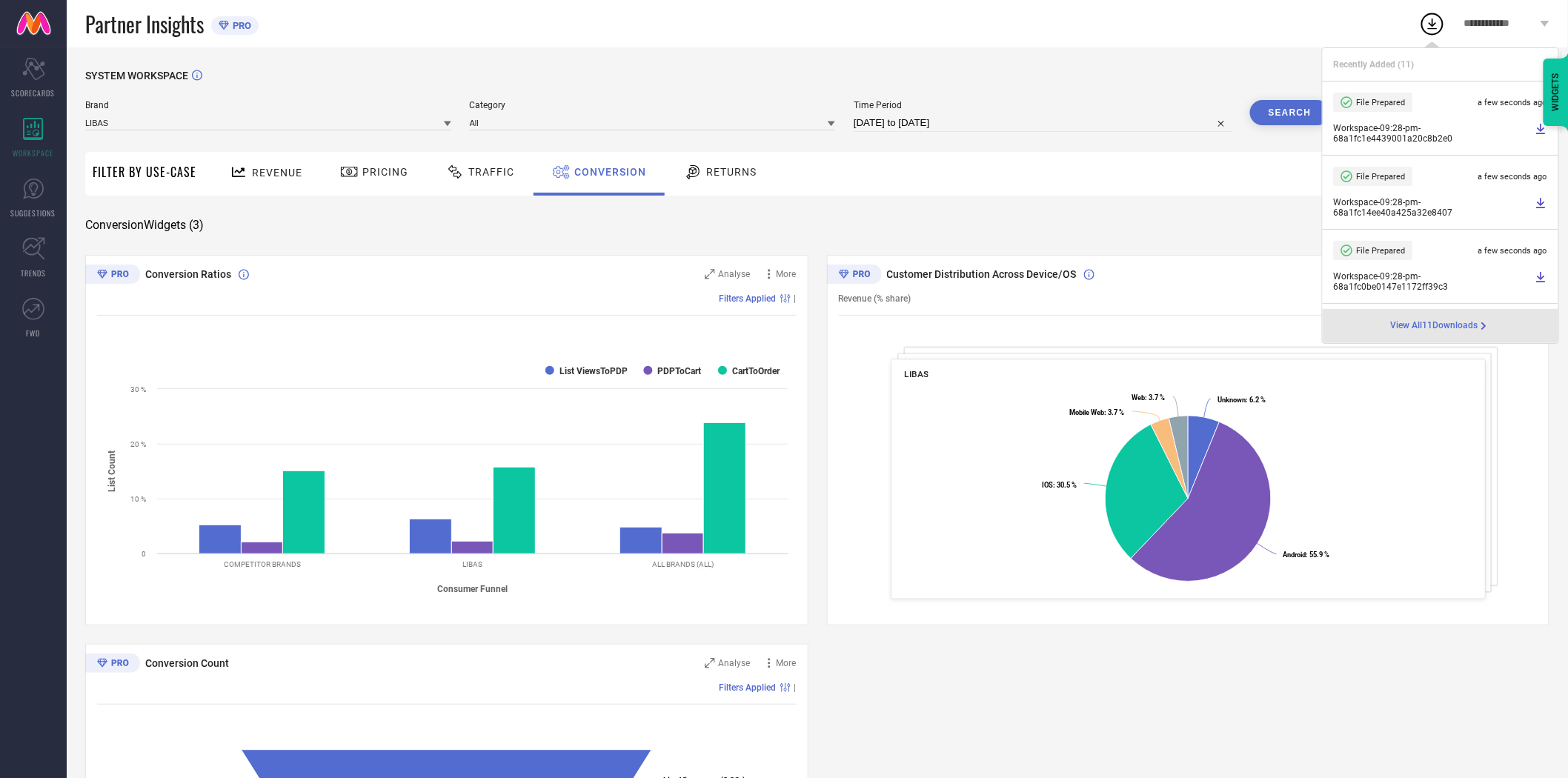
select select "7"
select select "2025"
select select "8"
select select "2025"
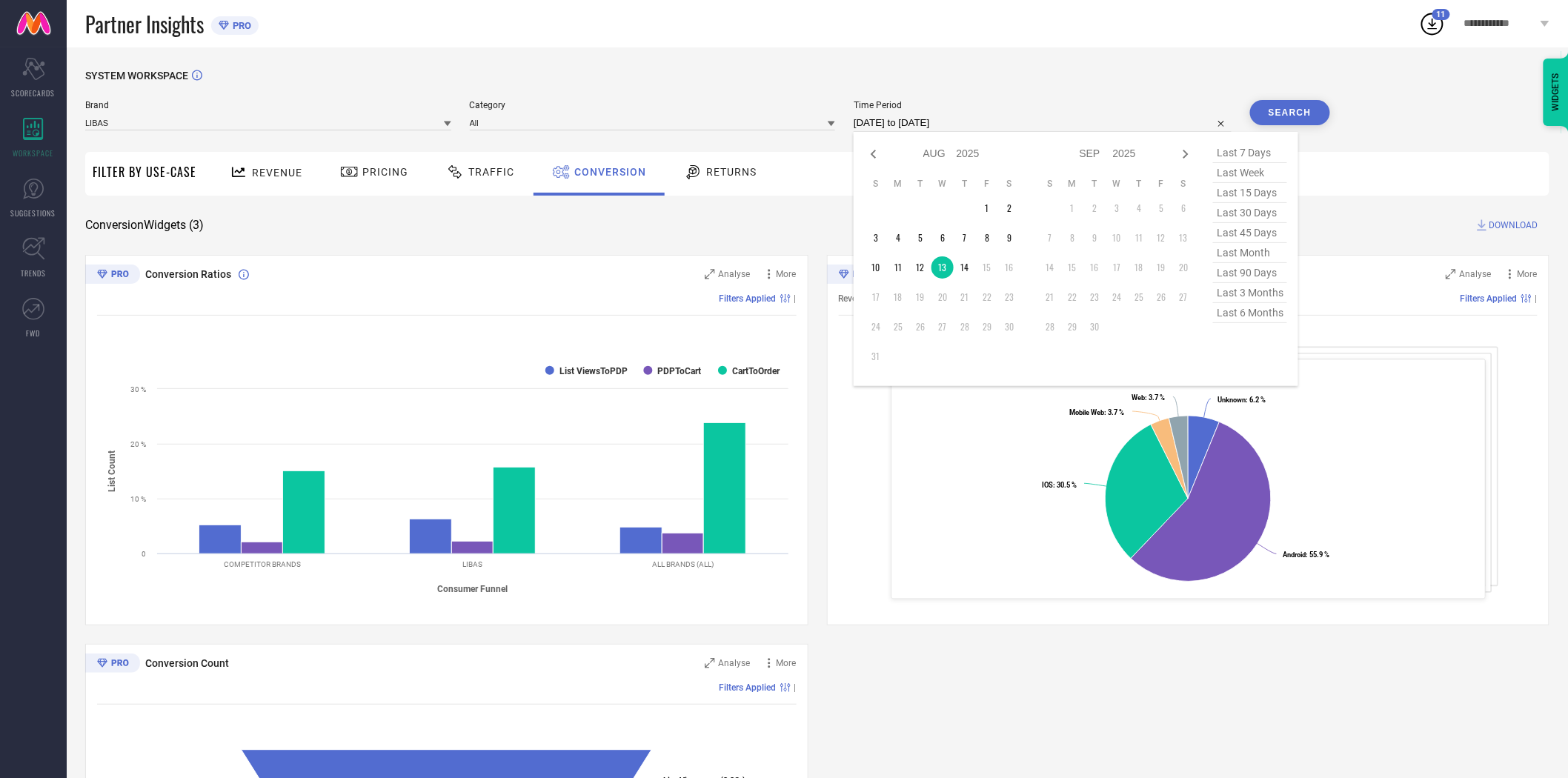
click at [987, 119] on input "[DATE] to [DATE]" at bounding box center [1043, 123] width 378 height 18
click at [961, 268] on td "14" at bounding box center [964, 267] width 22 height 22
type input "[DATE] to [DATE]"
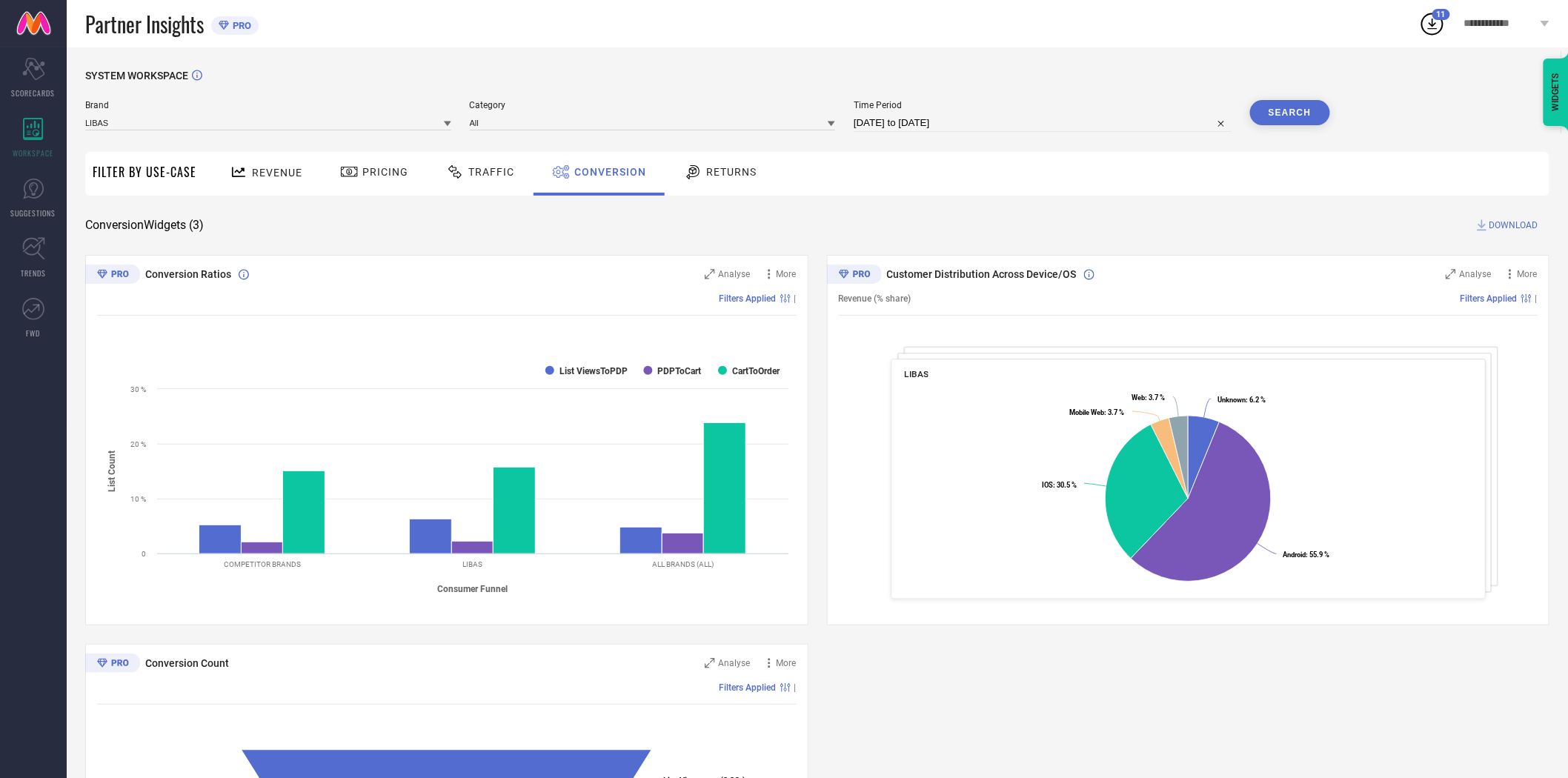
click at [1286, 121] on button "Search" at bounding box center [1290, 112] width 80 height 25
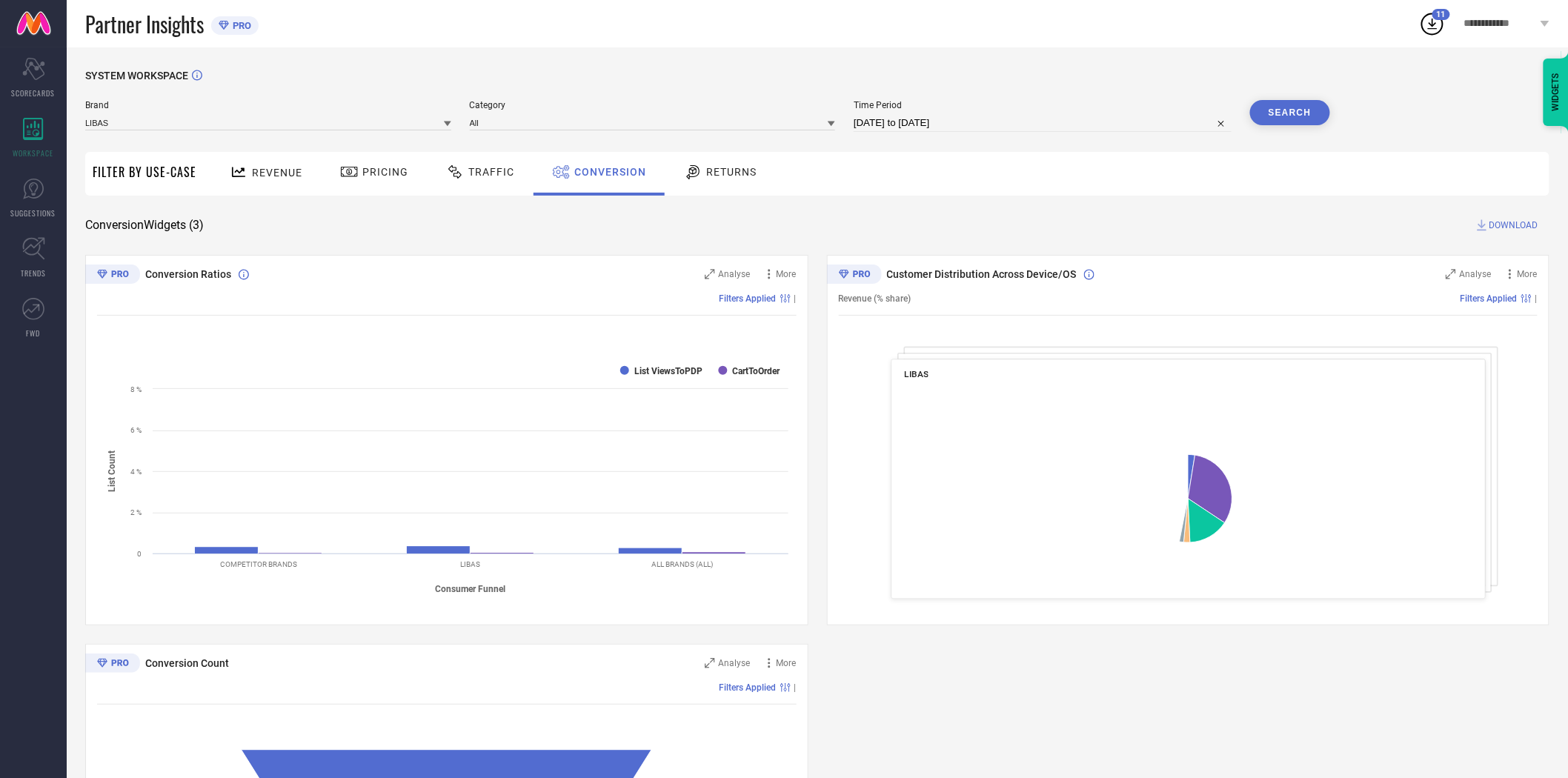
click at [1523, 221] on span "DOWNLOAD" at bounding box center [1514, 225] width 49 height 15
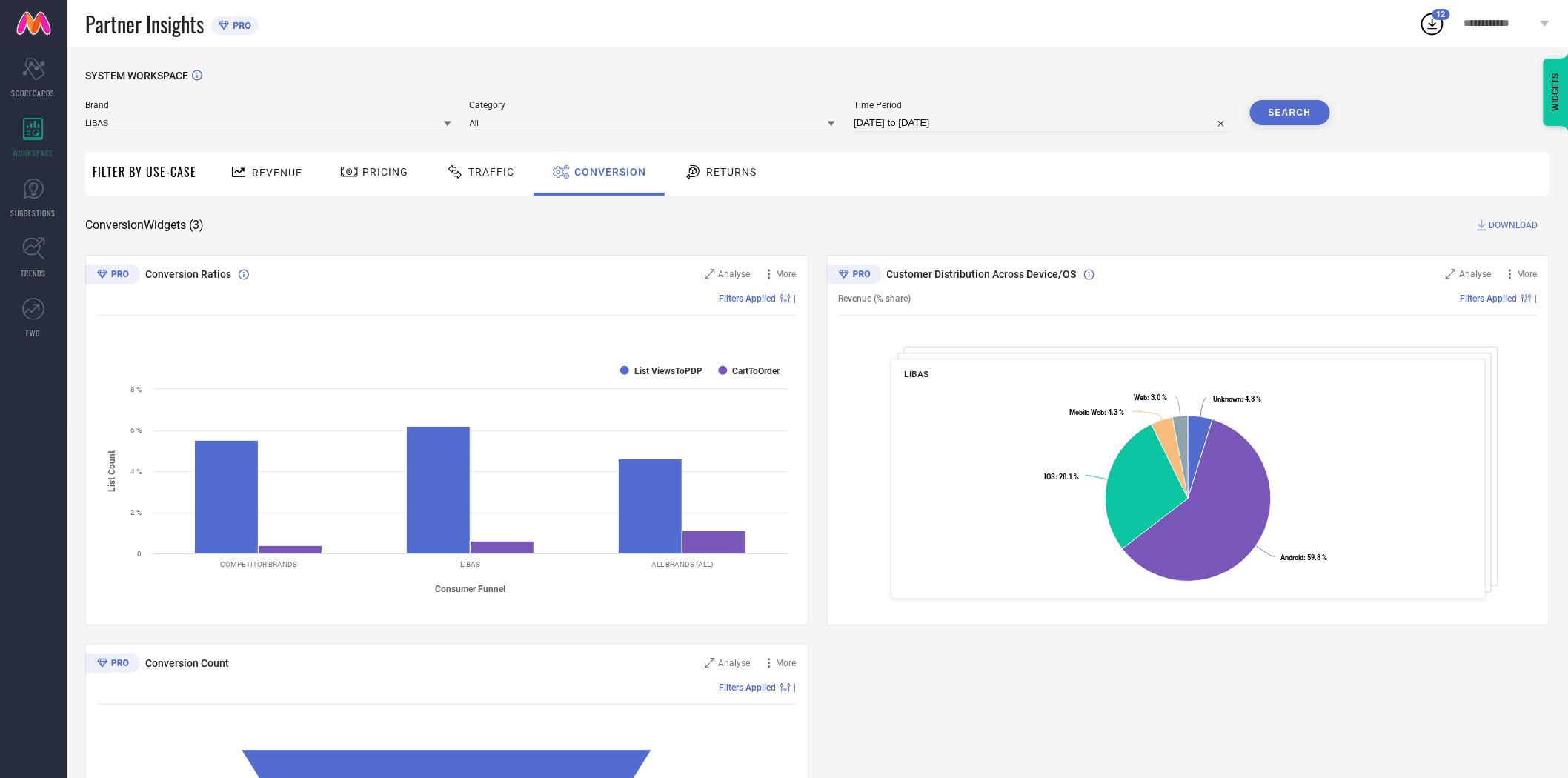
click at [448, 124] on icon at bounding box center [447, 124] width 7 height 5
click at [239, 253] on div "LIBAS ART" at bounding box center [268, 245] width 366 height 25
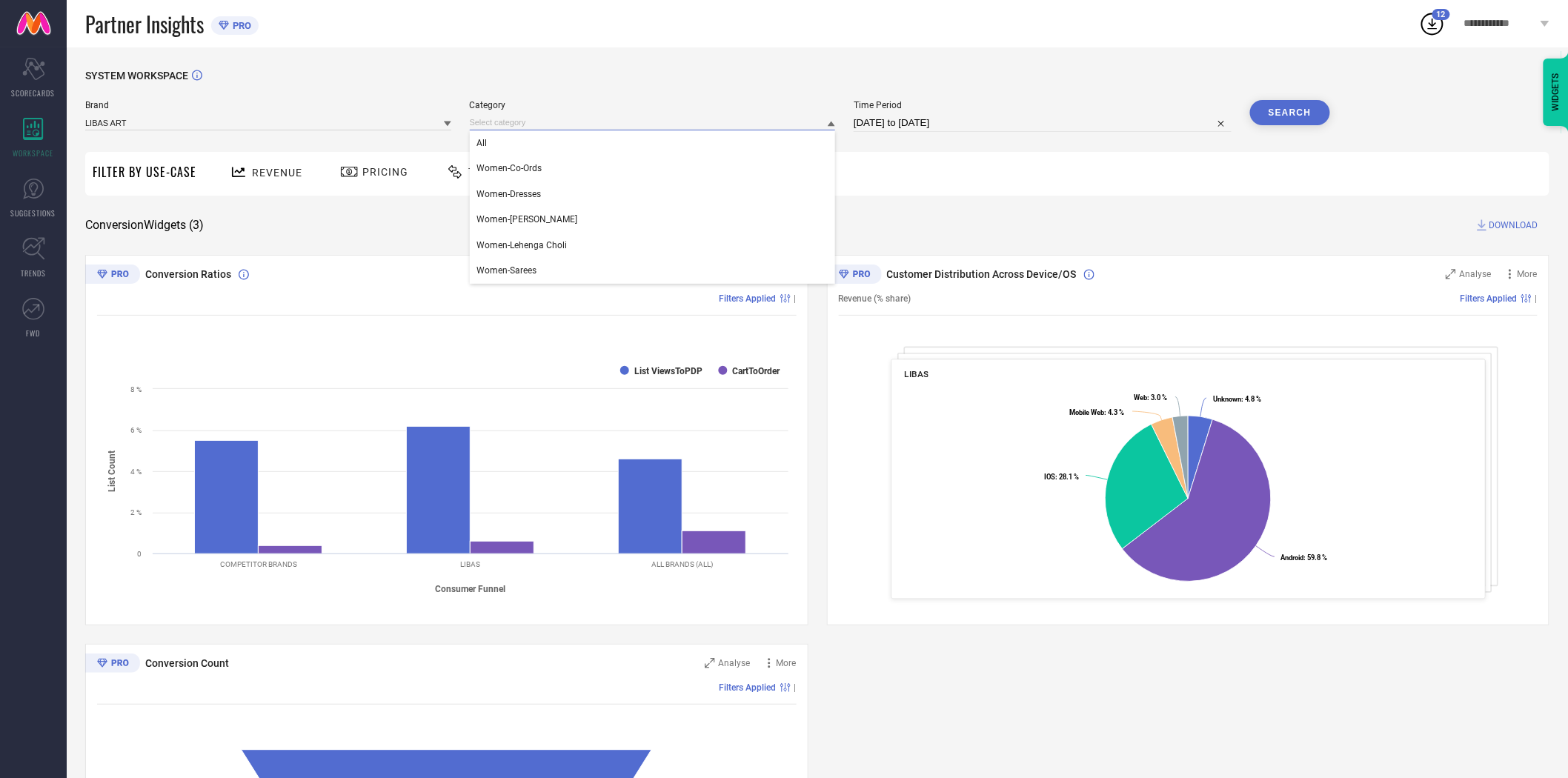
click at [550, 119] on input at bounding box center [653, 123] width 366 height 15
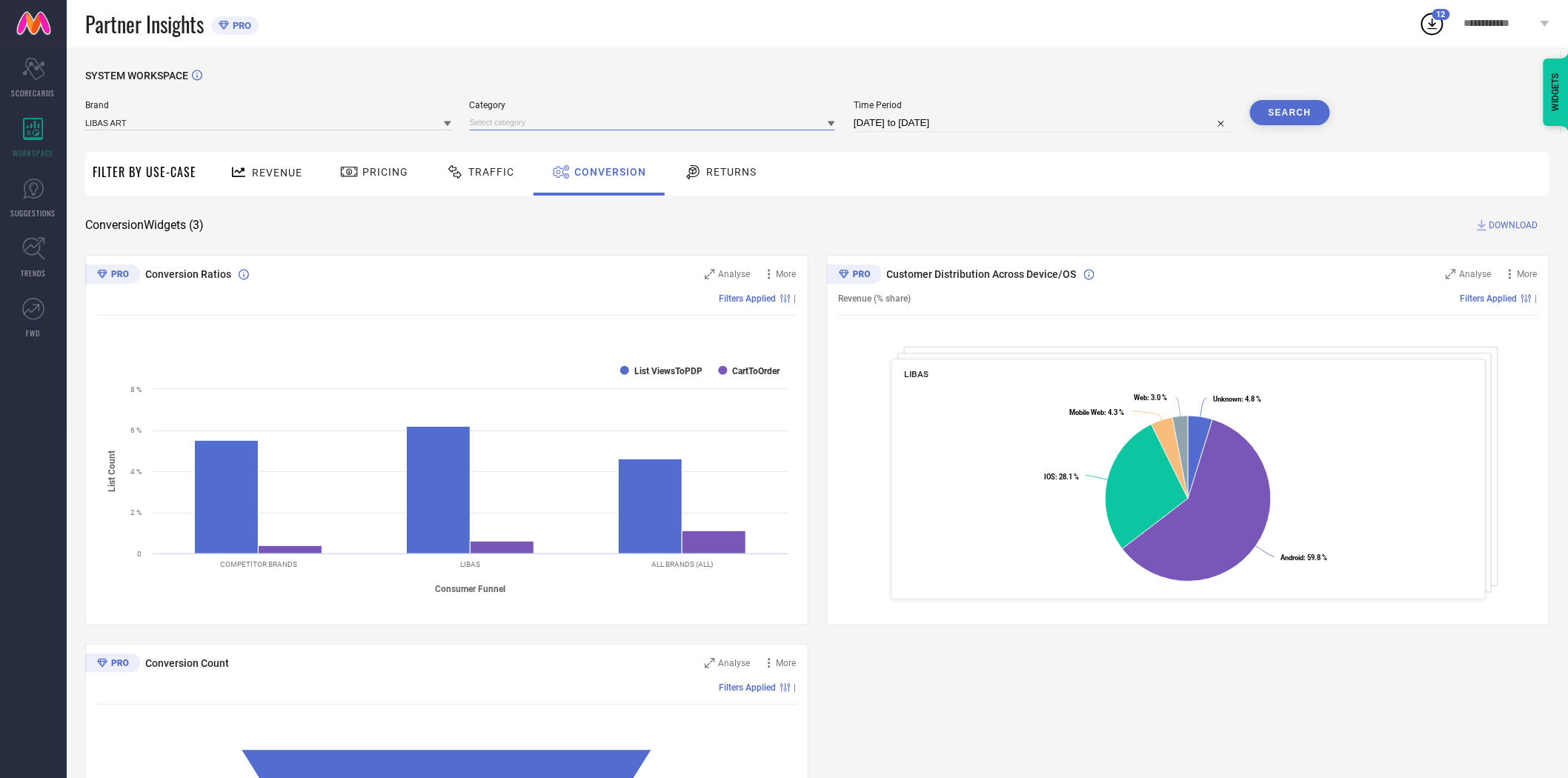
click at [568, 119] on input at bounding box center [653, 123] width 366 height 15
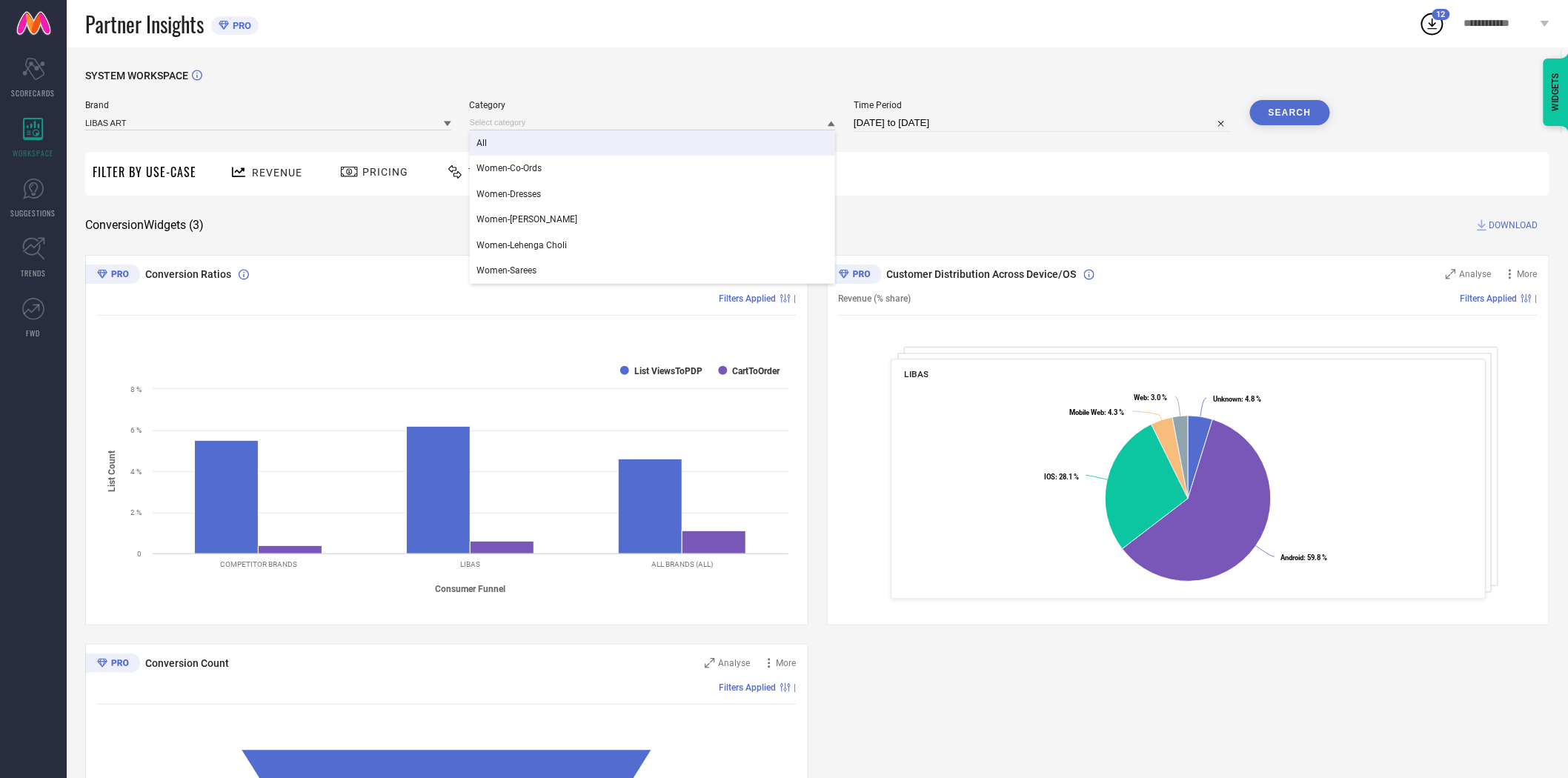
click at [542, 138] on div "All" at bounding box center [653, 143] width 366 height 25
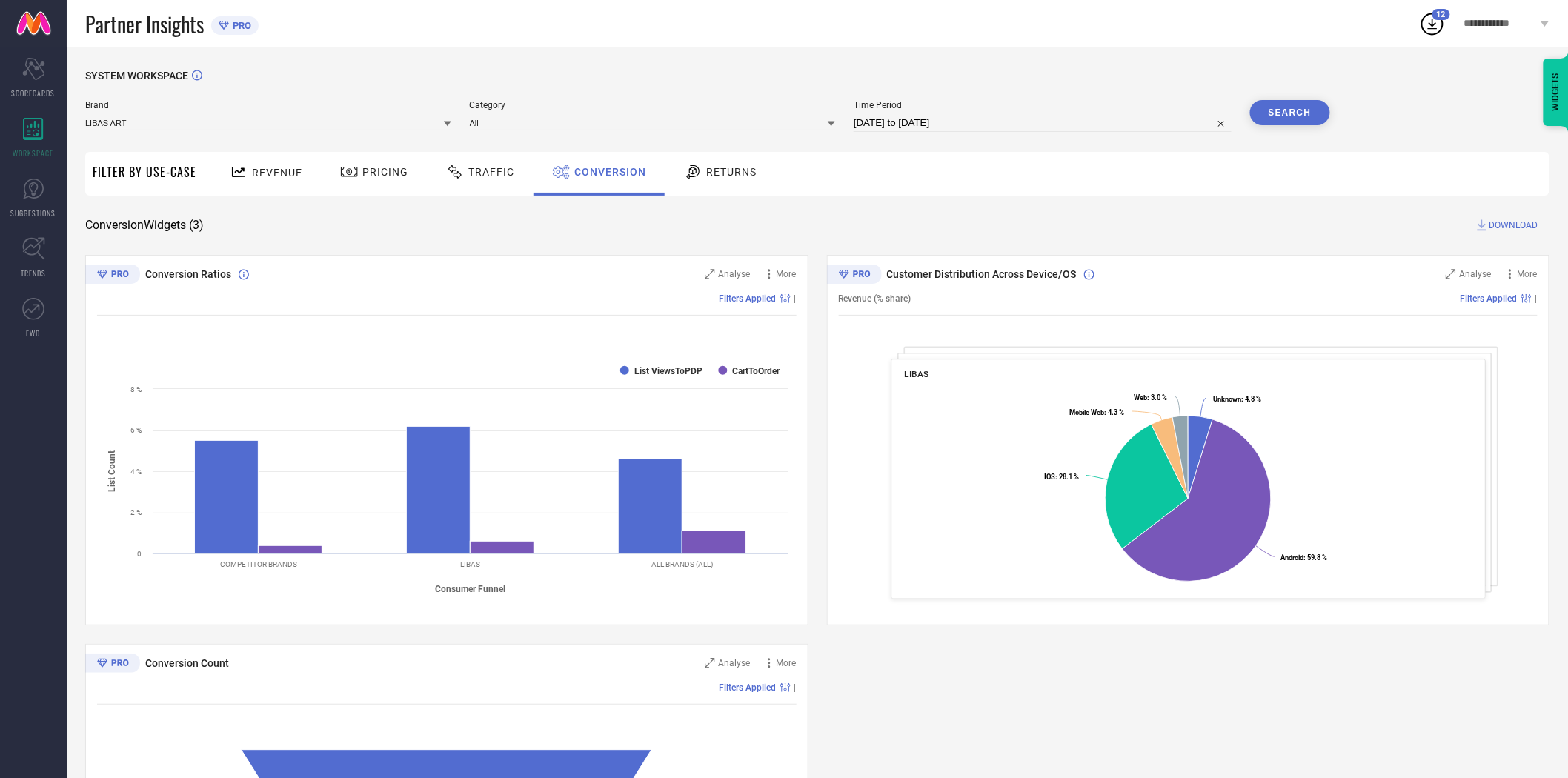
click at [1302, 110] on button "Search" at bounding box center [1290, 112] width 80 height 25
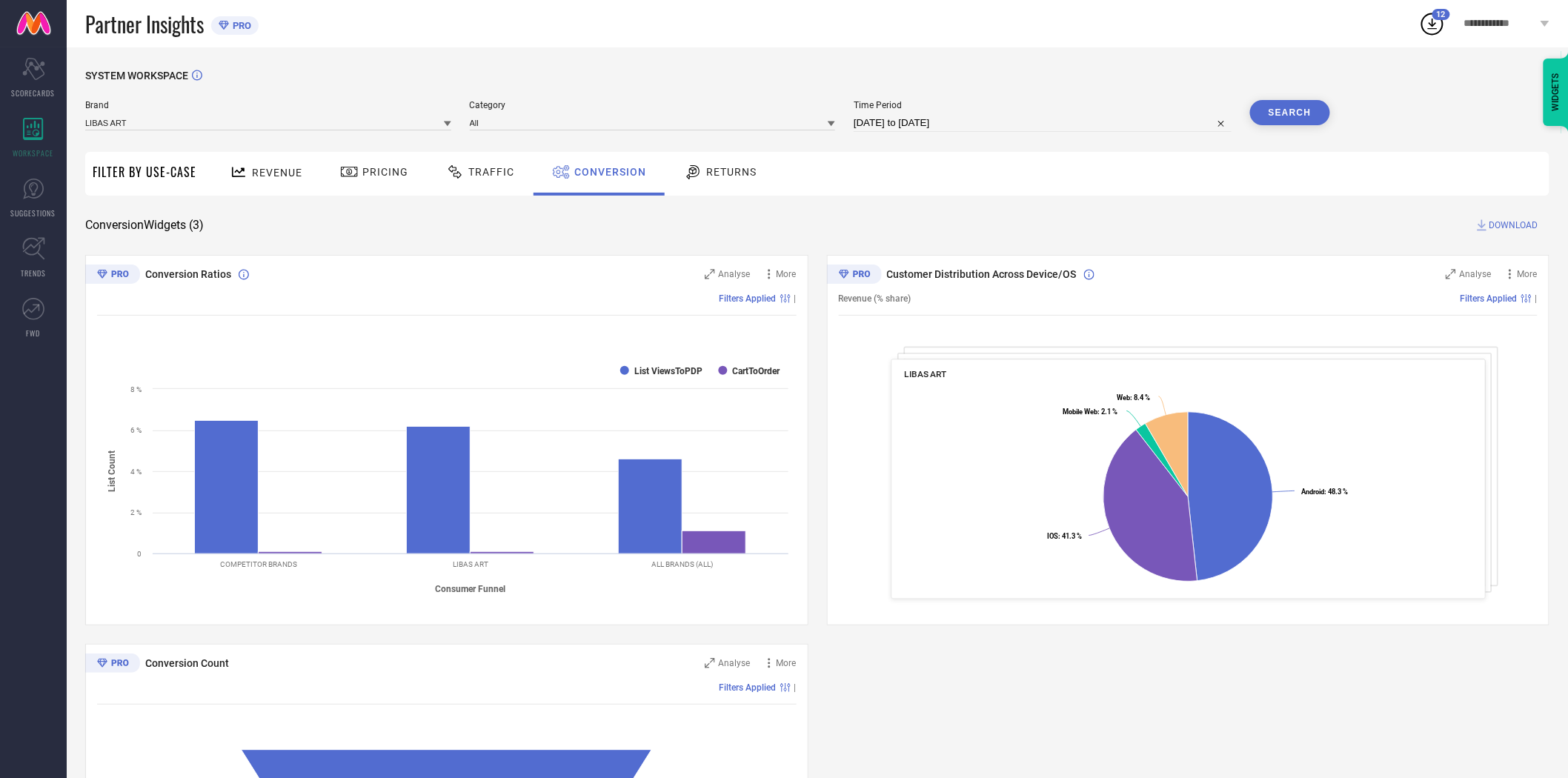
click at [1496, 220] on span "DOWNLOAD" at bounding box center [1514, 225] width 49 height 15
select select "7"
select select "2025"
select select "8"
select select "2025"
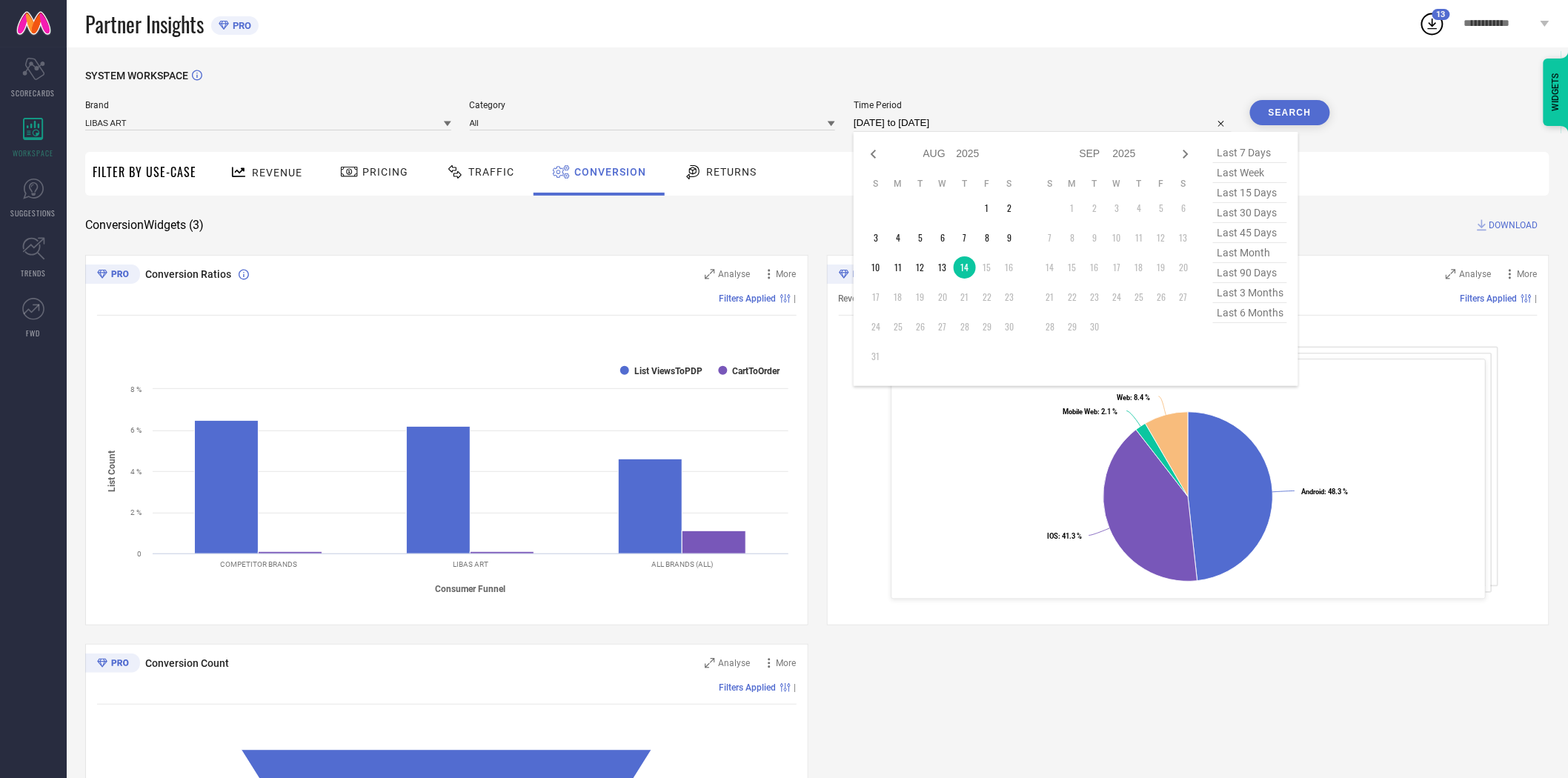
click at [1014, 124] on input "[DATE] to [DATE]" at bounding box center [1043, 123] width 378 height 18
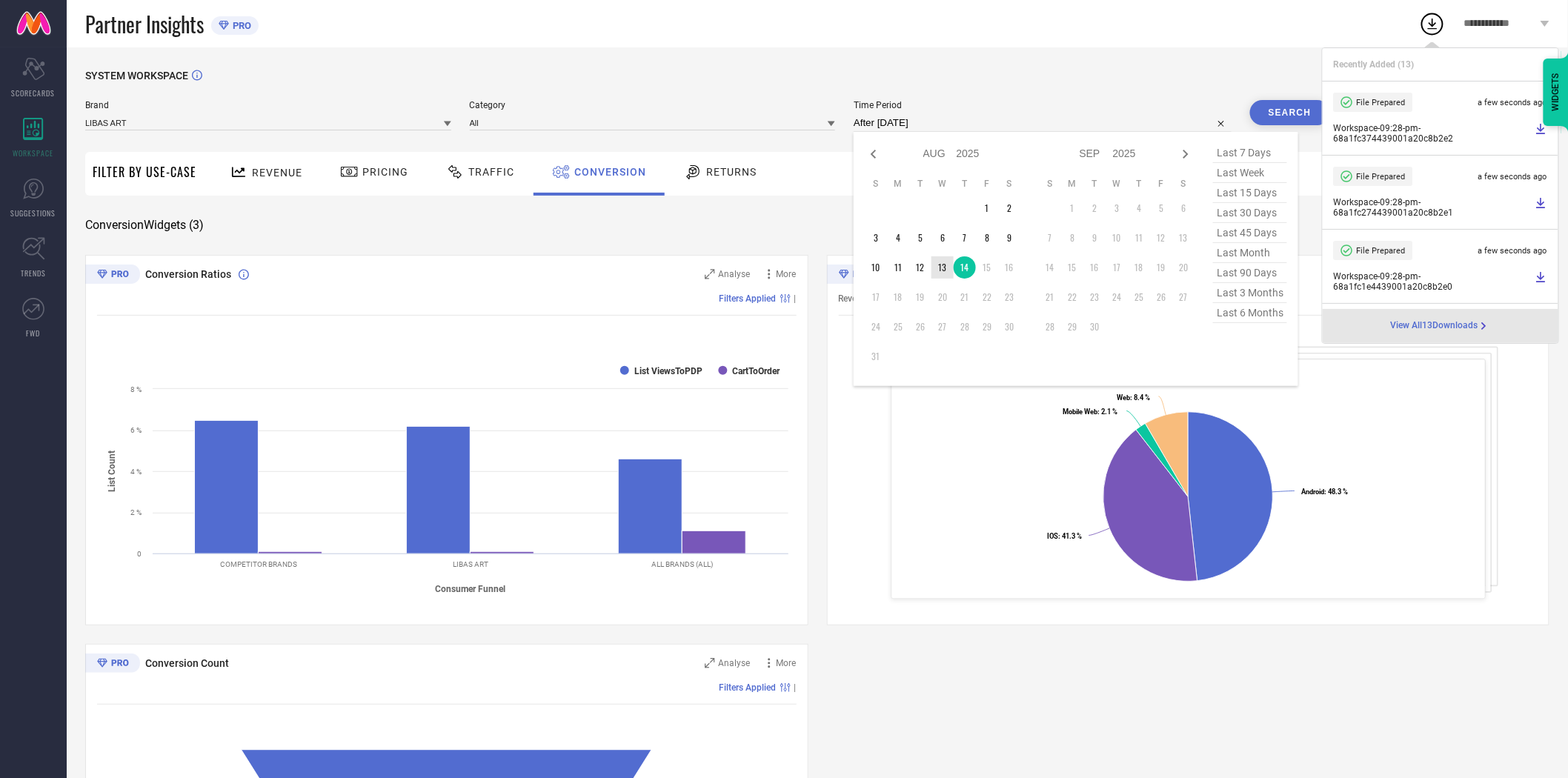
click at [943, 262] on td "13" at bounding box center [942, 267] width 22 height 22
type input "[DATE] to [DATE]"
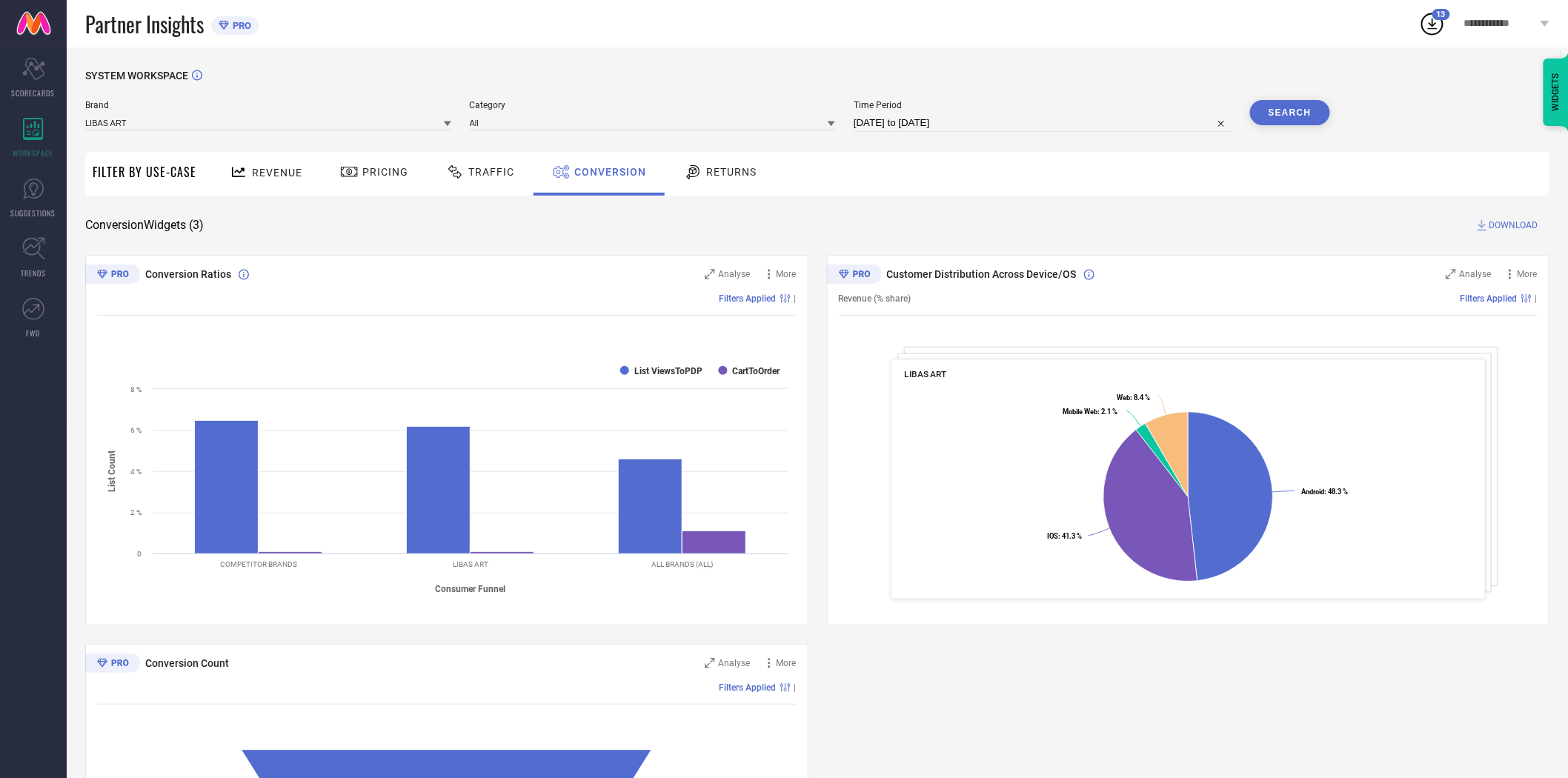
click at [1302, 115] on button "Search" at bounding box center [1290, 112] width 80 height 25
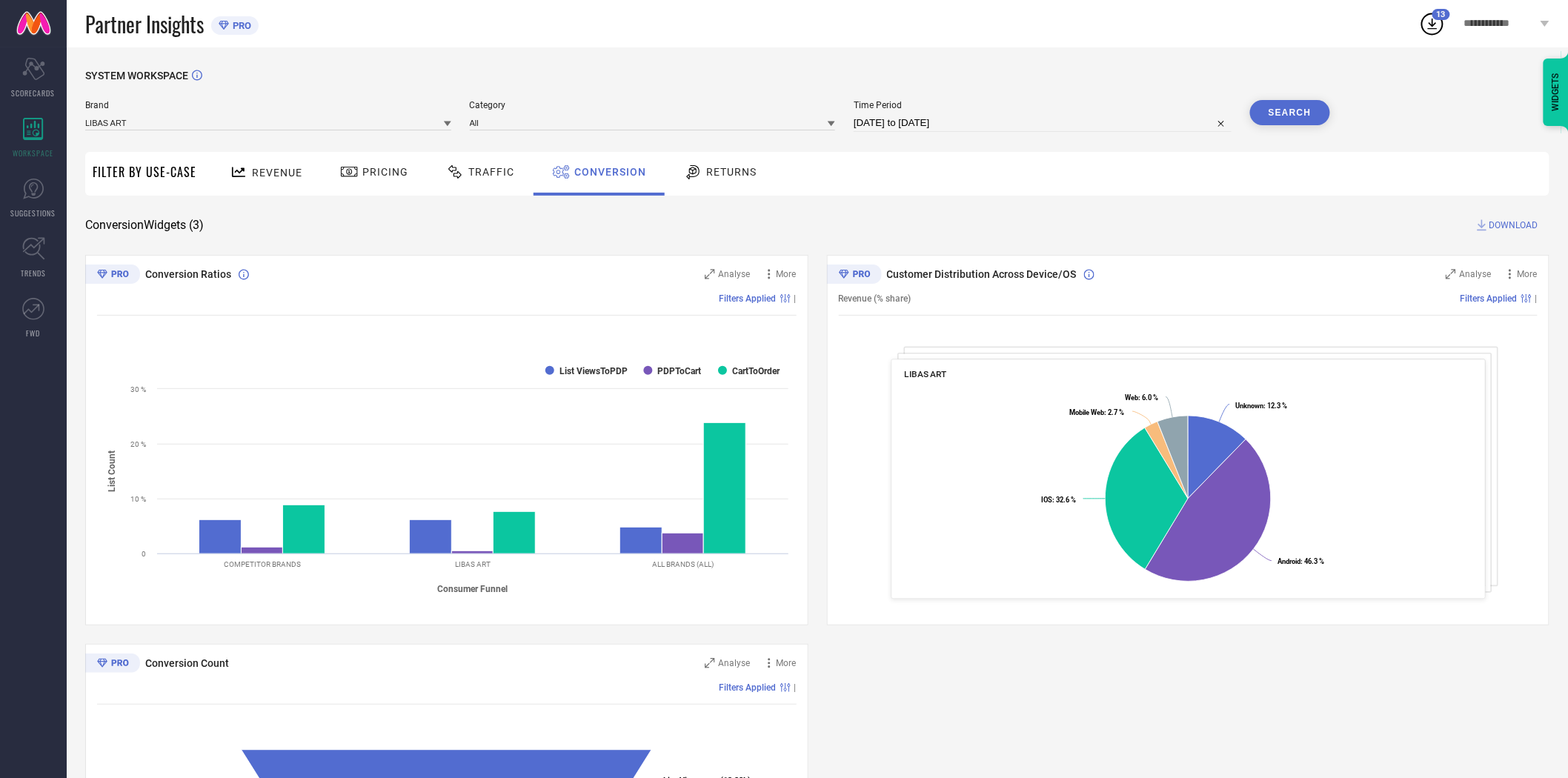
click at [1516, 224] on span "DOWNLOAD" at bounding box center [1514, 225] width 49 height 15
click at [986, 121] on input "[DATE] to [DATE]" at bounding box center [1043, 123] width 378 height 18
select select "7"
select select "2025"
select select "8"
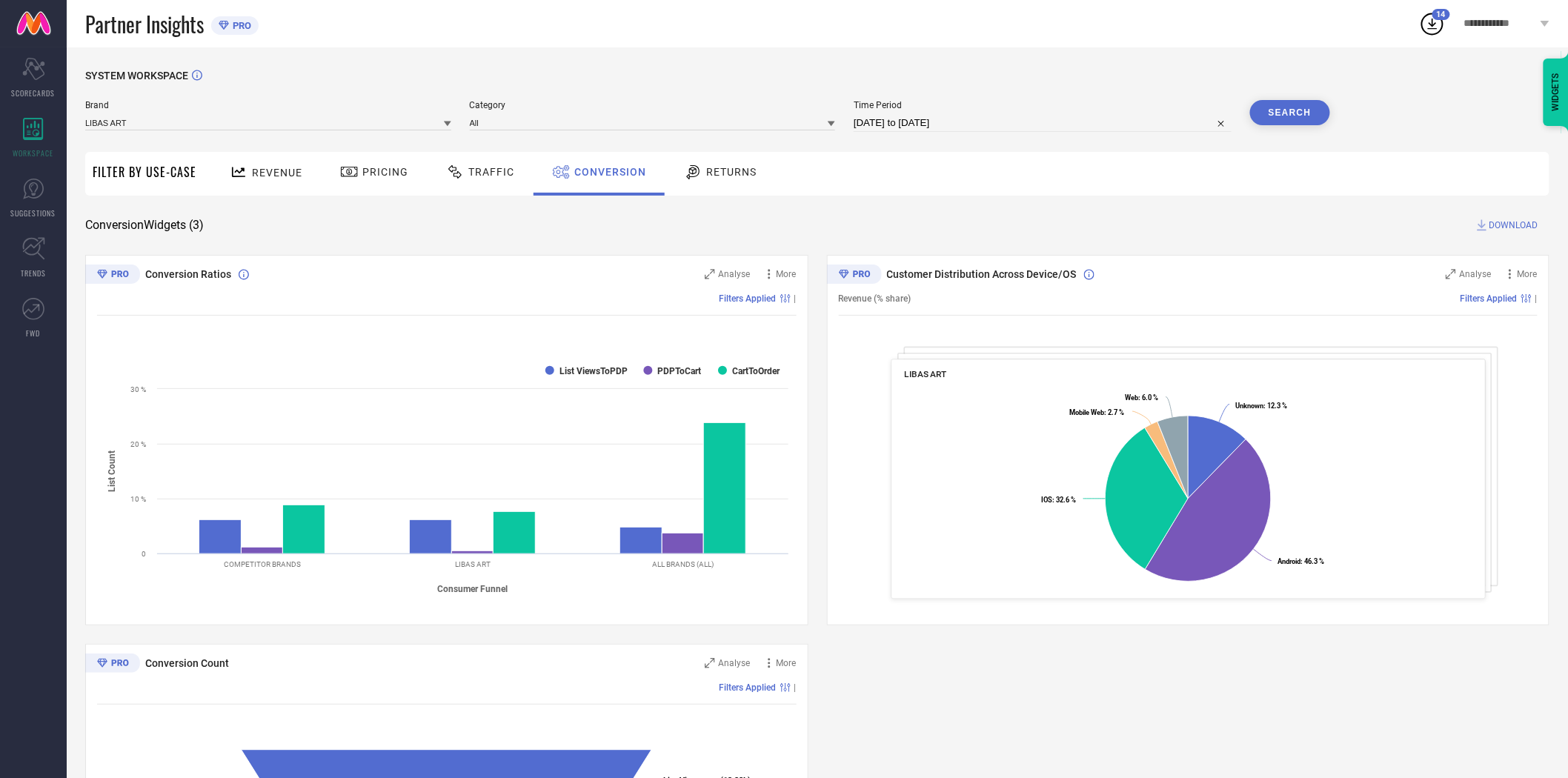
select select "2025"
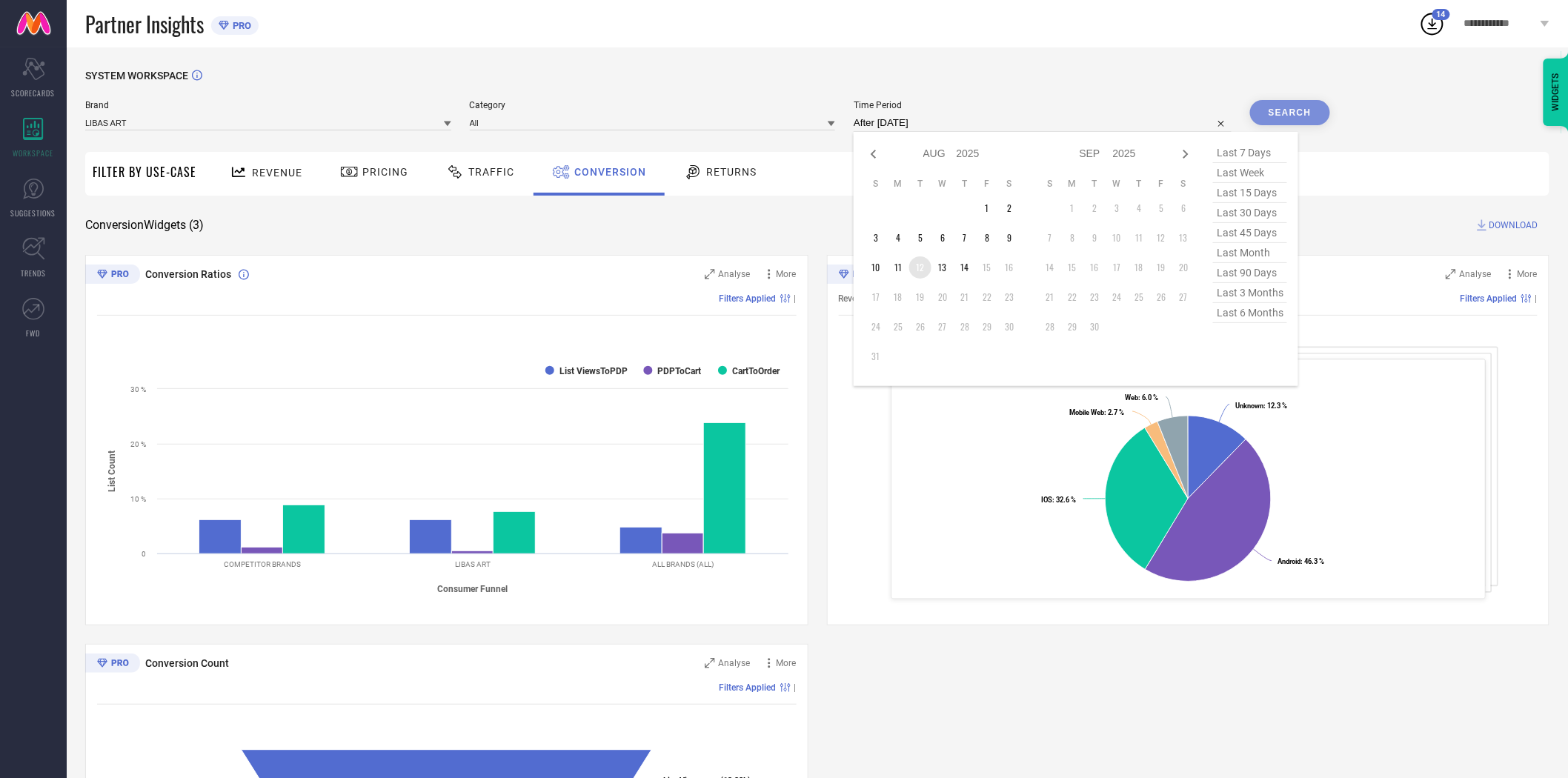
click at [915, 268] on td "12" at bounding box center [920, 267] width 22 height 22
type input "[DATE] to [DATE]"
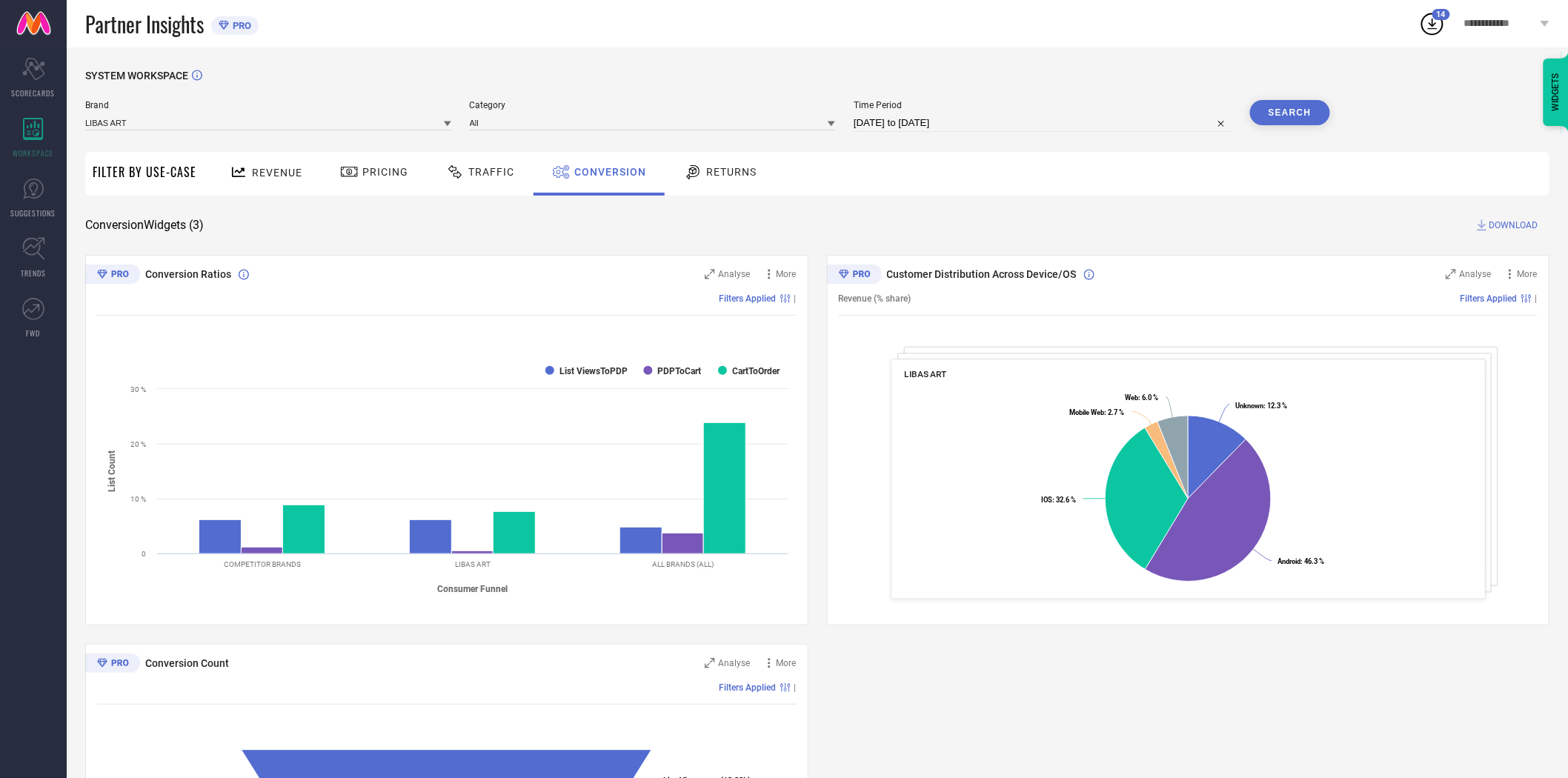
click at [1299, 110] on button "Search" at bounding box center [1290, 112] width 80 height 25
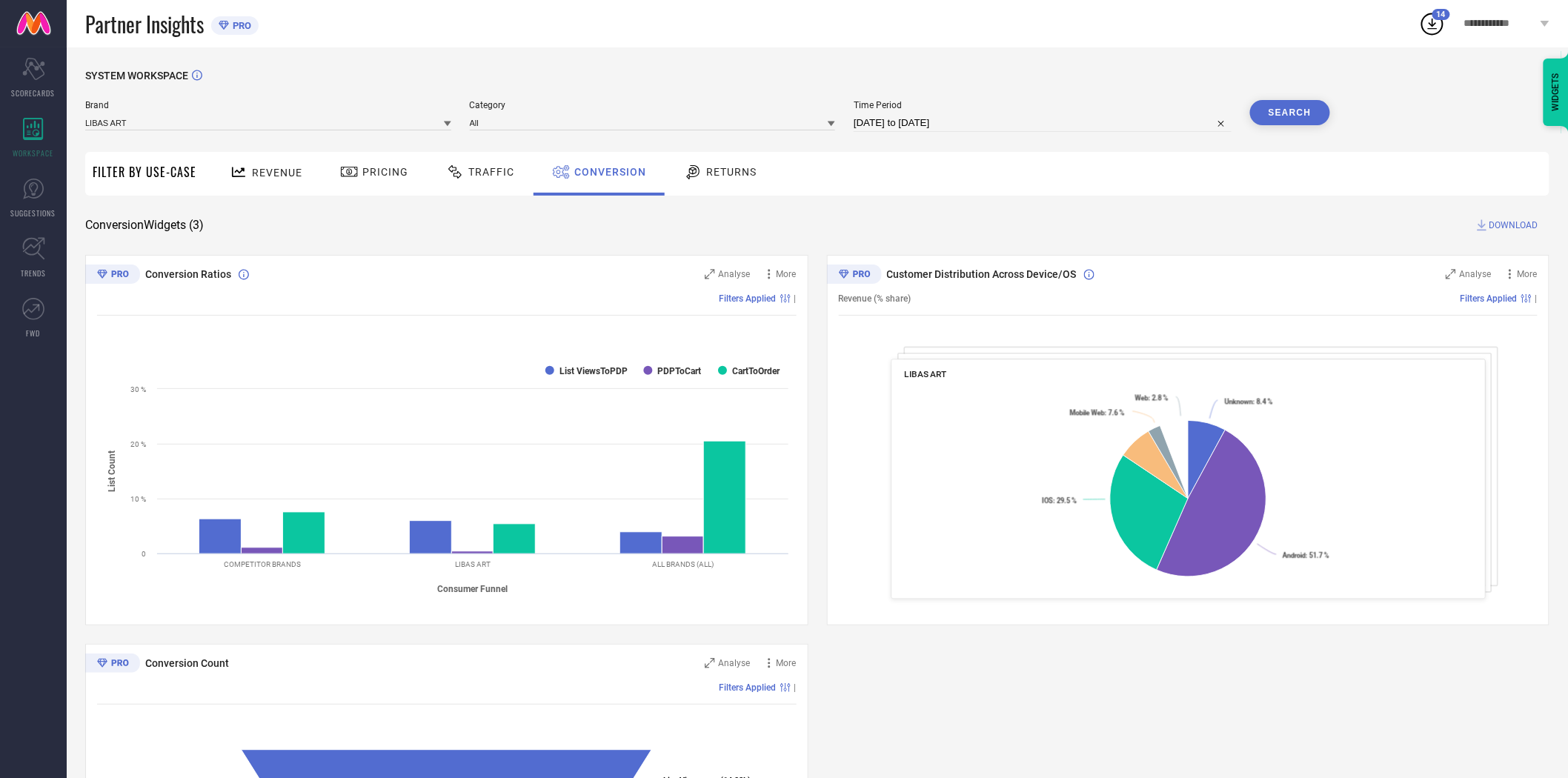
click at [1512, 224] on span "DOWNLOAD" at bounding box center [1514, 225] width 49 height 15
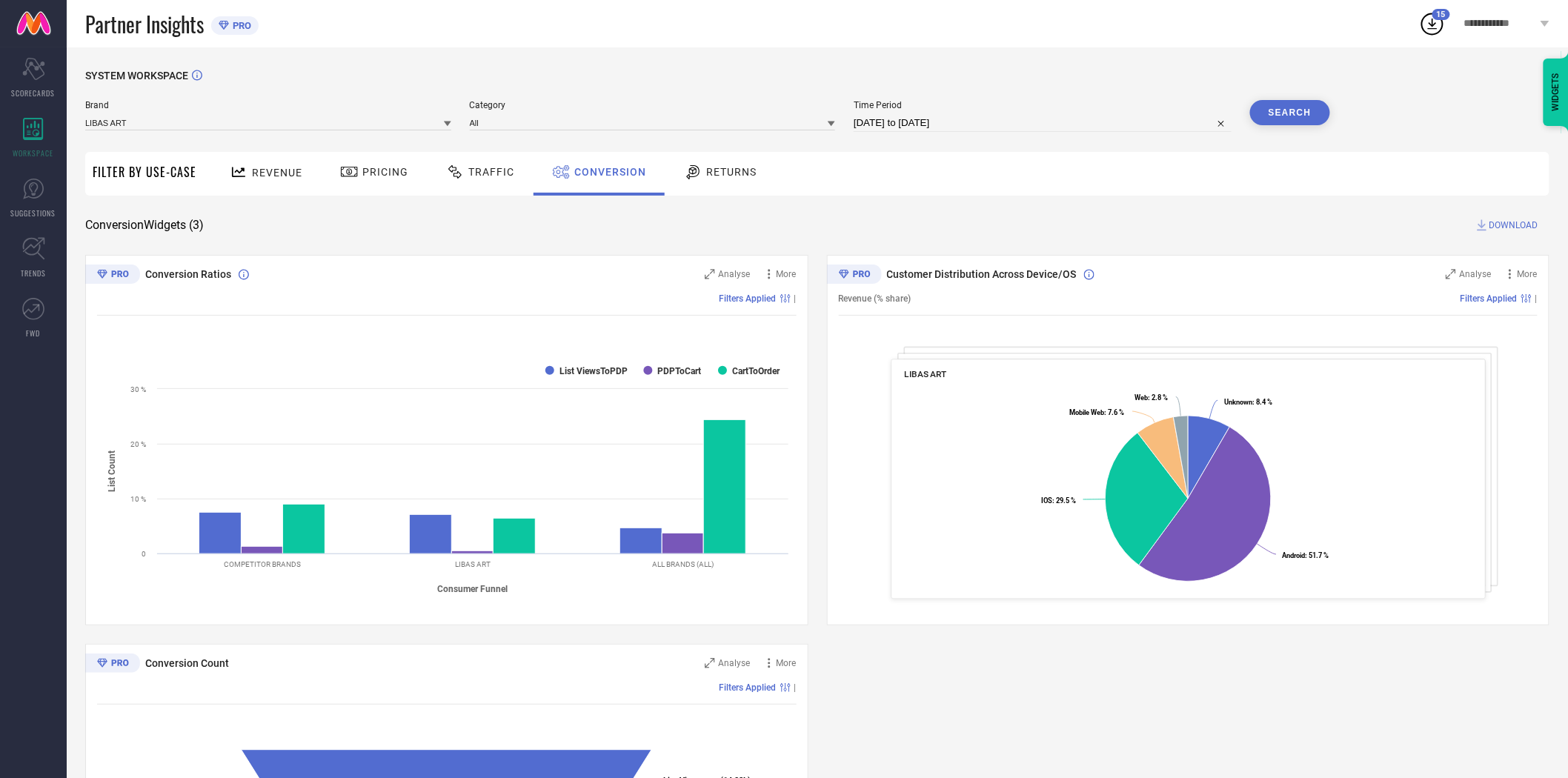
select select "7"
select select "2025"
select select "8"
select select "2025"
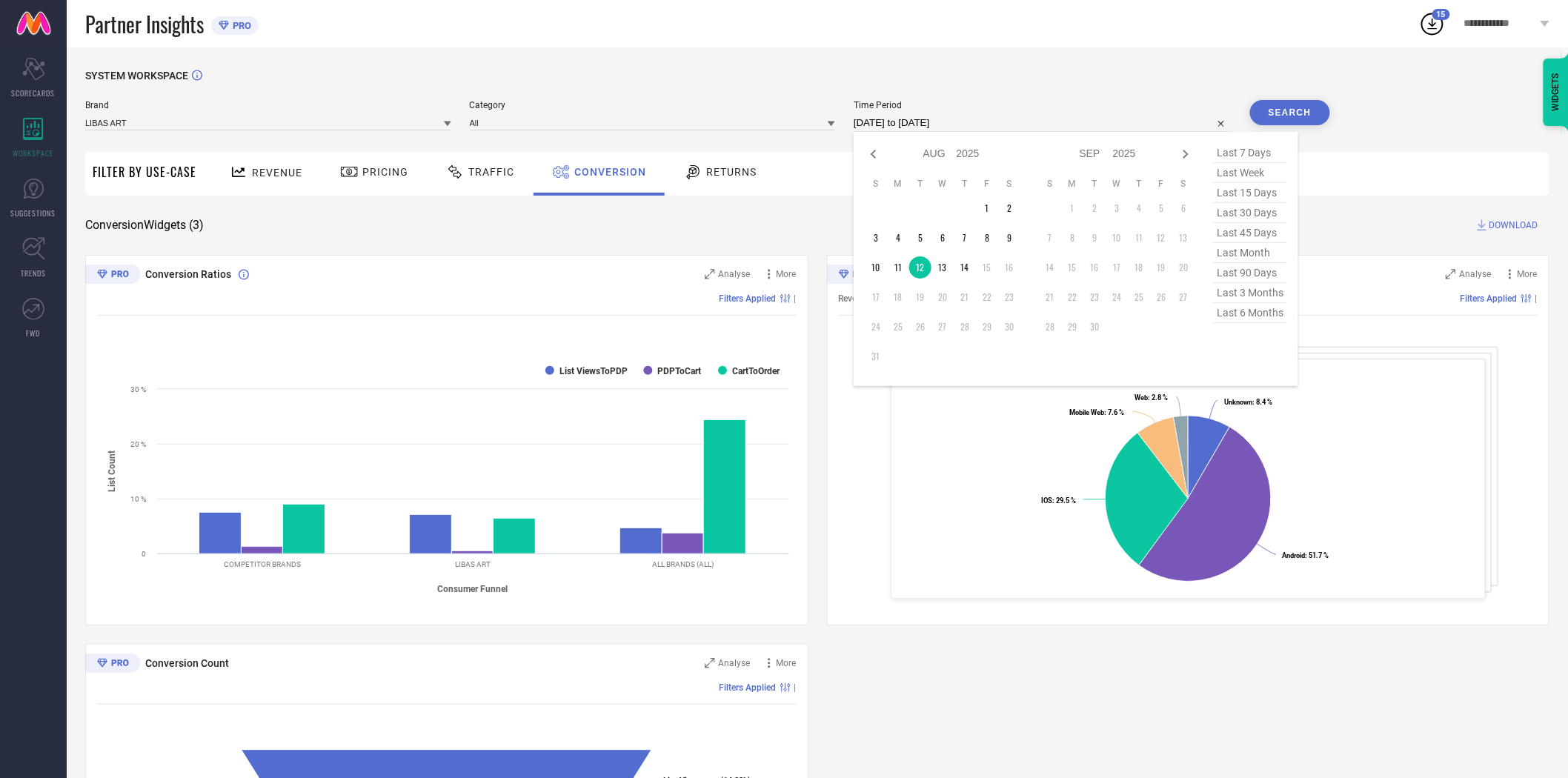
click at [1021, 127] on input "[DATE] to [DATE]" at bounding box center [1043, 123] width 378 height 18
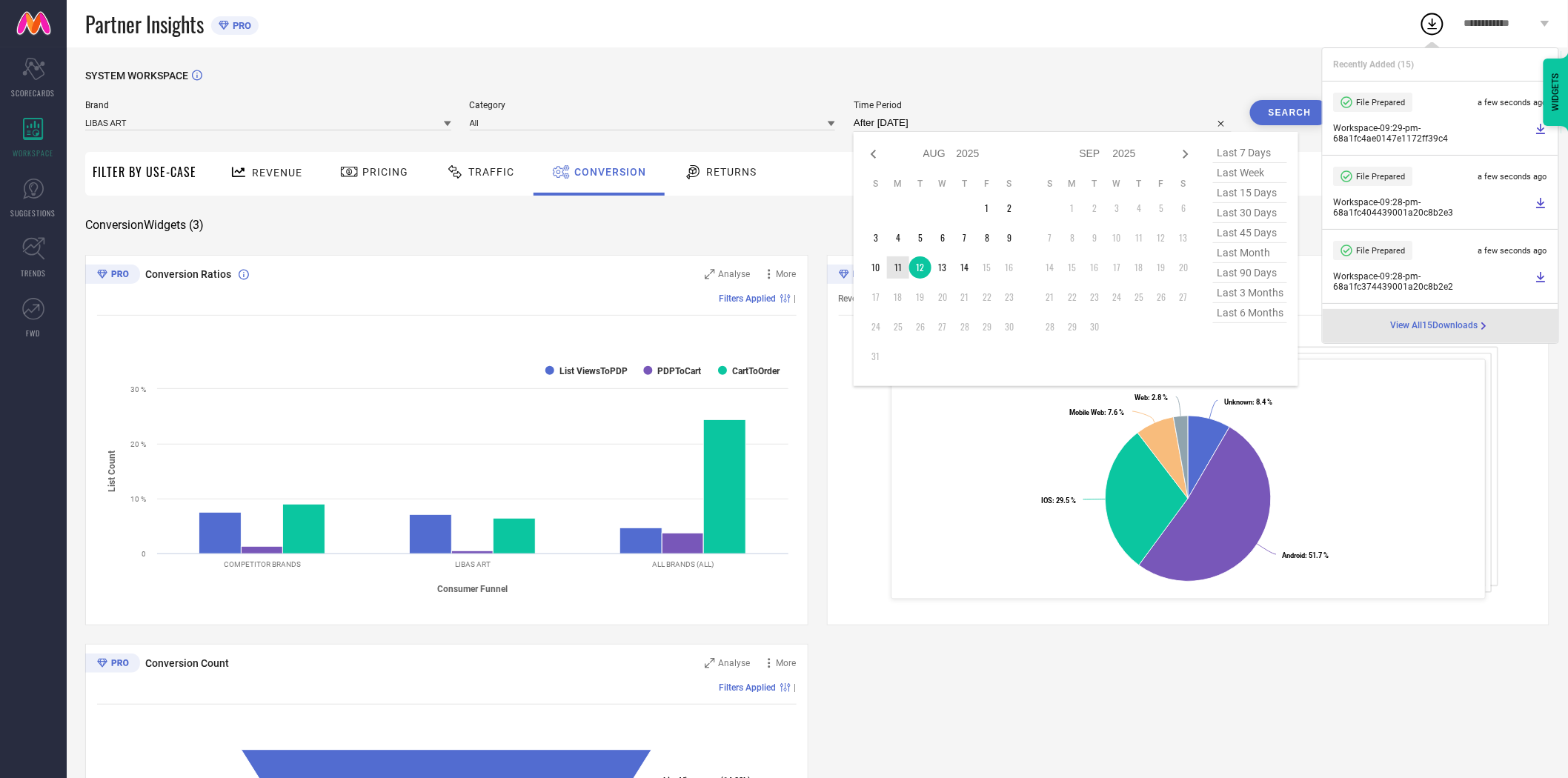
click at [898, 270] on td "11" at bounding box center [898, 267] width 22 height 22
type input "[DATE] to [DATE]"
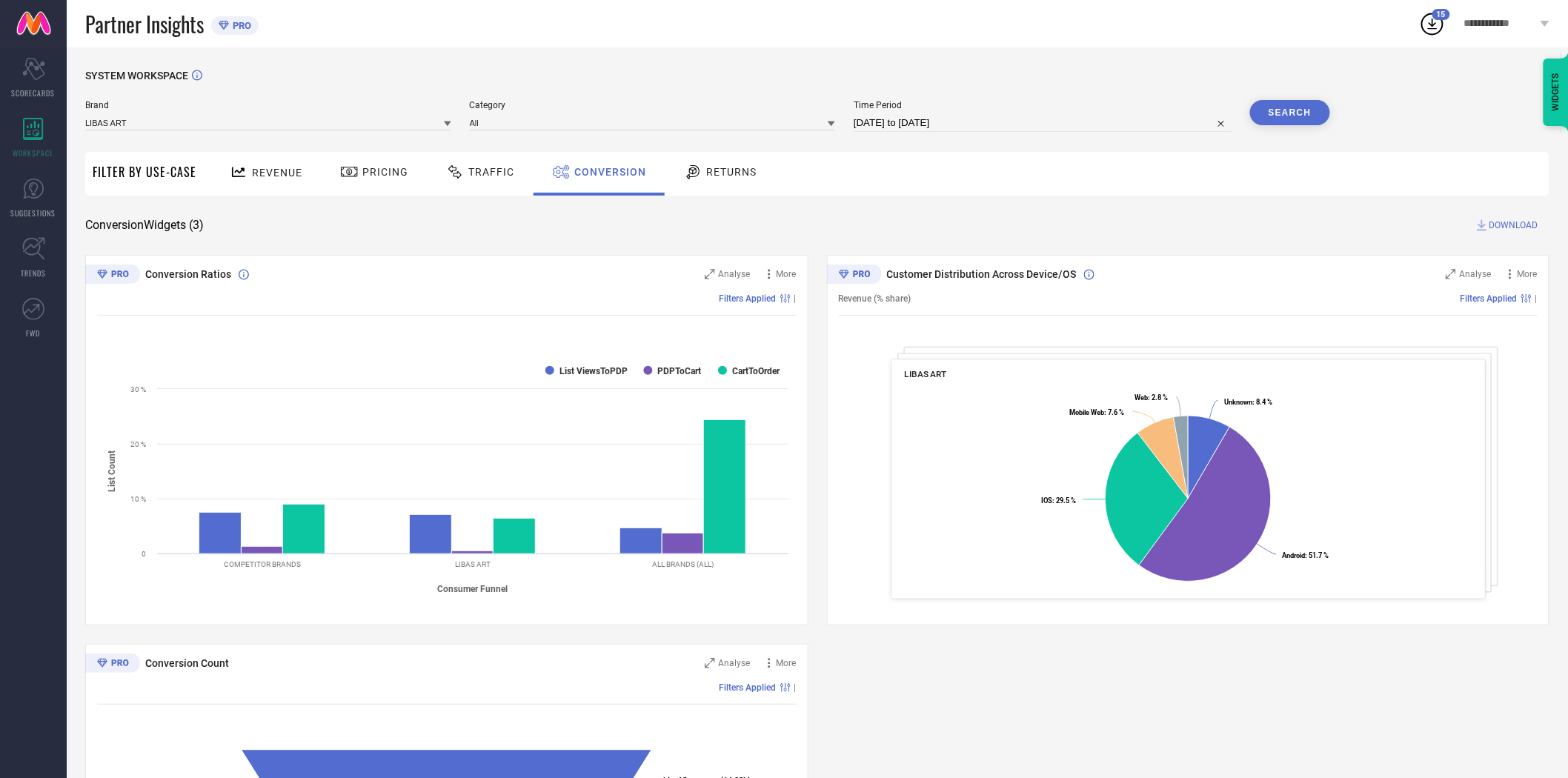
click at [1306, 112] on button "Search" at bounding box center [1290, 112] width 80 height 25
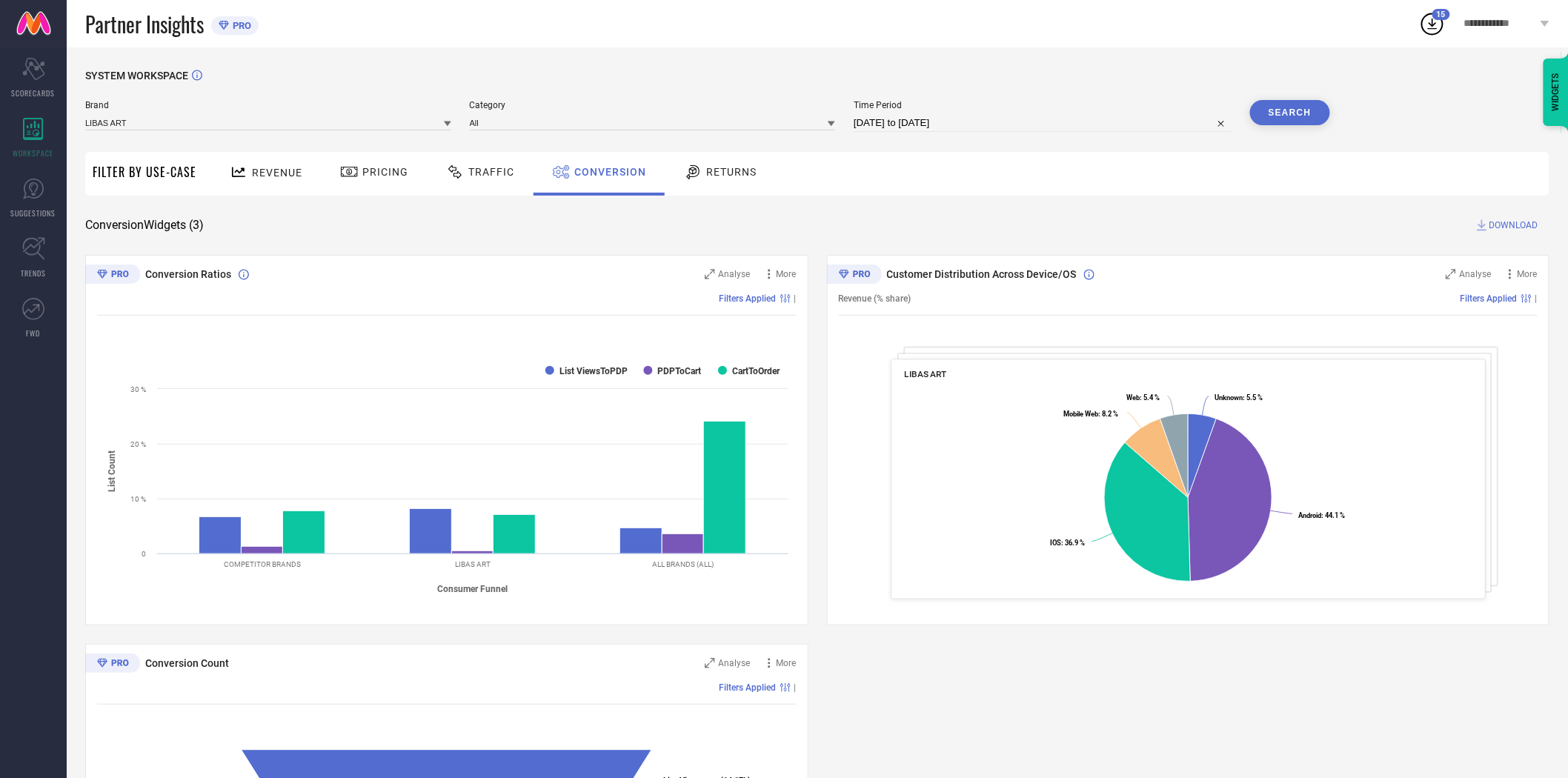
click at [1522, 222] on span "DOWNLOAD" at bounding box center [1514, 225] width 49 height 15
click at [449, 122] on icon at bounding box center [447, 123] width 7 height 7
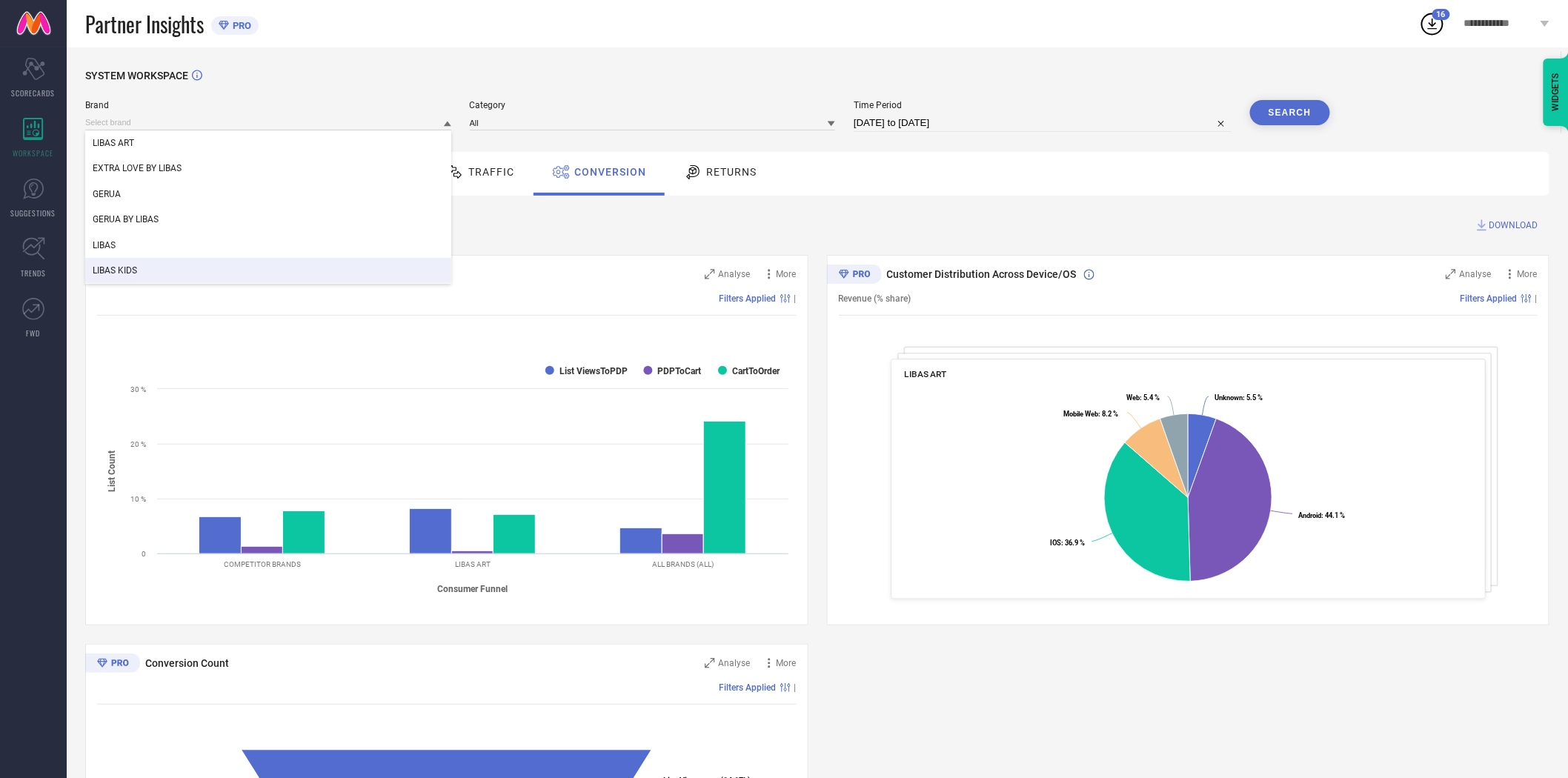
click at [211, 260] on div "LIBAS KIDS" at bounding box center [268, 270] width 366 height 25
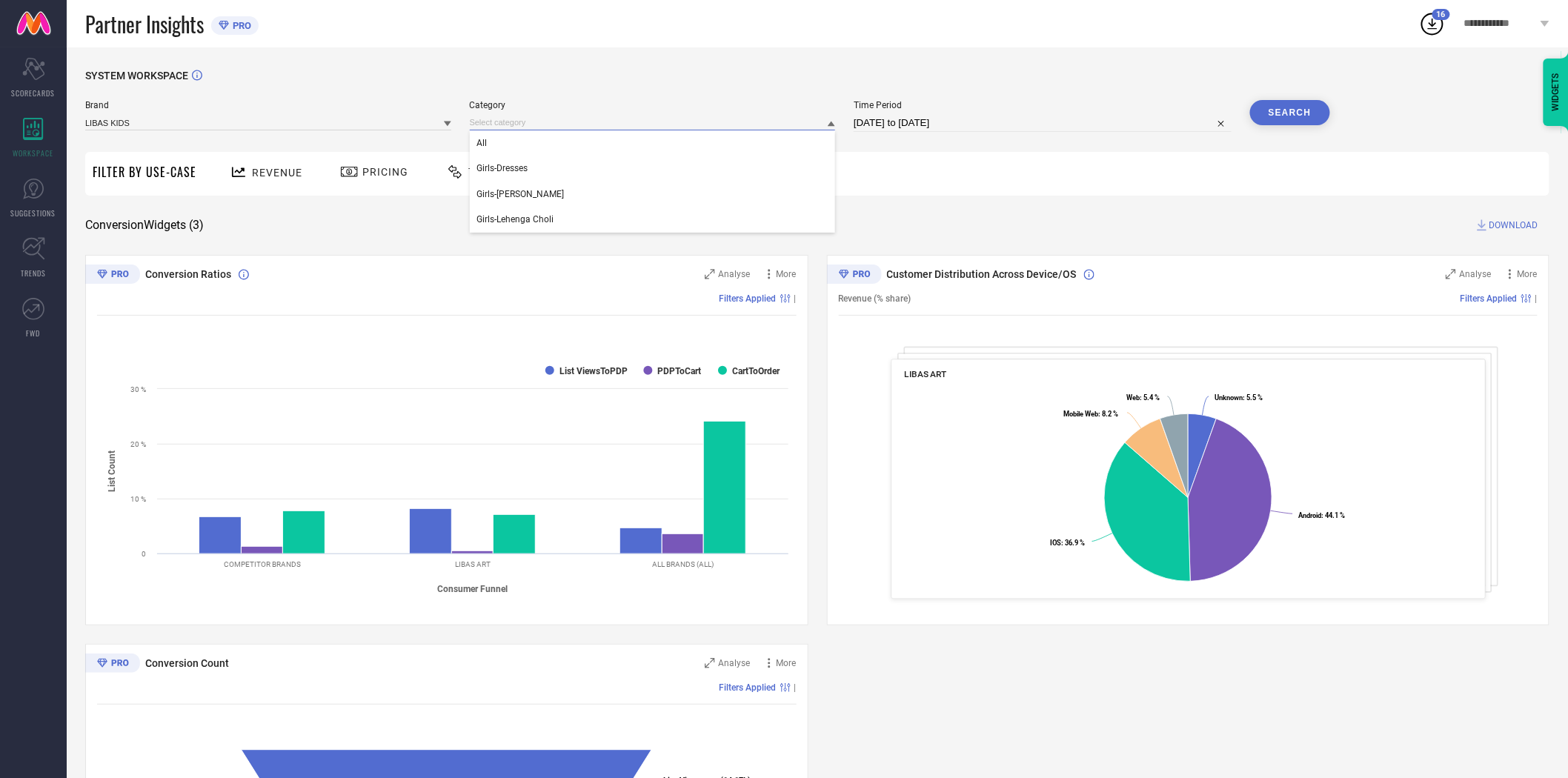
click at [534, 127] on input at bounding box center [653, 123] width 366 height 15
click at [602, 128] on input at bounding box center [653, 123] width 366 height 15
click at [542, 144] on div "All" at bounding box center [653, 143] width 366 height 25
click at [1308, 105] on button "Search" at bounding box center [1290, 112] width 80 height 25
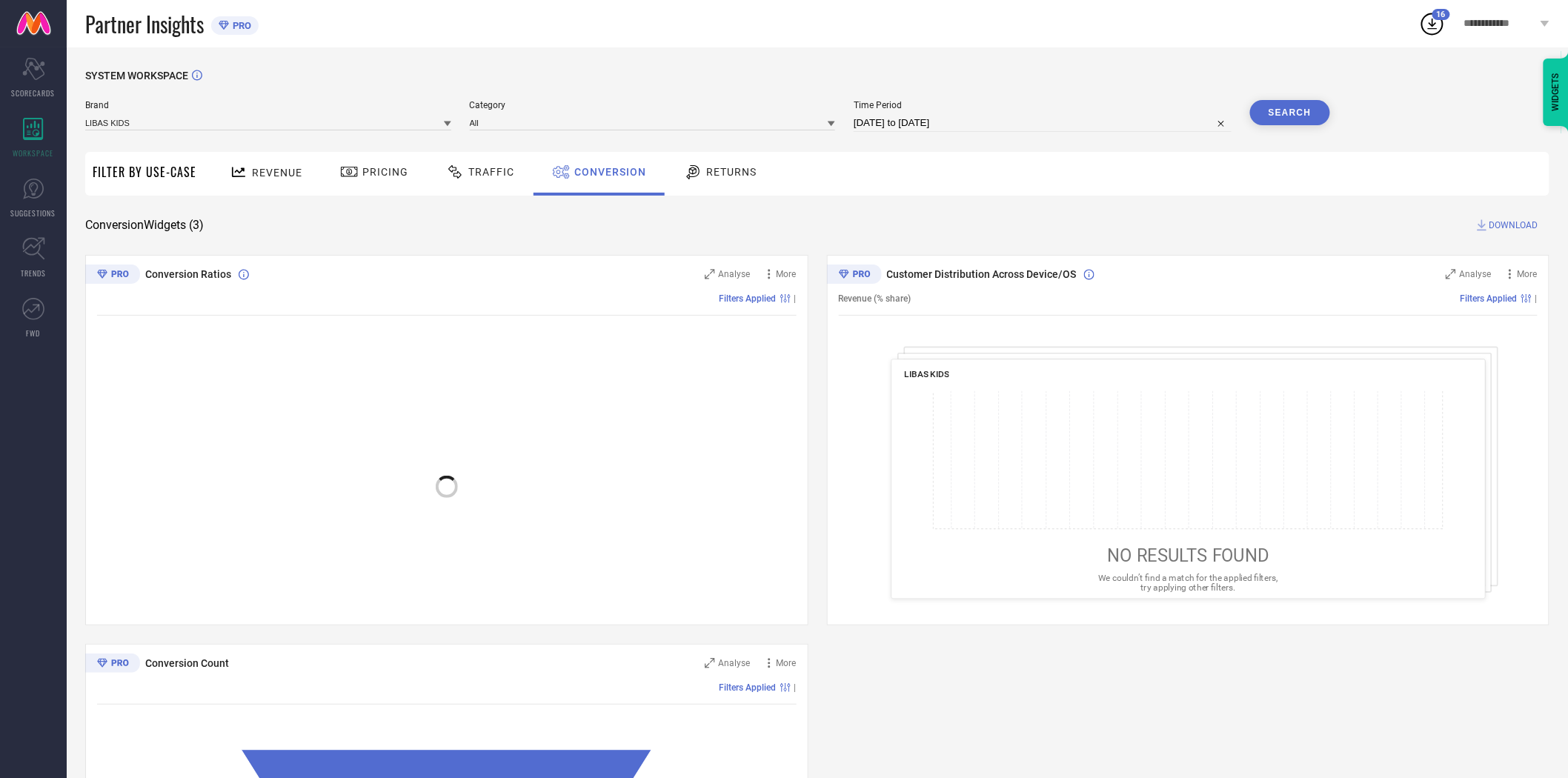
click at [1514, 224] on span "DOWNLOAD" at bounding box center [1514, 225] width 49 height 15
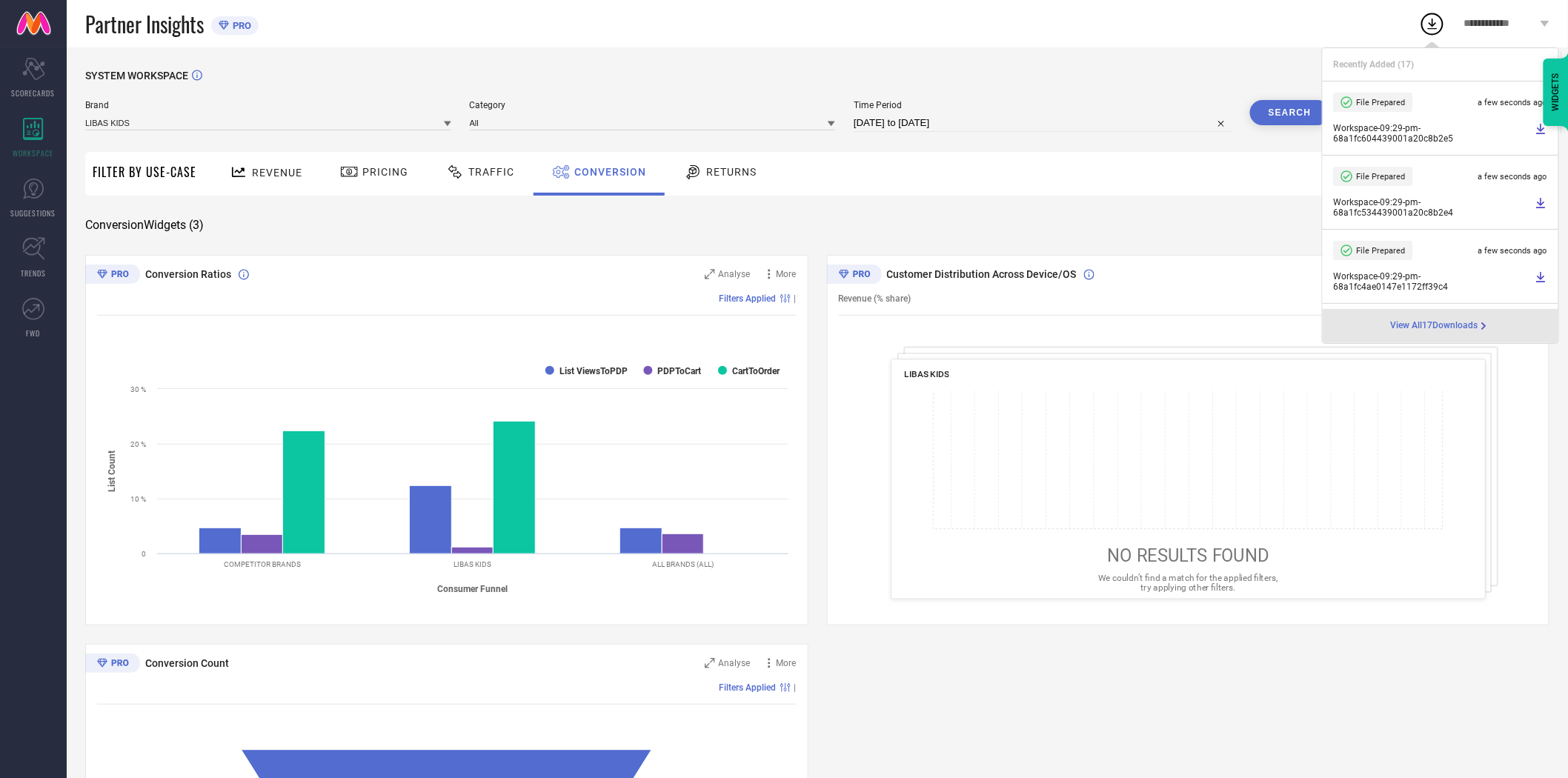
select select "7"
select select "2025"
select select "8"
select select "2025"
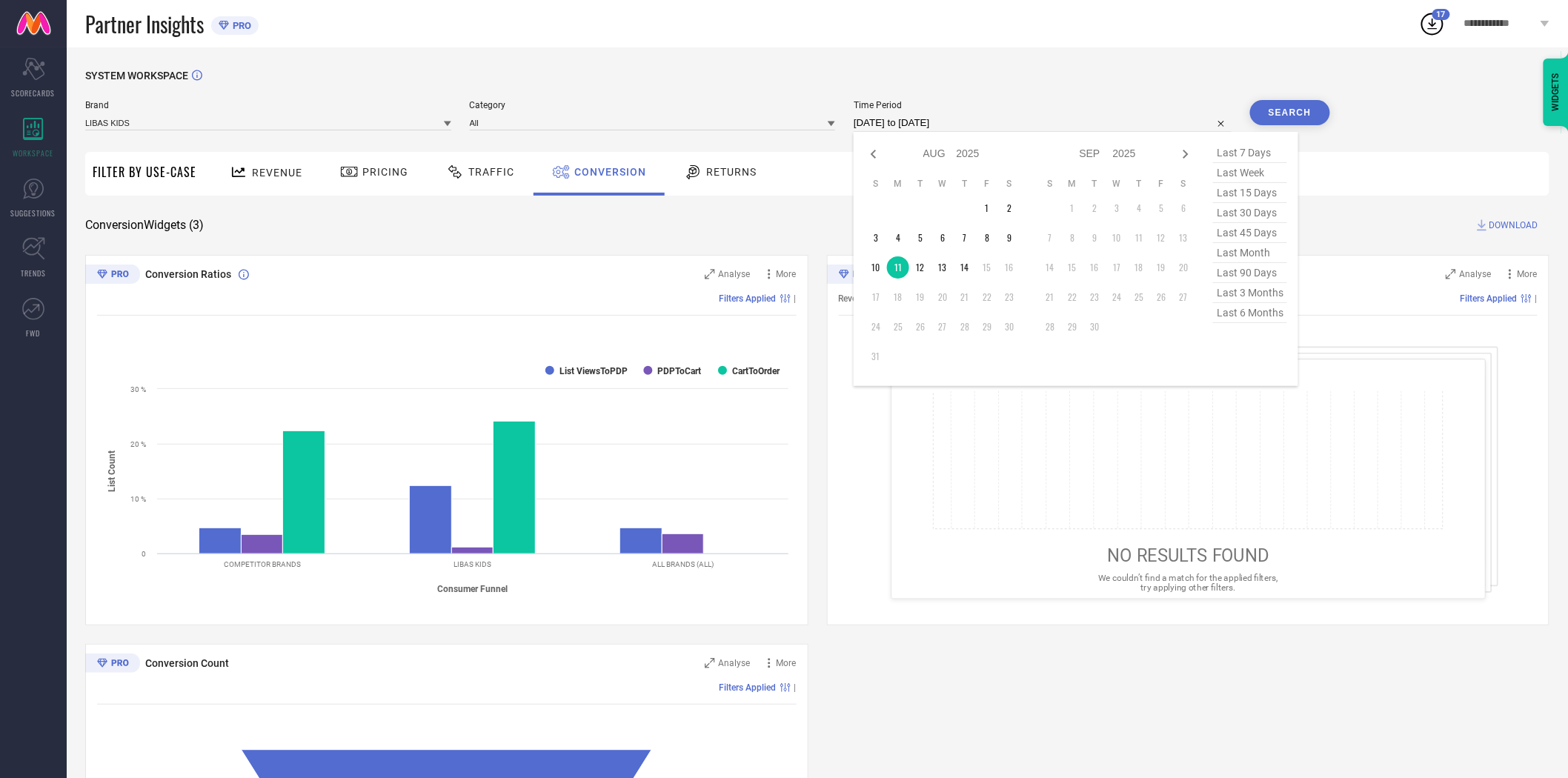
click at [1041, 124] on input "[DATE] to [DATE]" at bounding box center [1043, 123] width 378 height 18
click at [929, 264] on td "12" at bounding box center [920, 267] width 22 height 22
type input "[DATE] to [DATE]"
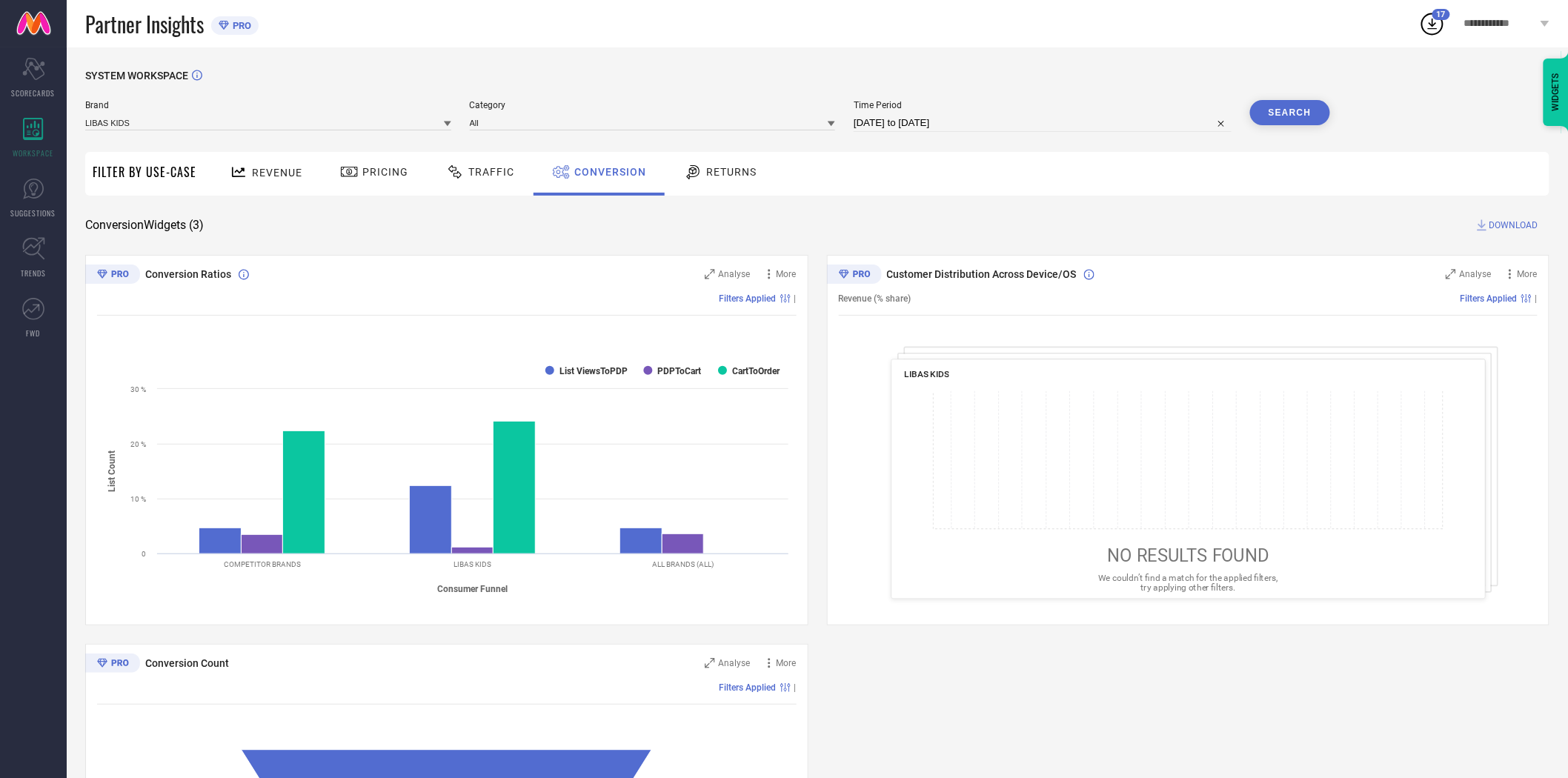
click at [1297, 114] on button "Search" at bounding box center [1290, 112] width 80 height 25
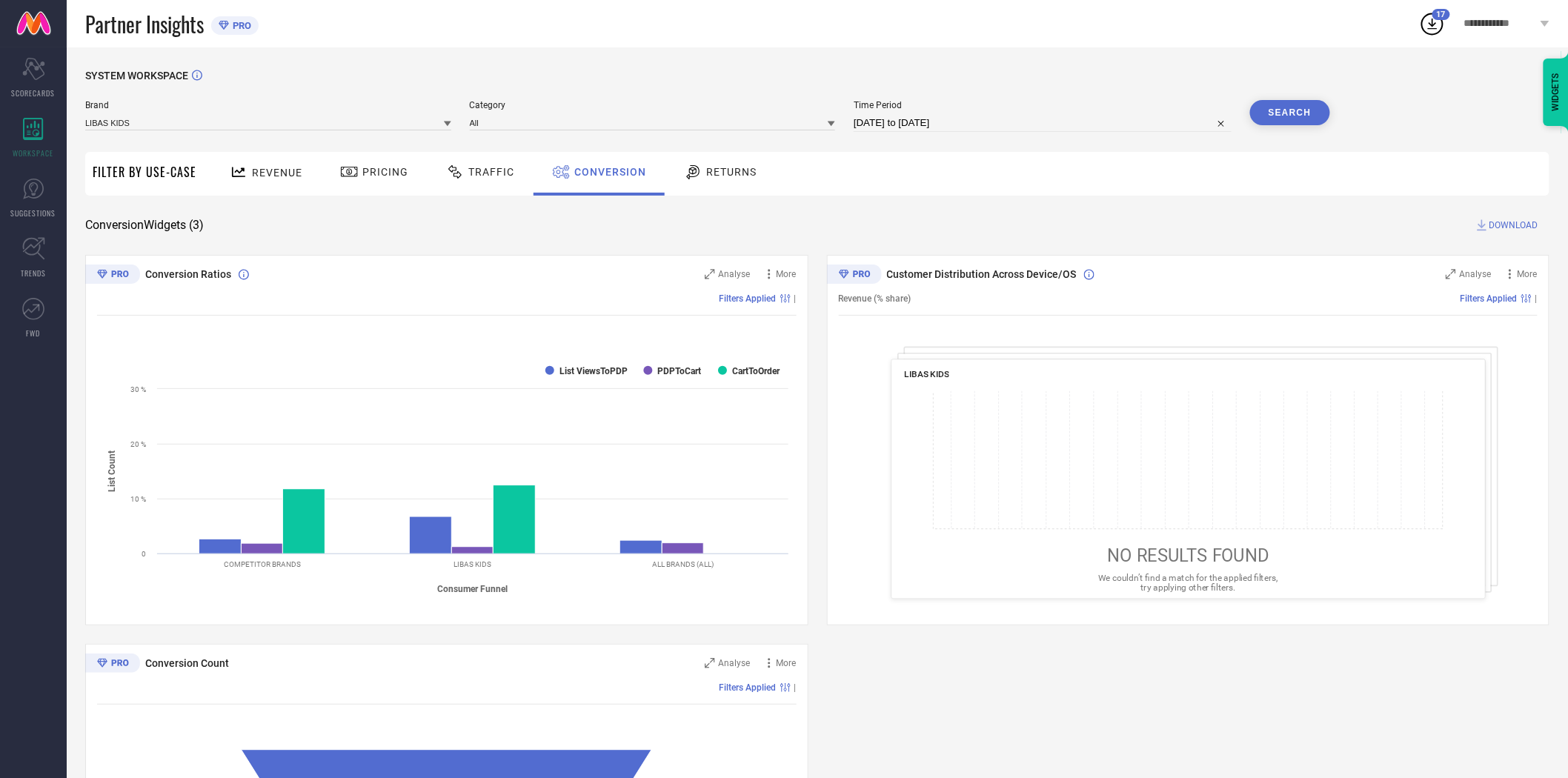
click at [1517, 223] on span "DOWNLOAD" at bounding box center [1514, 225] width 49 height 15
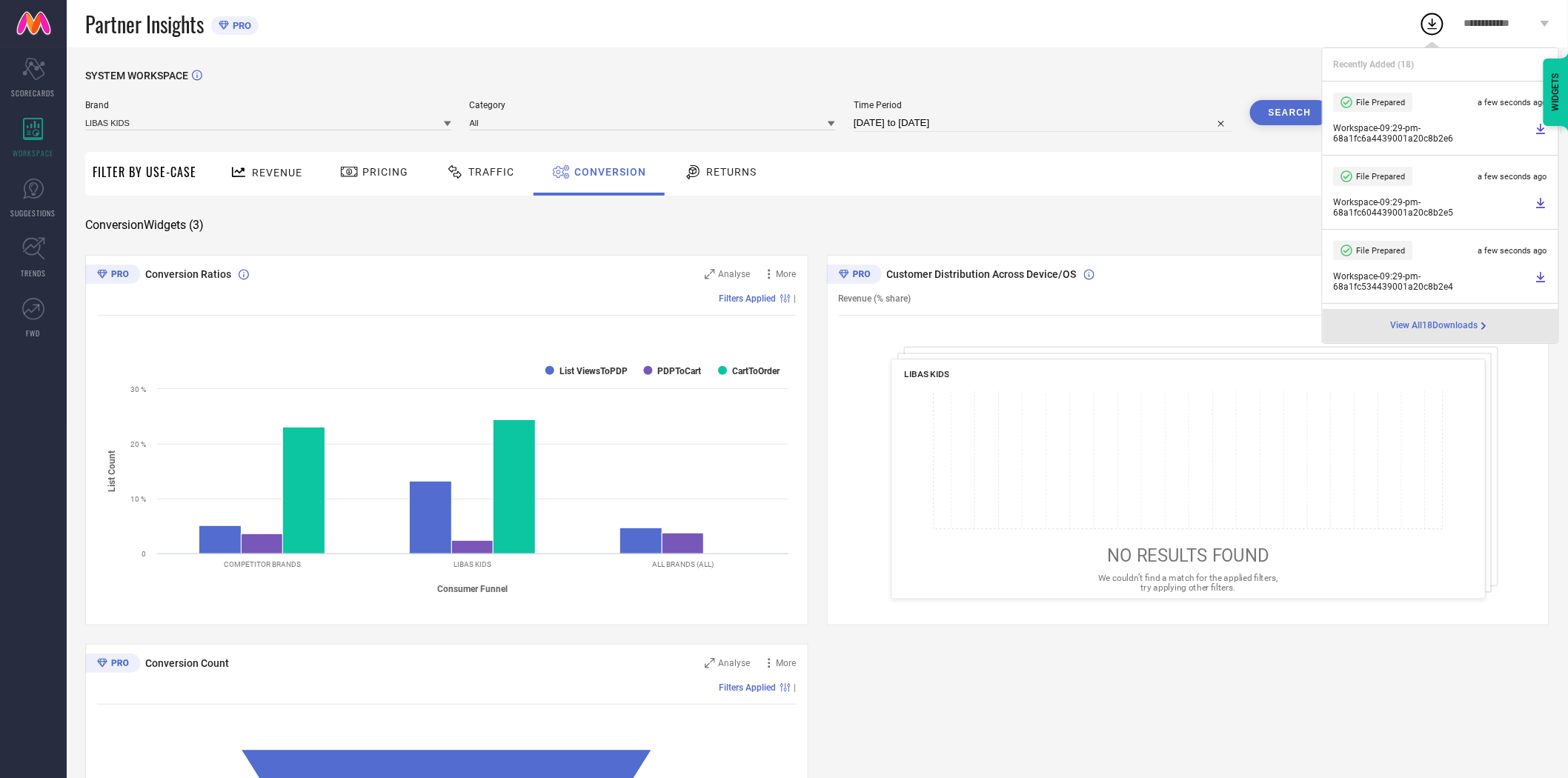
select select "7"
select select "2025"
select select "8"
select select "2025"
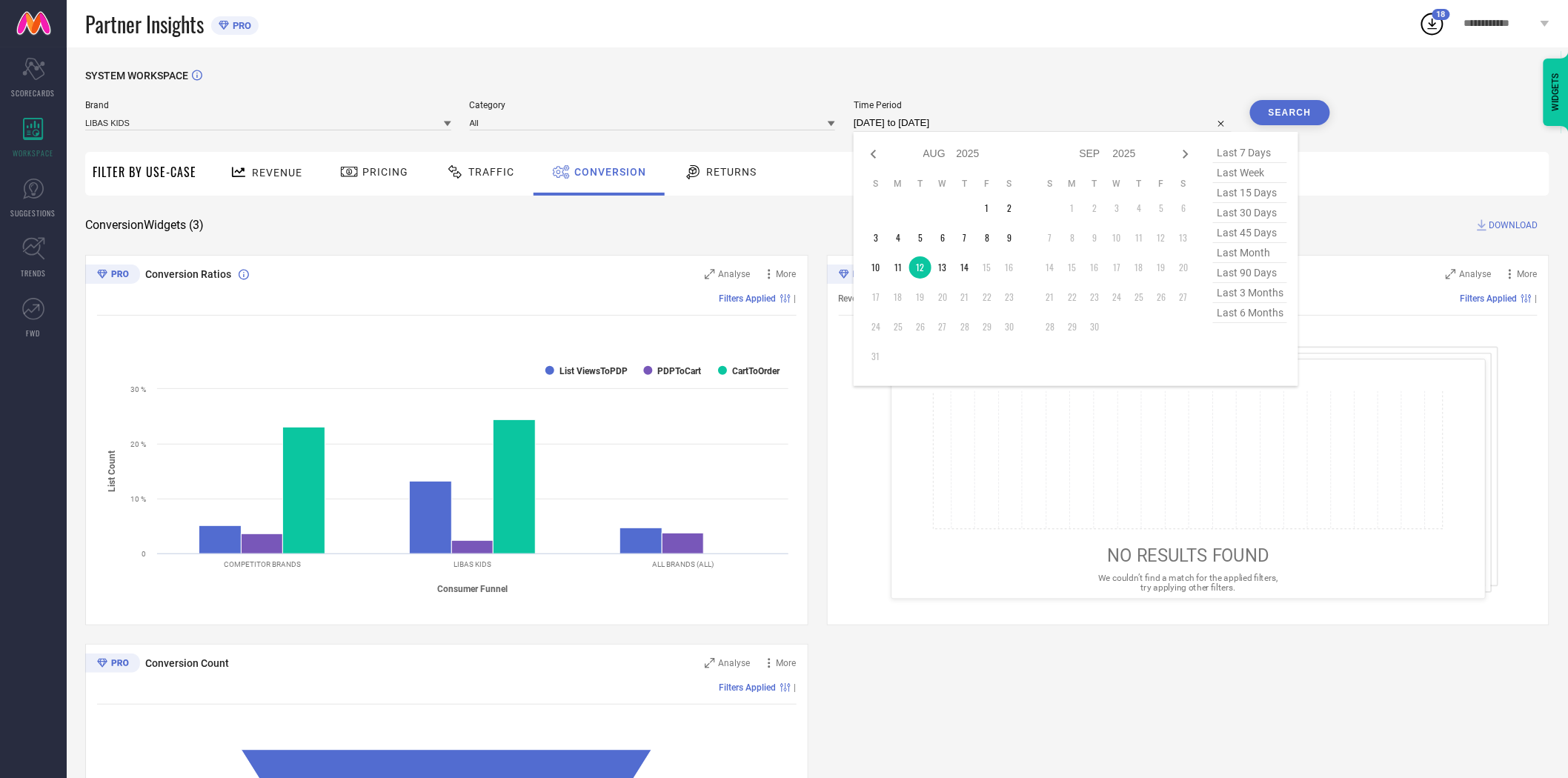
click at [1012, 123] on input "[DATE] to [DATE]" at bounding box center [1043, 123] width 378 height 18
click at [936, 265] on td "13" at bounding box center [942, 267] width 22 height 22
type input "[DATE] to [DATE]"
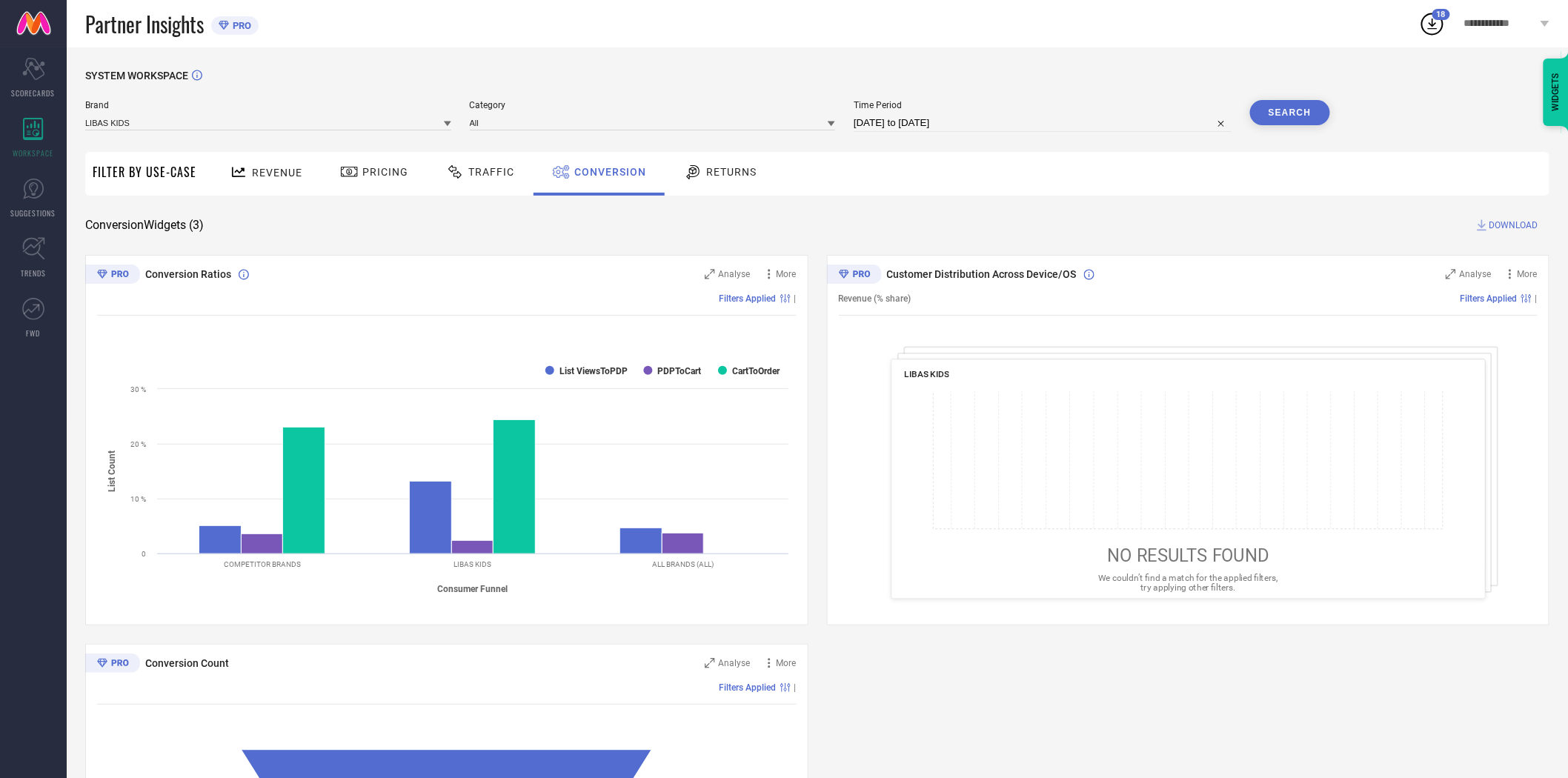
click at [1290, 109] on button "Search" at bounding box center [1290, 112] width 80 height 25
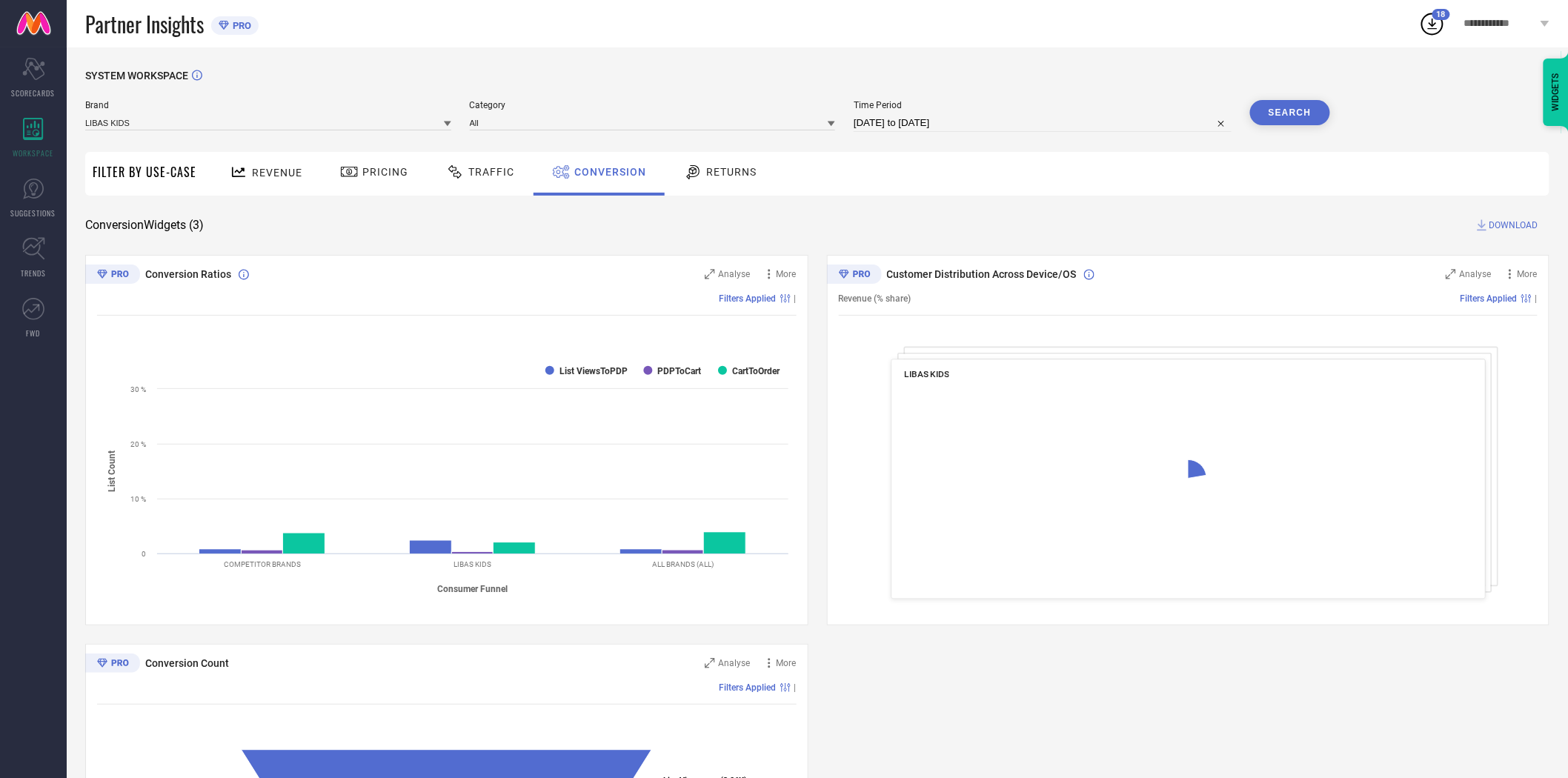
click at [1519, 226] on span "DOWNLOAD" at bounding box center [1514, 225] width 49 height 15
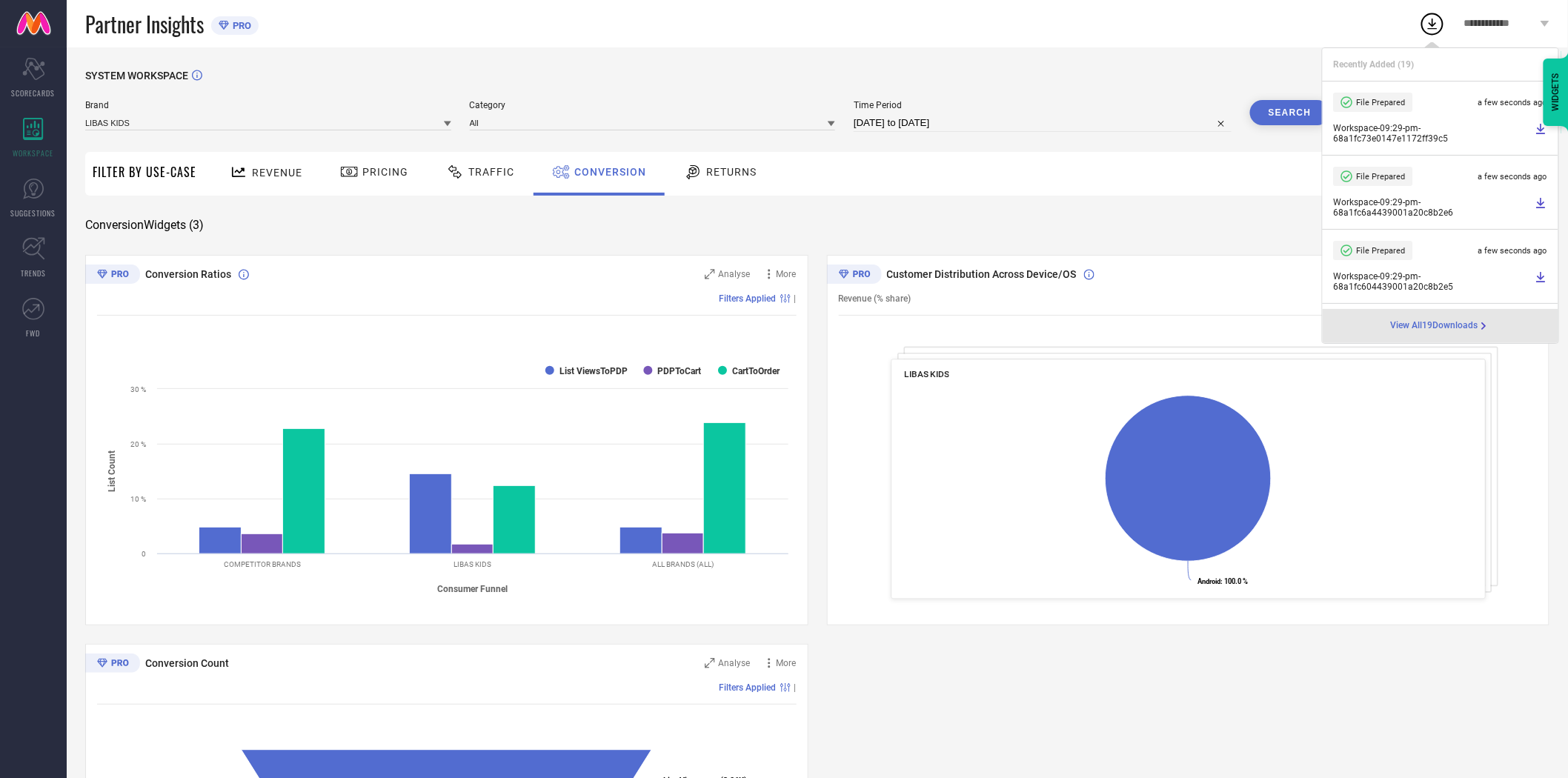
select select "7"
select select "2025"
select select "8"
select select "2025"
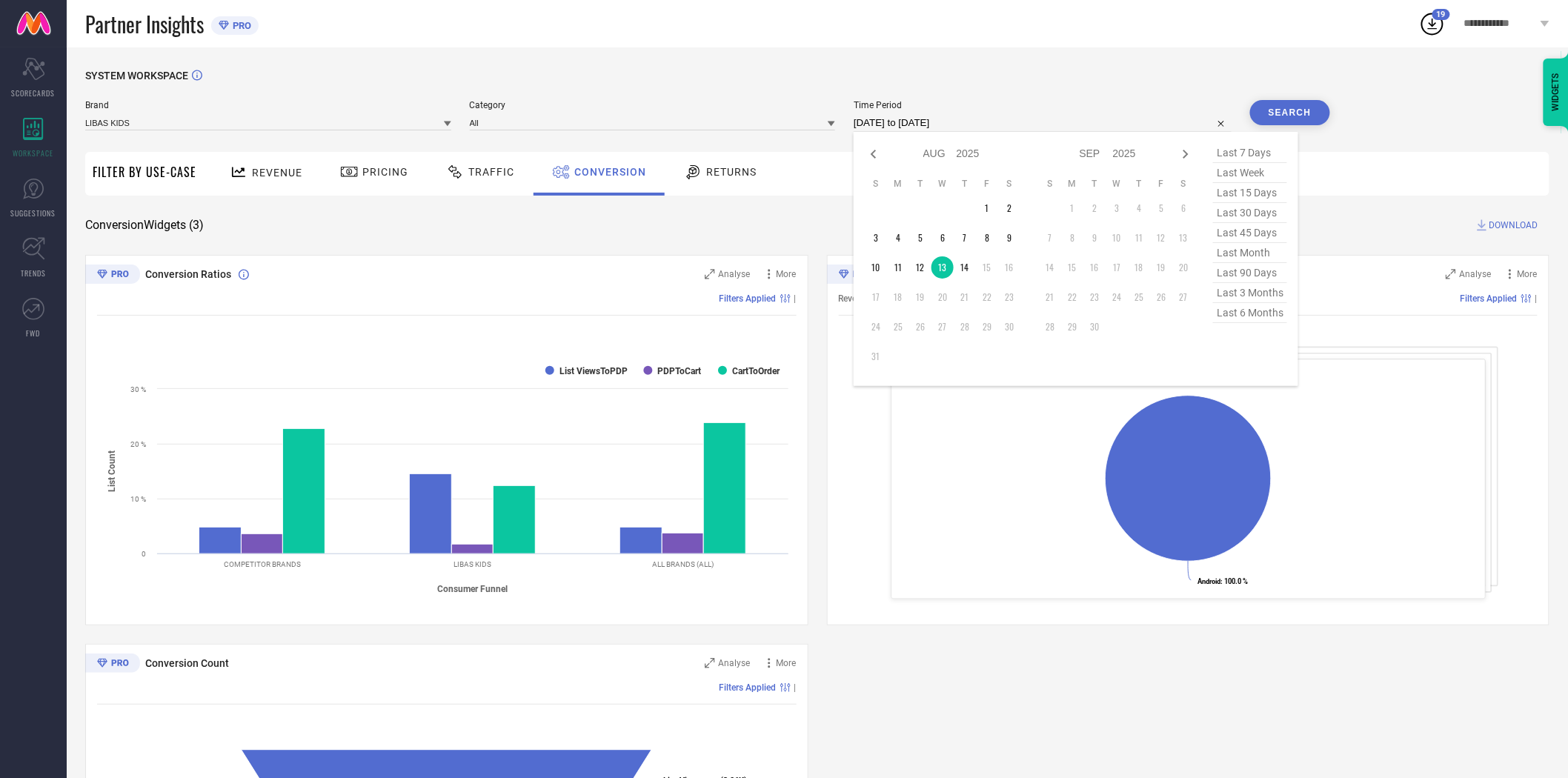
click at [1008, 121] on input "[DATE] to [DATE]" at bounding box center [1043, 123] width 378 height 18
click at [968, 267] on td "14" at bounding box center [964, 267] width 22 height 22
type input "[DATE] to [DATE]"
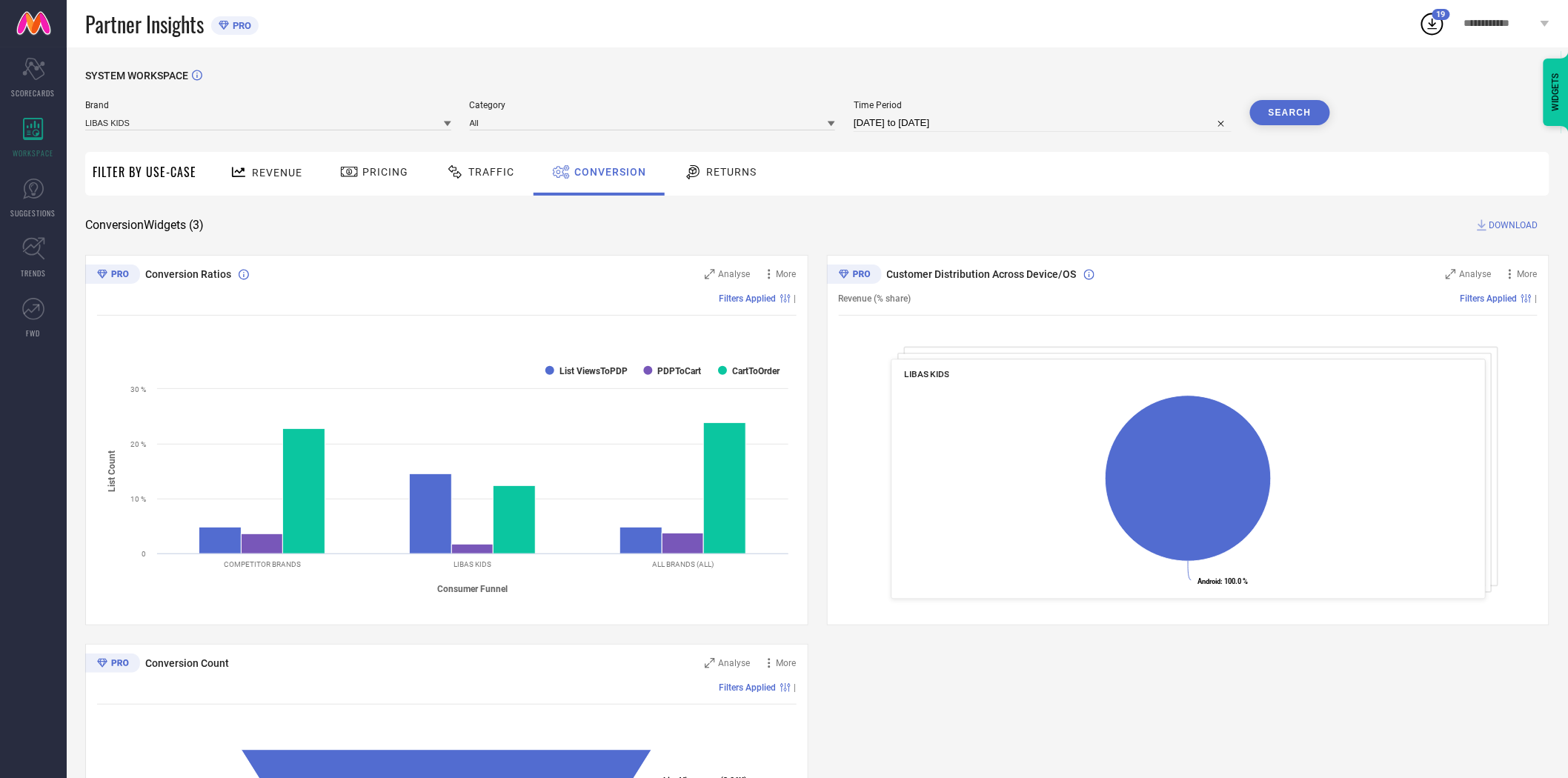
click at [1286, 115] on button "Search" at bounding box center [1290, 112] width 80 height 25
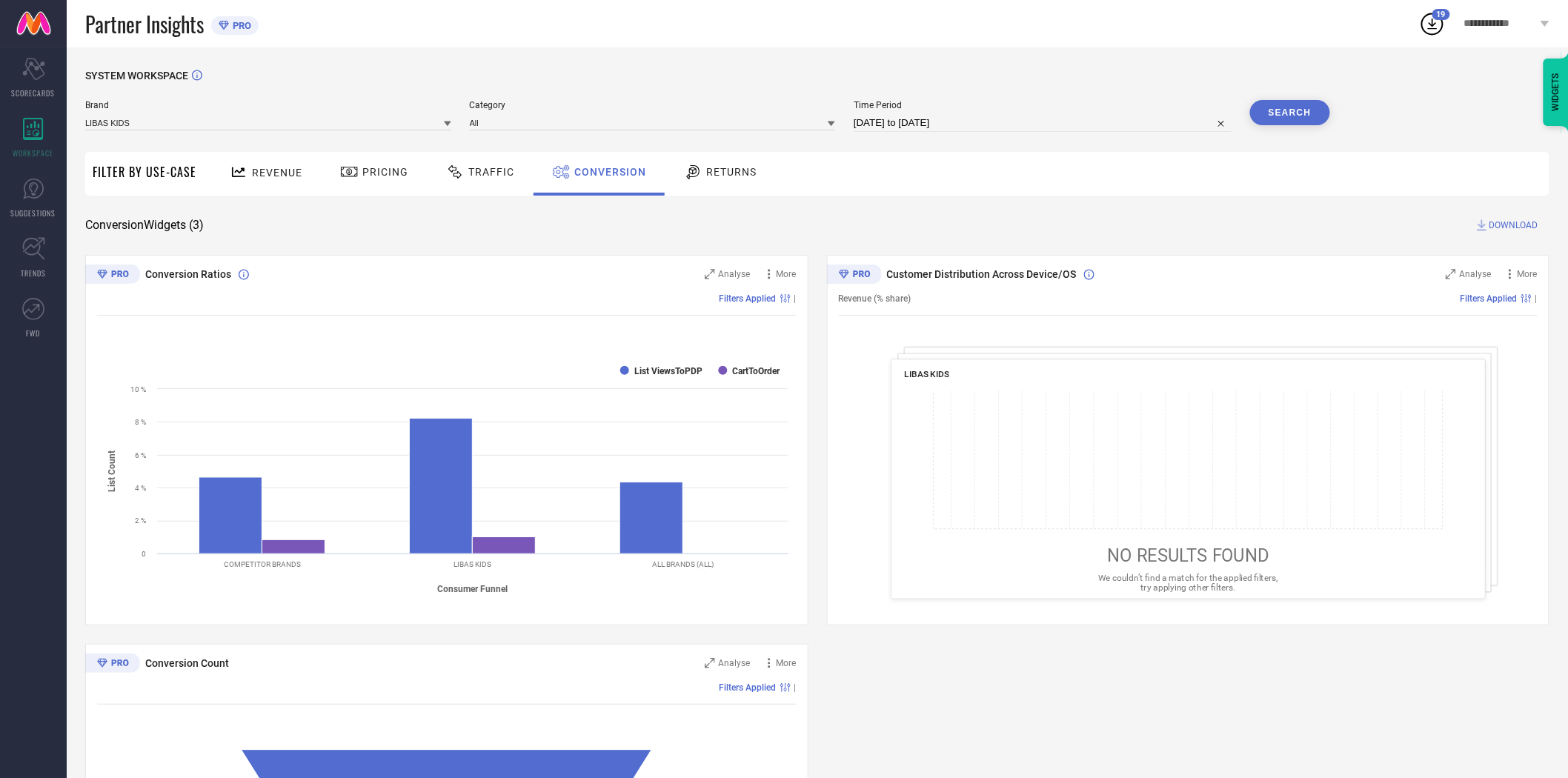
click at [1518, 224] on span "DOWNLOAD" at bounding box center [1514, 225] width 49 height 15
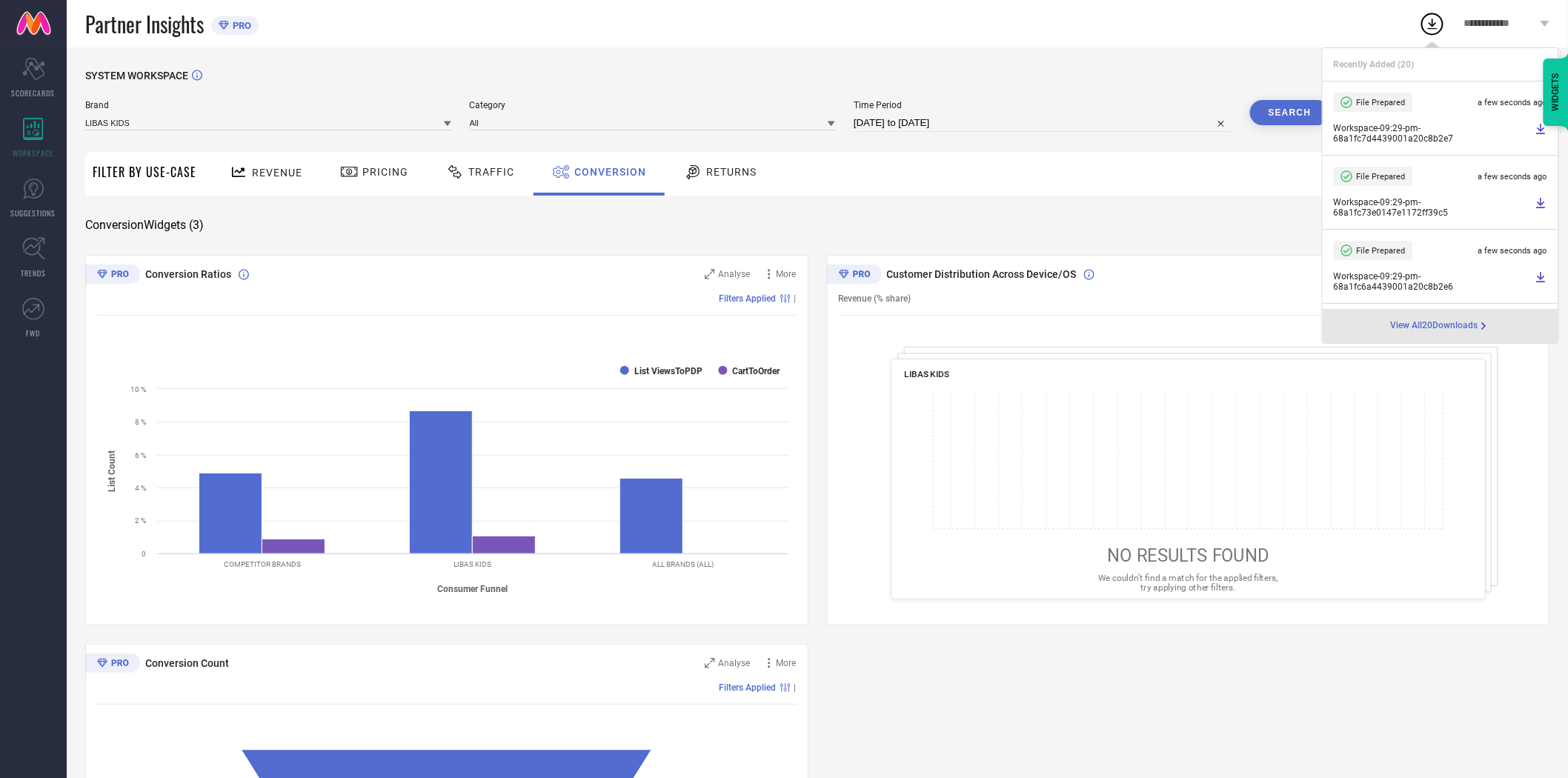
select select "7"
select select "2025"
select select "8"
select select "2025"
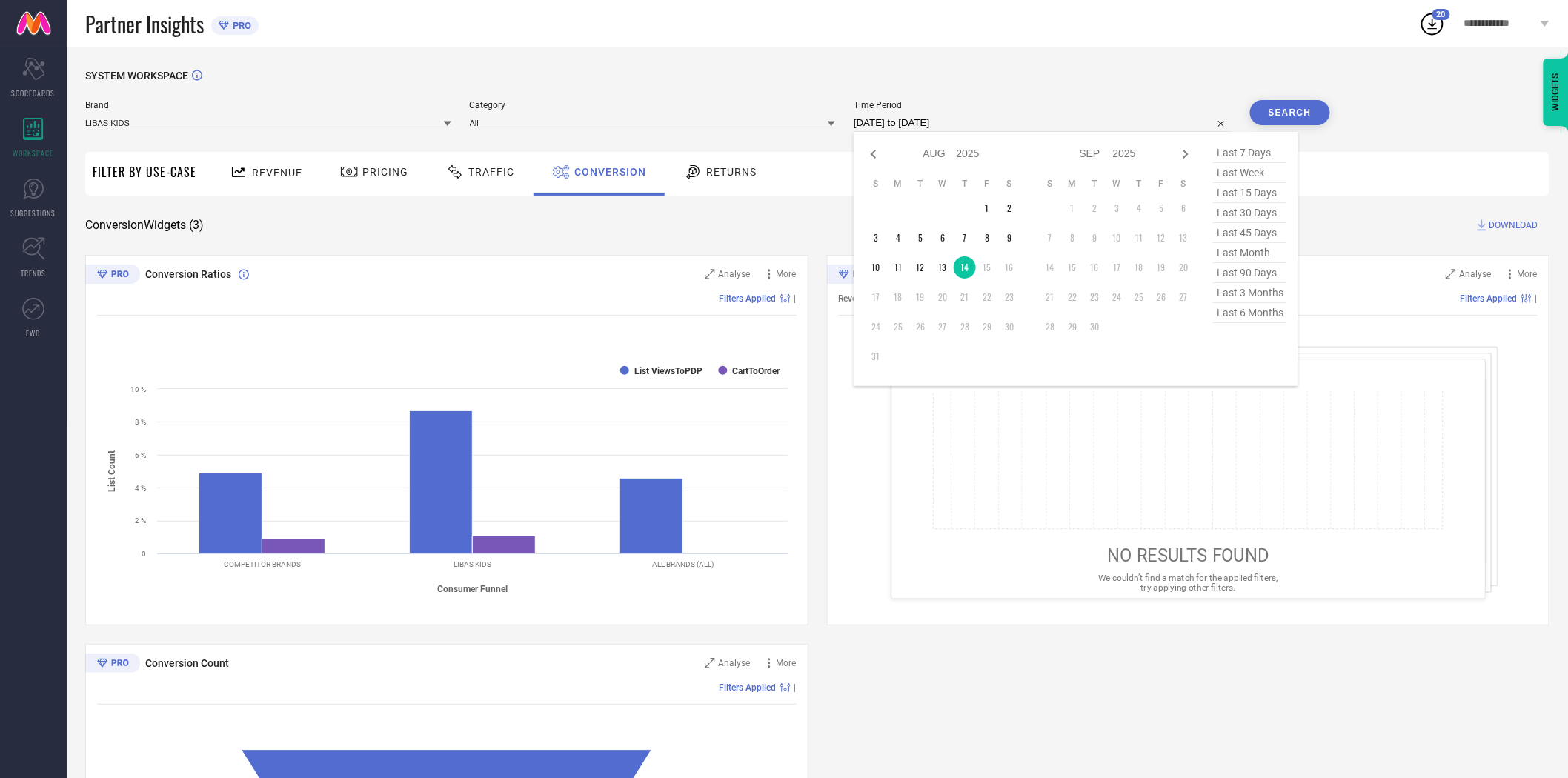
click at [930, 121] on input "[DATE] to [DATE]" at bounding box center [1043, 123] width 378 height 18
click at [1010, 242] on td "9" at bounding box center [1009, 237] width 22 height 22
type input "[DATE] to [DATE]"
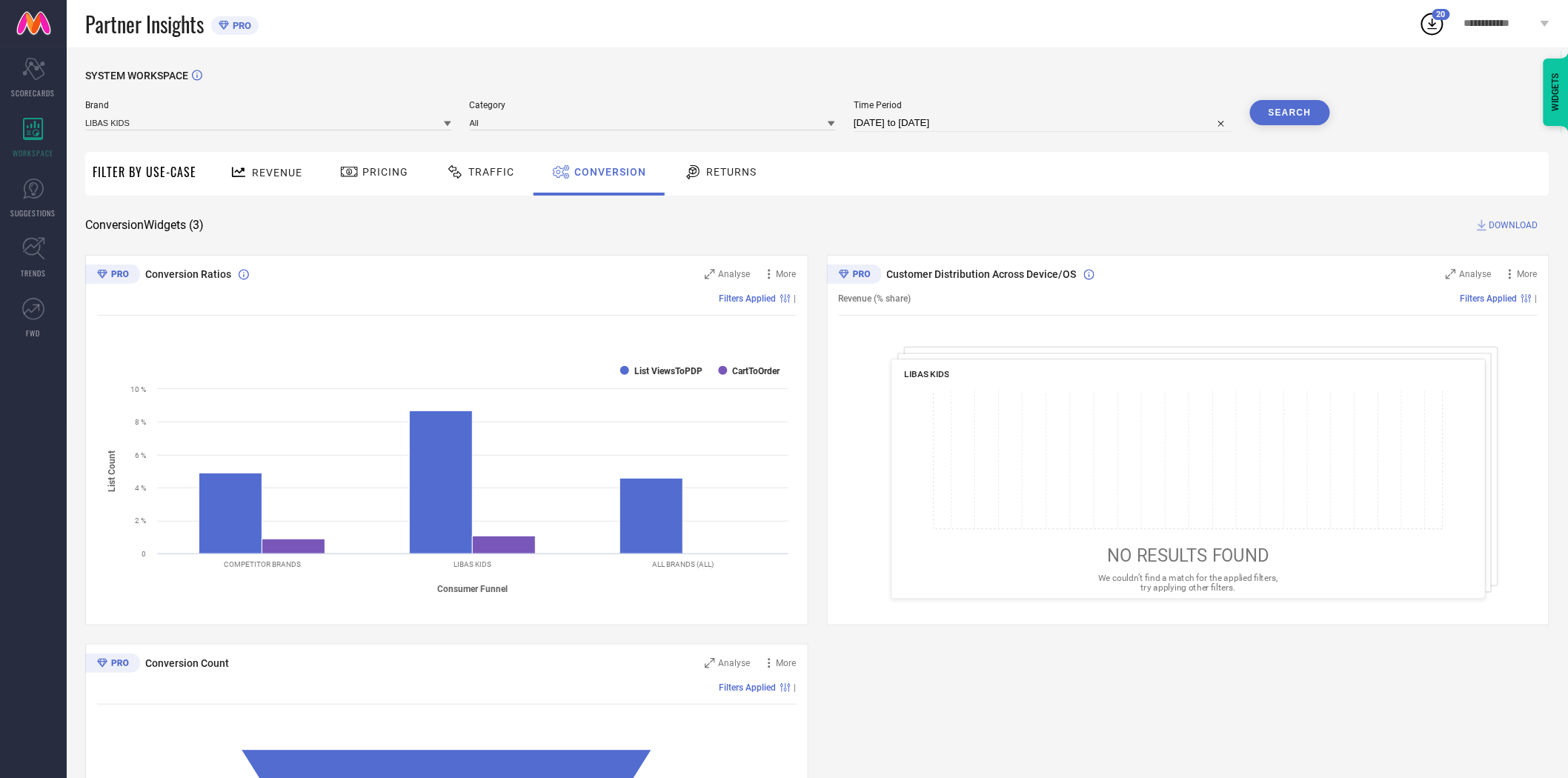
click at [446, 122] on icon at bounding box center [447, 123] width 7 height 7
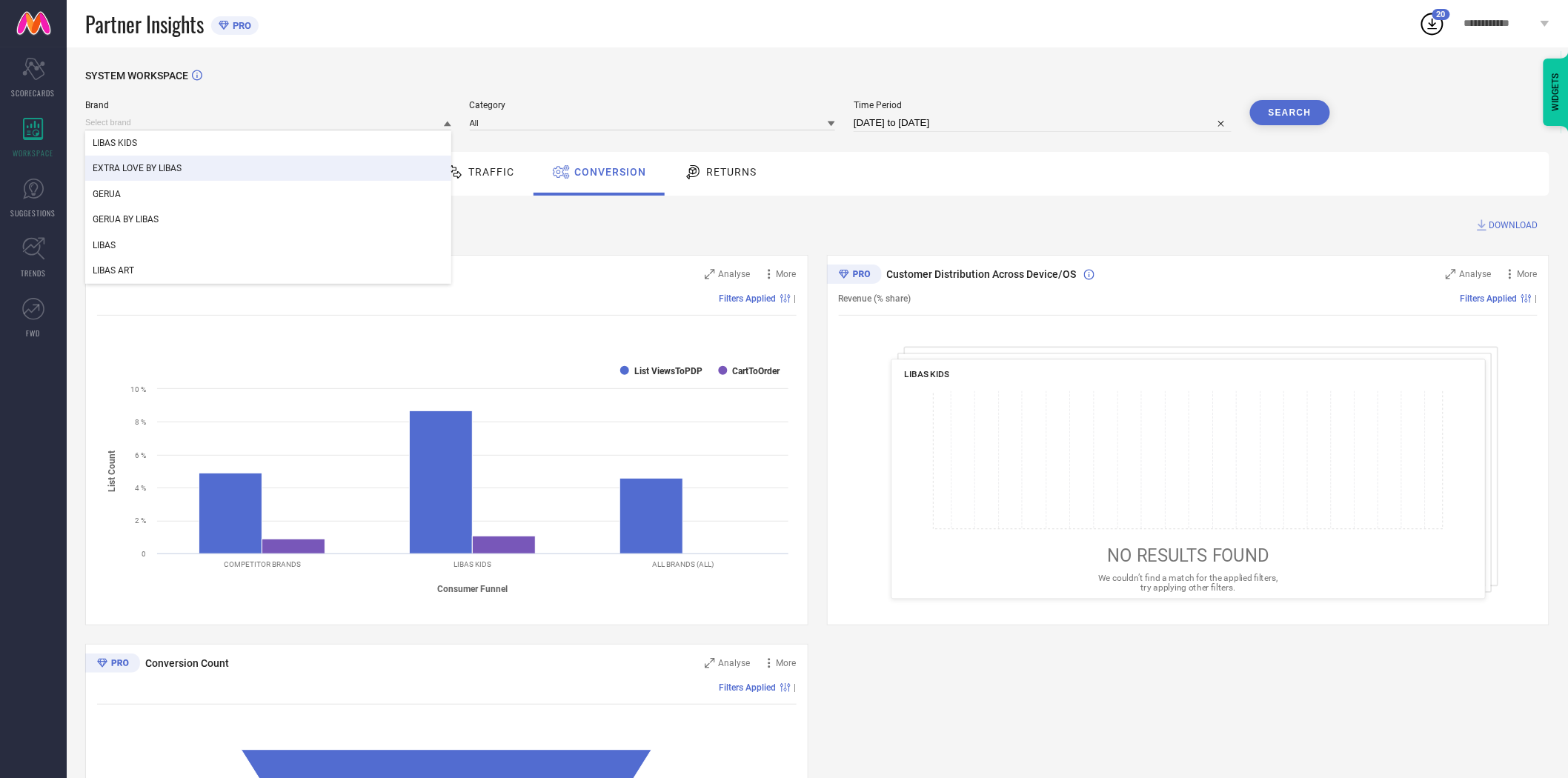
click at [330, 165] on div "EXTRA LOVE BY LIBAS" at bounding box center [268, 168] width 366 height 25
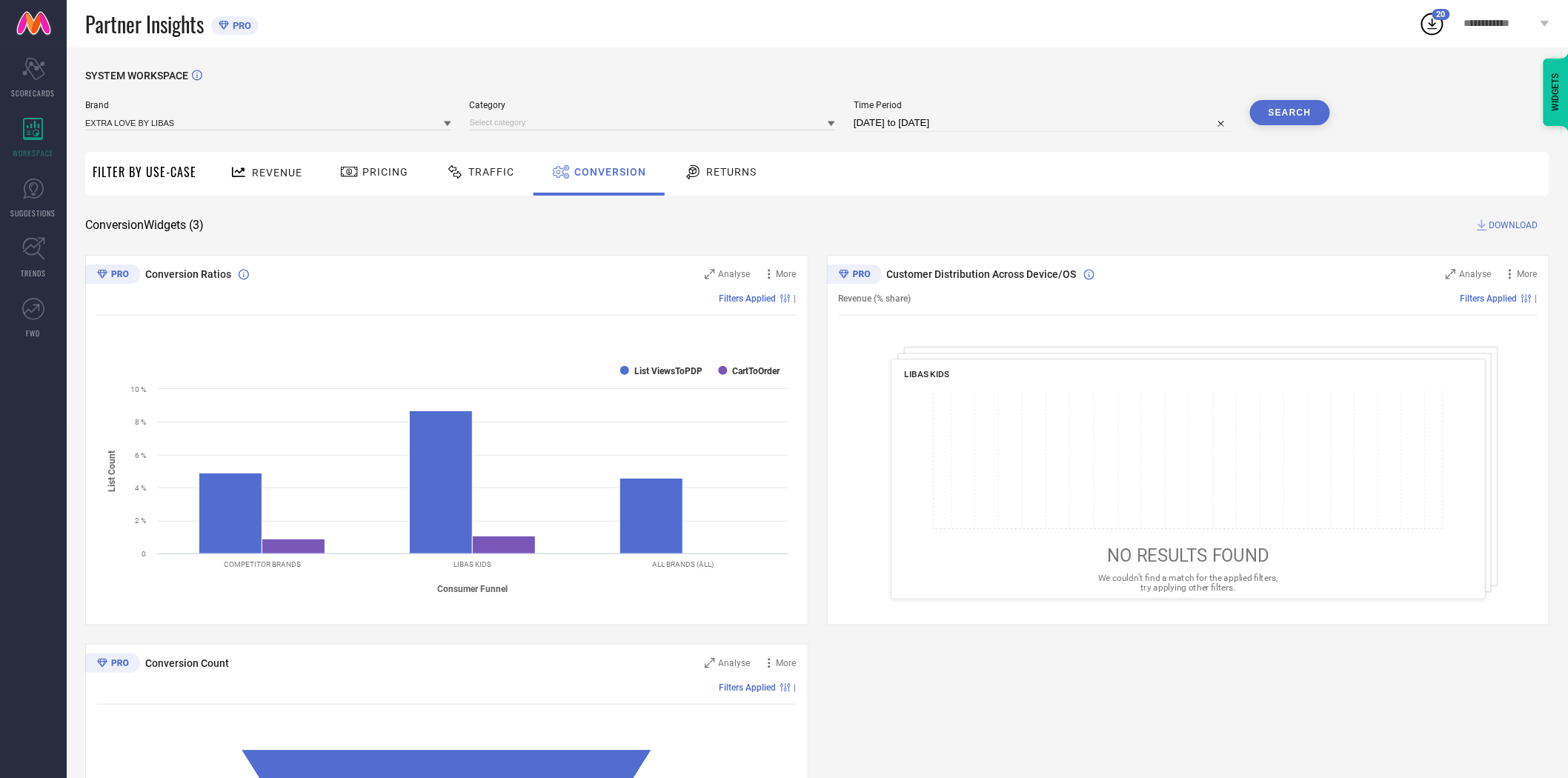
click at [1286, 109] on button "Search" at bounding box center [1290, 112] width 80 height 25
click at [1216, 181] on div "Revenue Pricing Traffic Conversion Returns" at bounding box center [877, 174] width 1346 height 44
click at [832, 123] on icon at bounding box center [831, 124] width 7 height 5
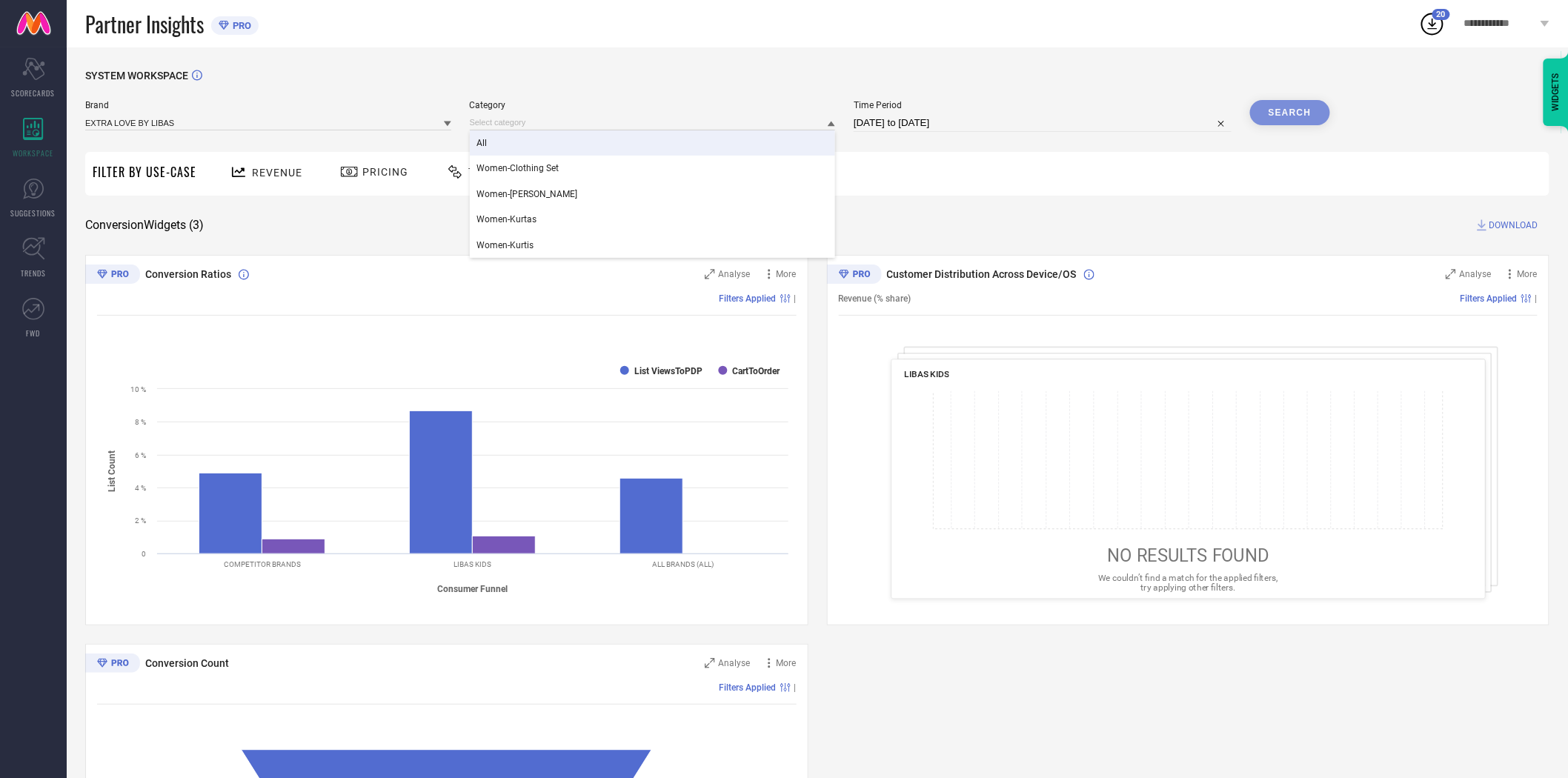
click at [746, 141] on div "All" at bounding box center [653, 143] width 366 height 25
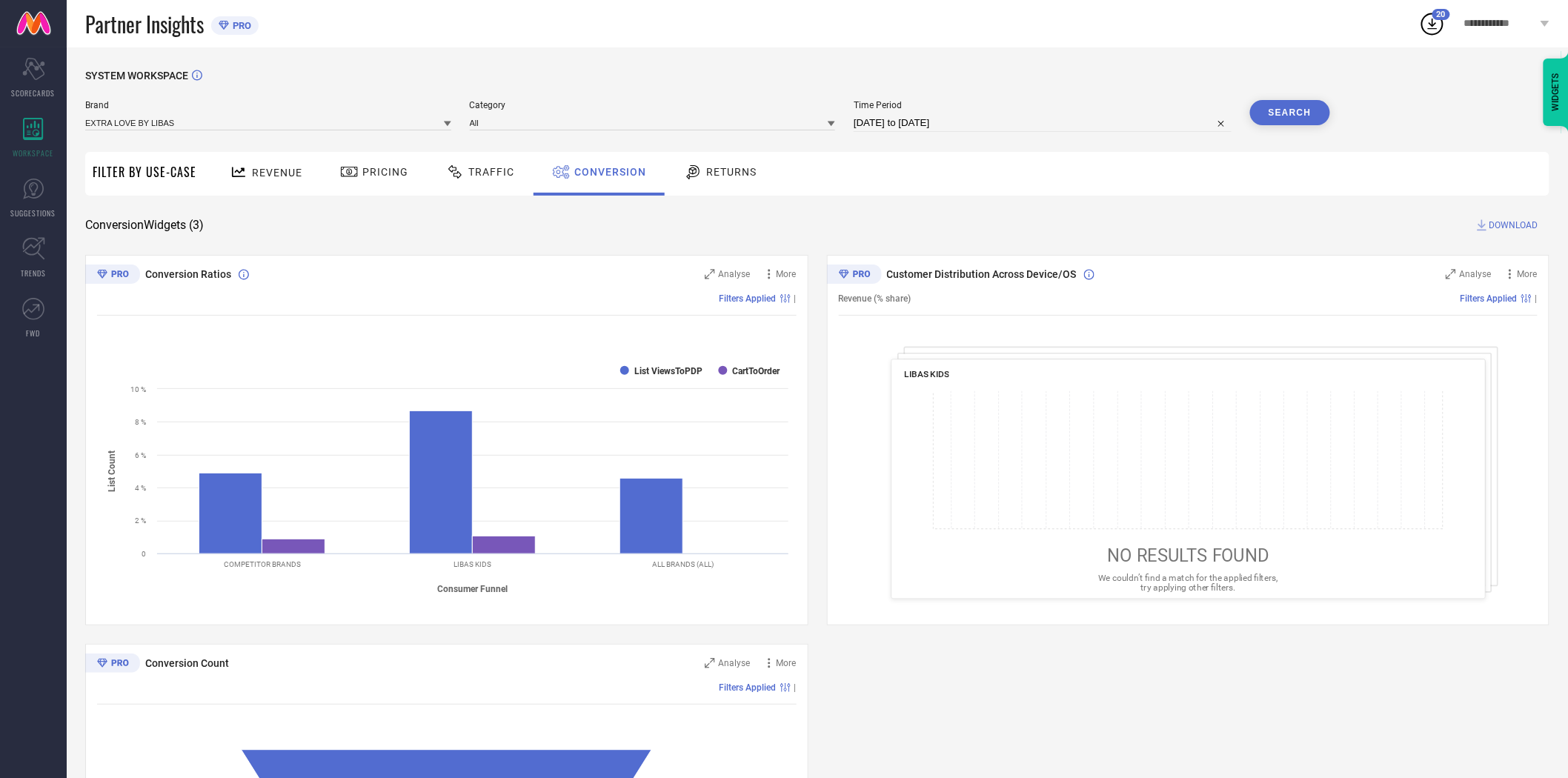
click at [1276, 113] on button "Search" at bounding box center [1290, 112] width 80 height 25
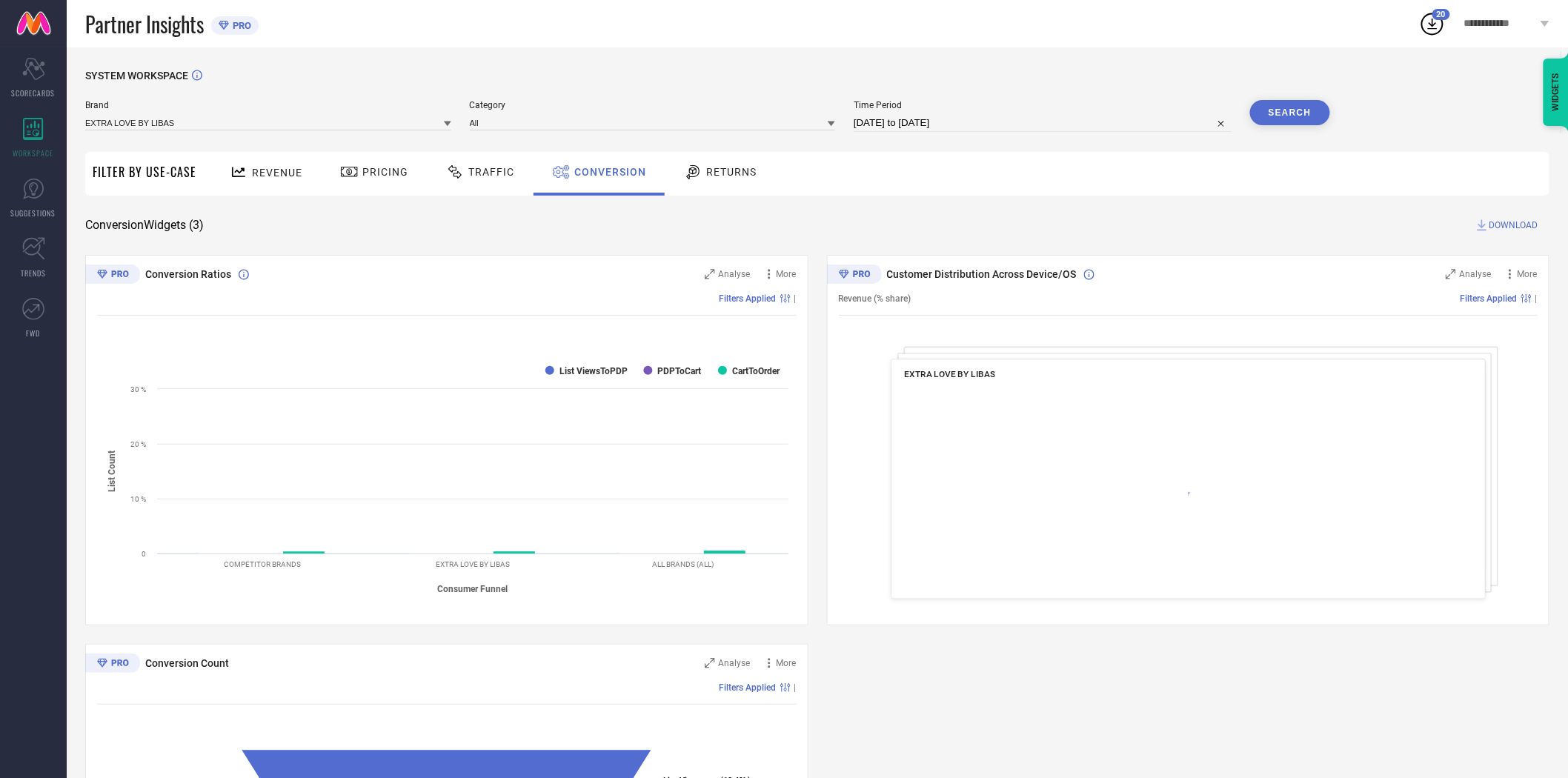
click at [1507, 219] on span "DOWNLOAD" at bounding box center [1514, 225] width 49 height 15
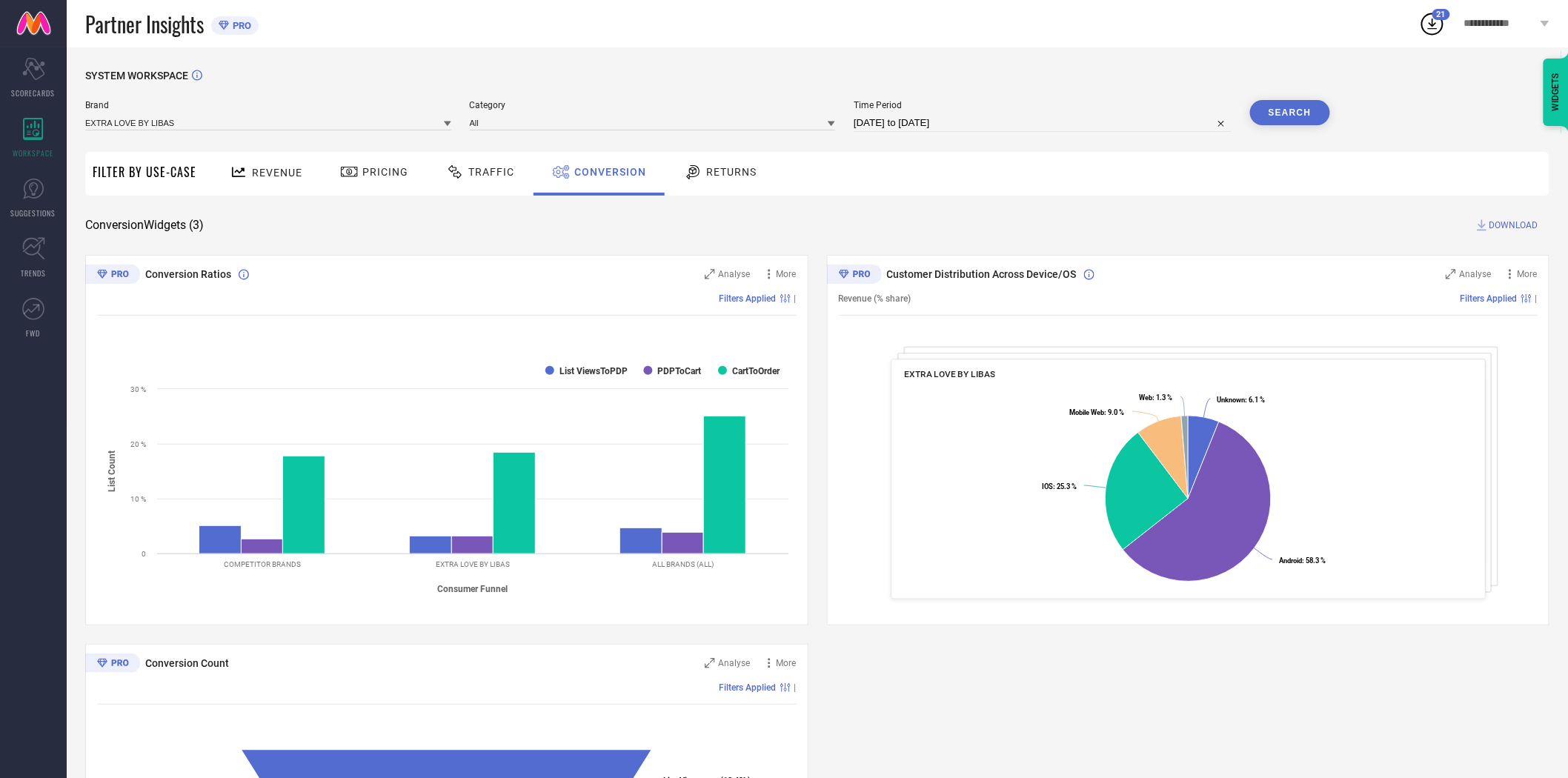
click at [1279, 196] on div "SYSTEM WORKSPACE Brand EXTRA LOVE BY LIBAS Category All Time Period [DATE] to […" at bounding box center [817, 542] width 1465 height 944
